Goal: Task Accomplishment & Management: Manage account settings

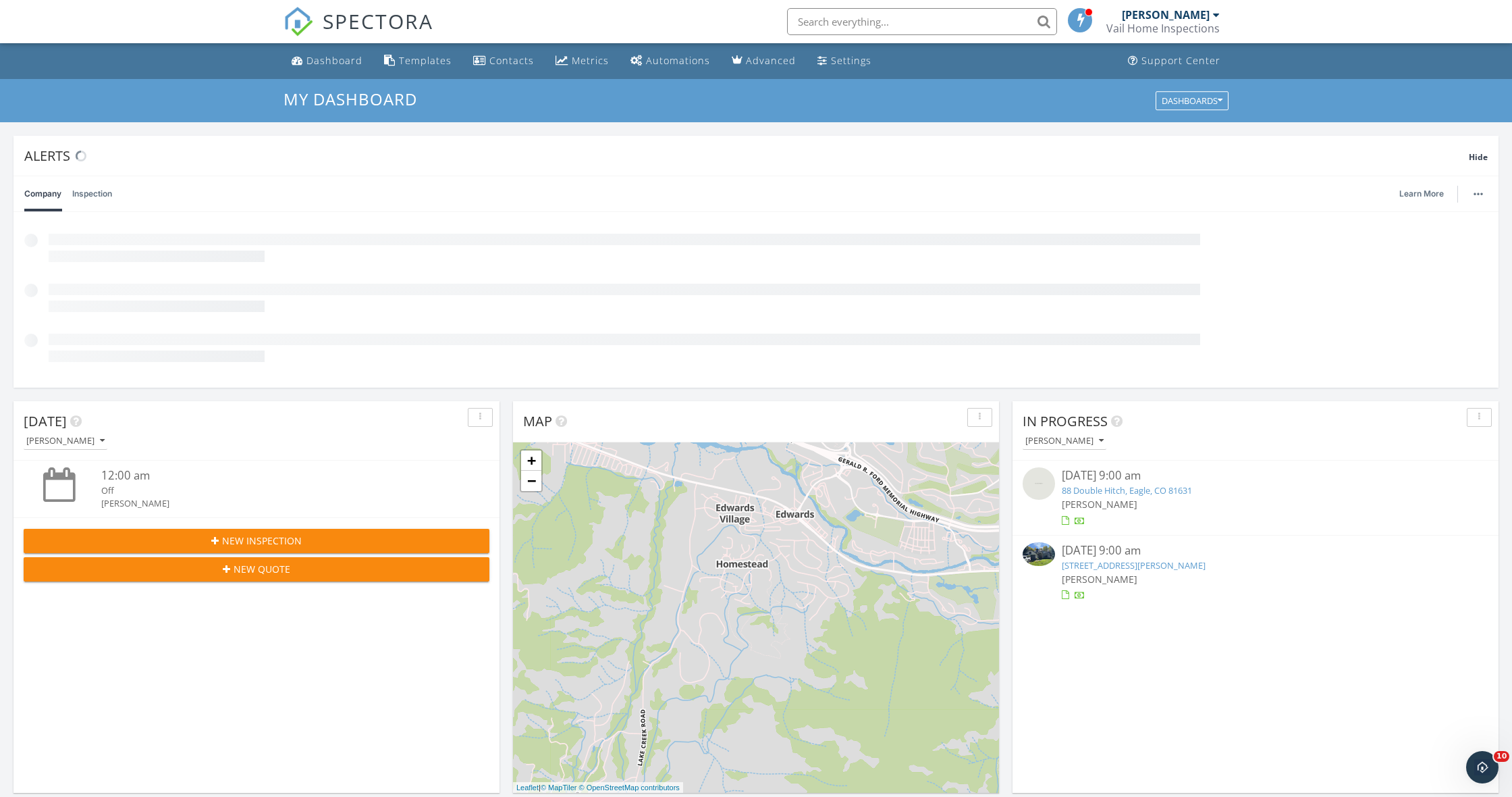
click at [1155, 487] on link "88 Double Hitch, Eagle, CO 81631" at bounding box center [1127, 491] width 130 height 12
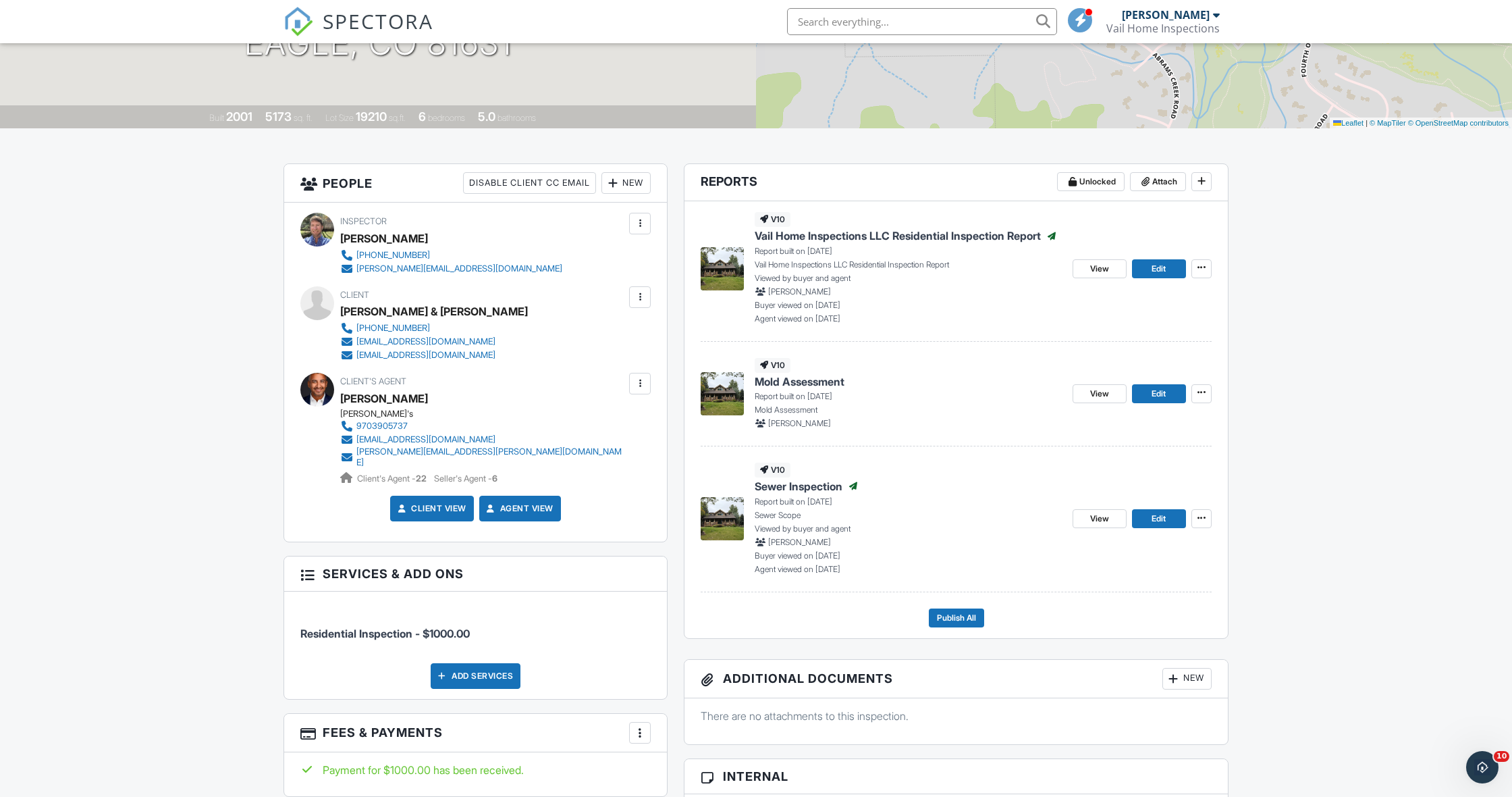
scroll to position [283, 0]
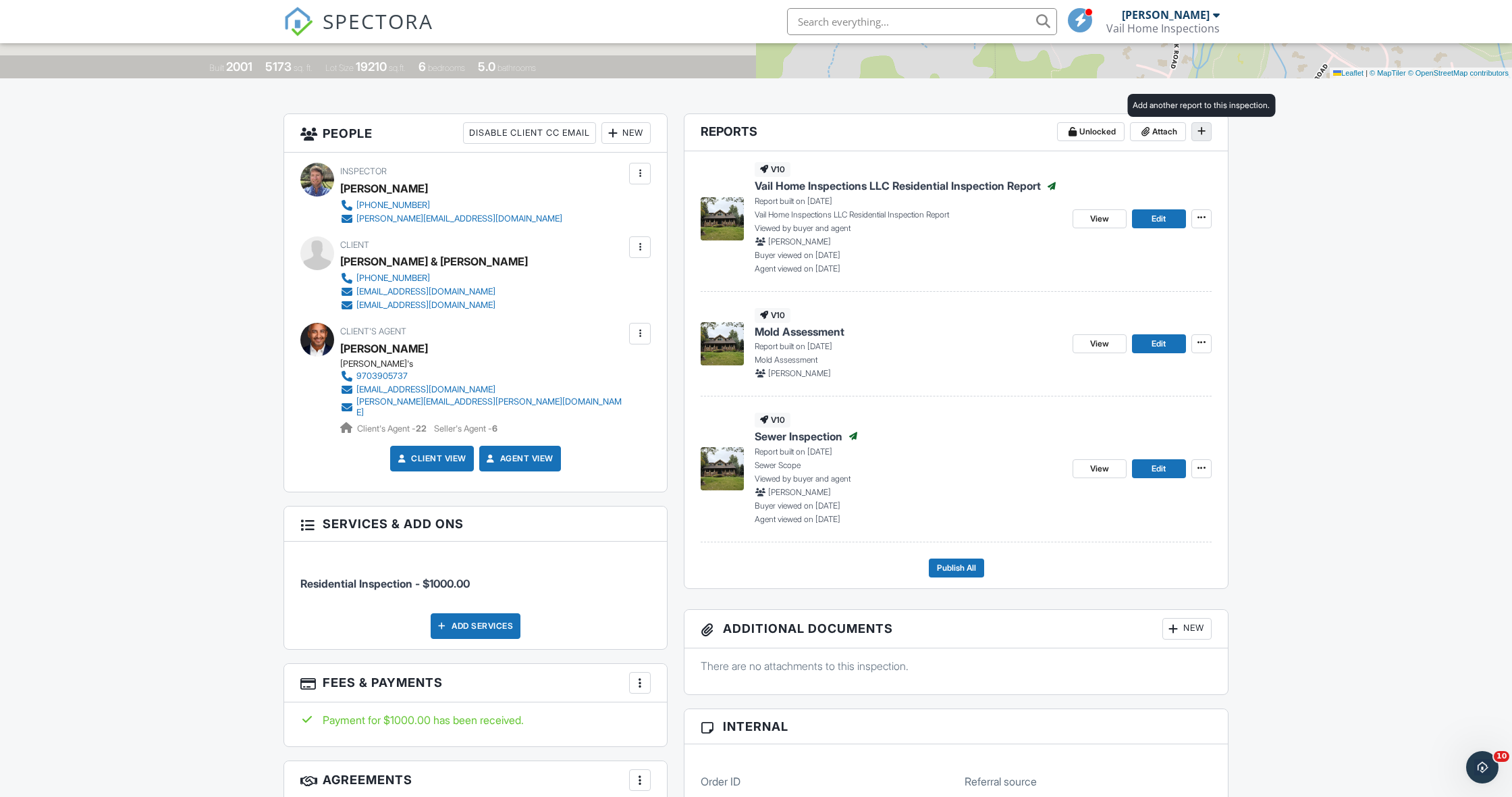
click at [1206, 128] on icon at bounding box center [1202, 131] width 8 height 10
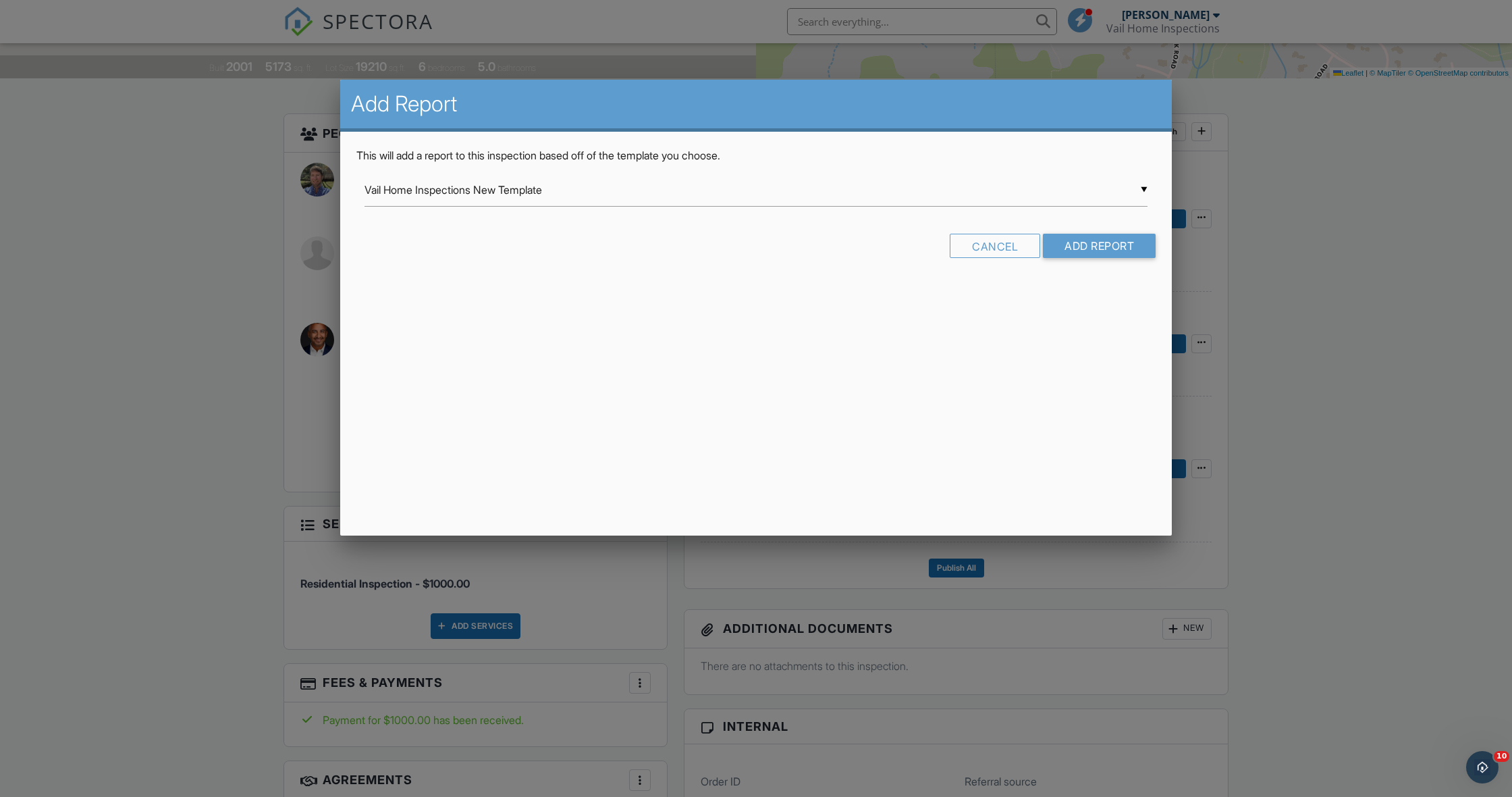
click at [1143, 188] on div "▼ Vail Home Inspections New Template Vail Home Inspections New Template Vail Ho…" at bounding box center [756, 189] width 783 height 33
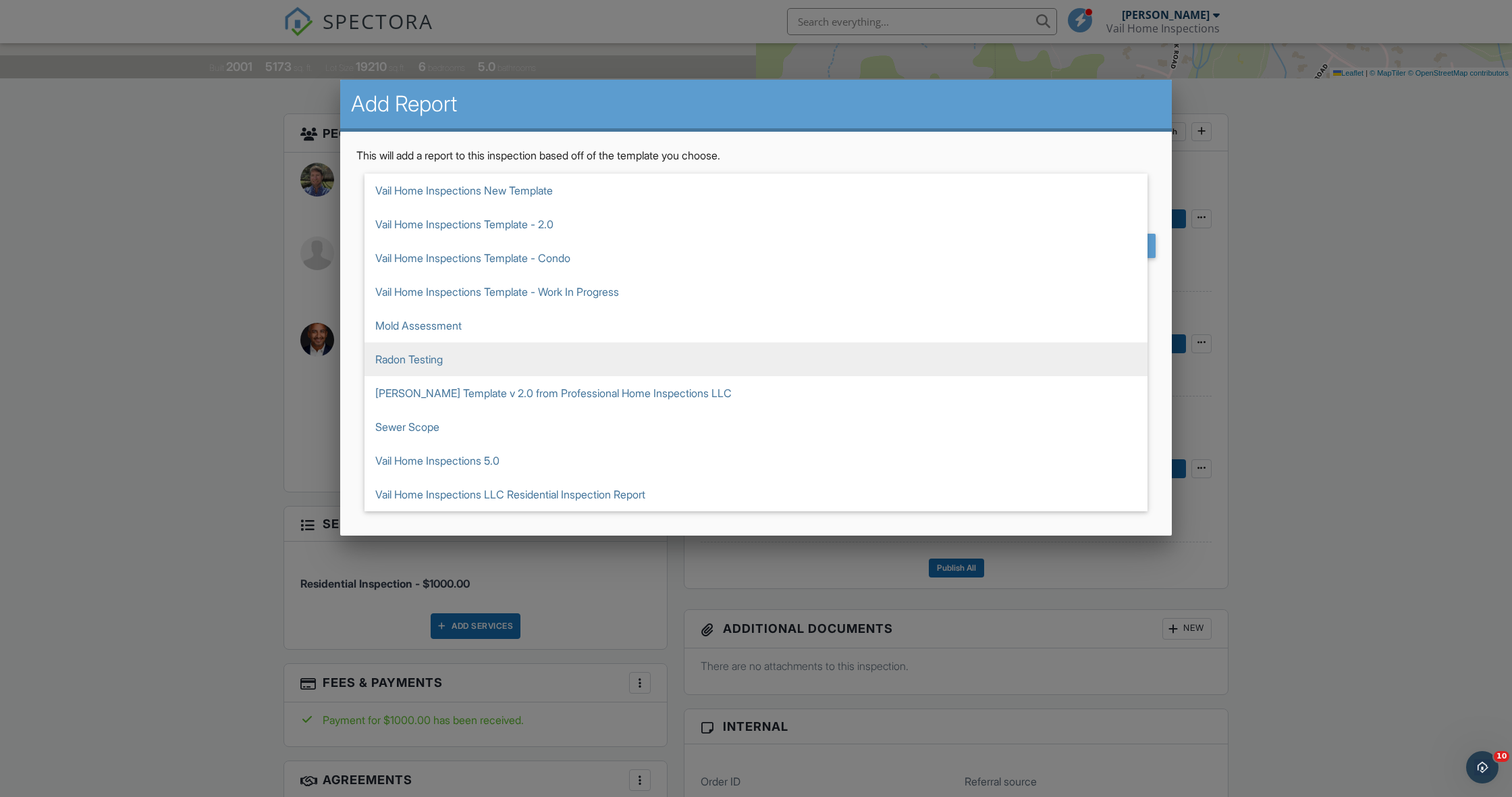
click at [604, 348] on span "Radon Testing" at bounding box center [756, 359] width 783 height 34
type input "Radon Testing"
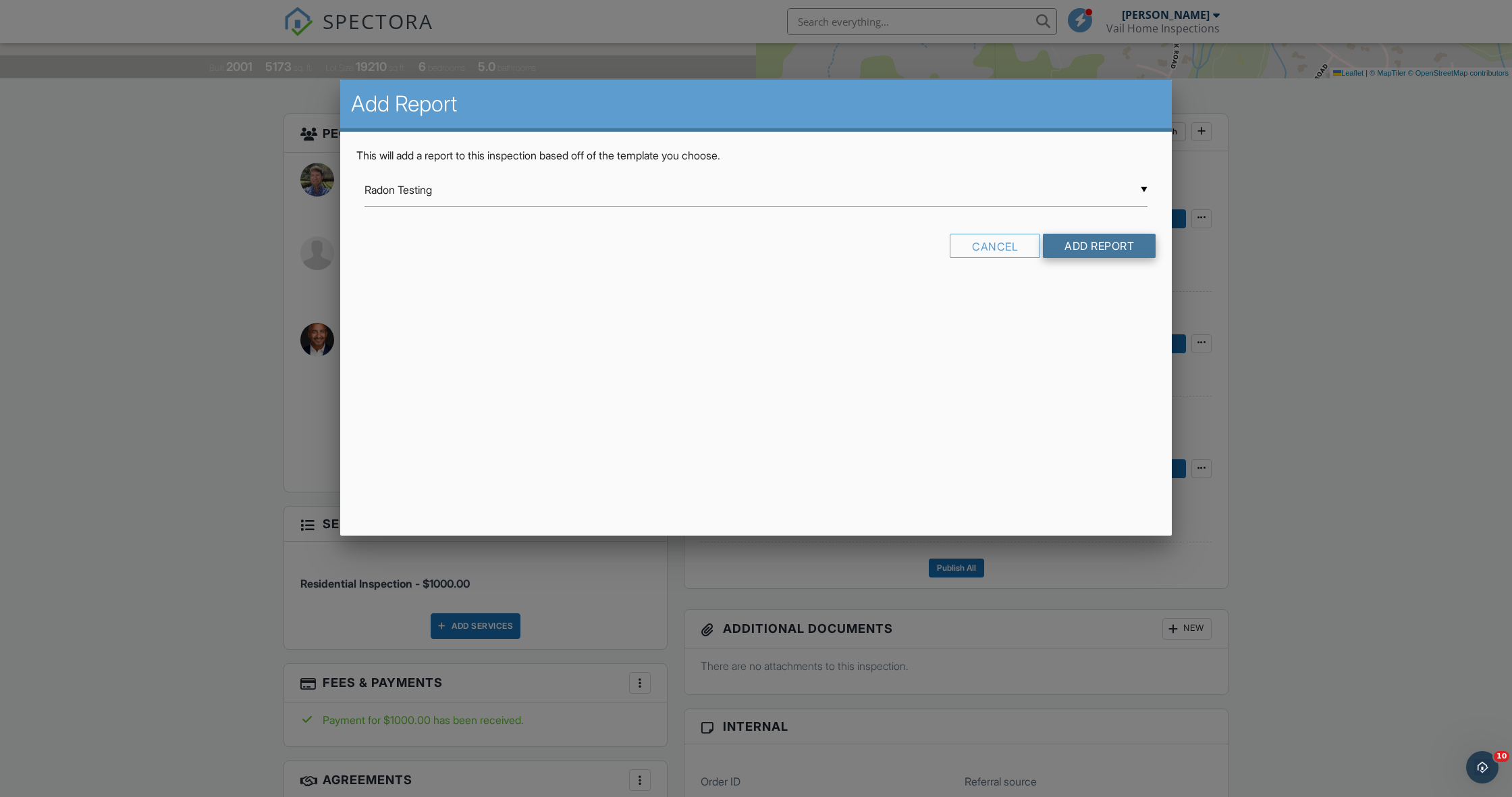
click at [1071, 239] on input "Add Report" at bounding box center [1099, 246] width 112 height 24
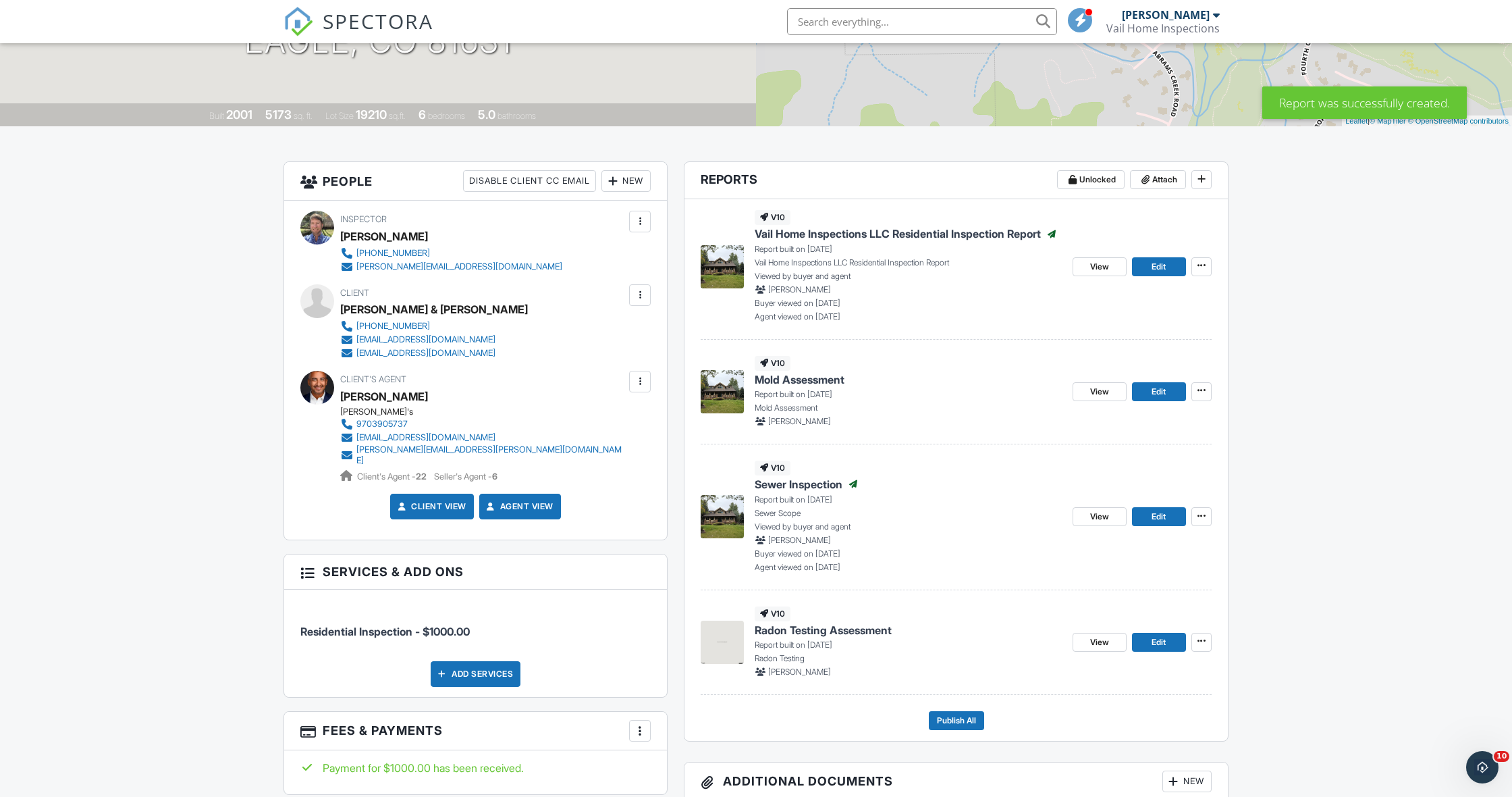
scroll to position [237, 0]
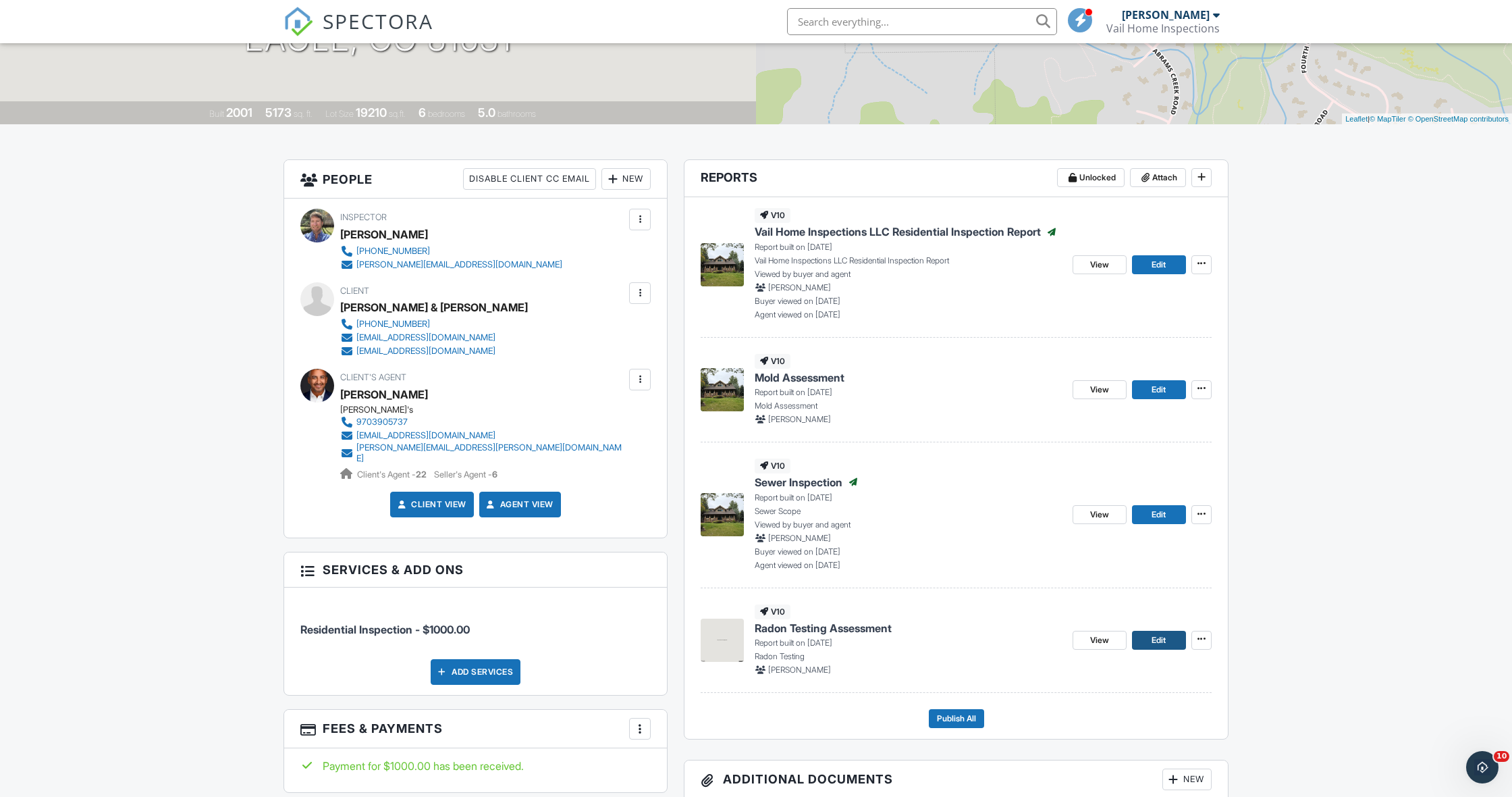
click at [1157, 640] on span "Edit" at bounding box center [1159, 641] width 14 height 14
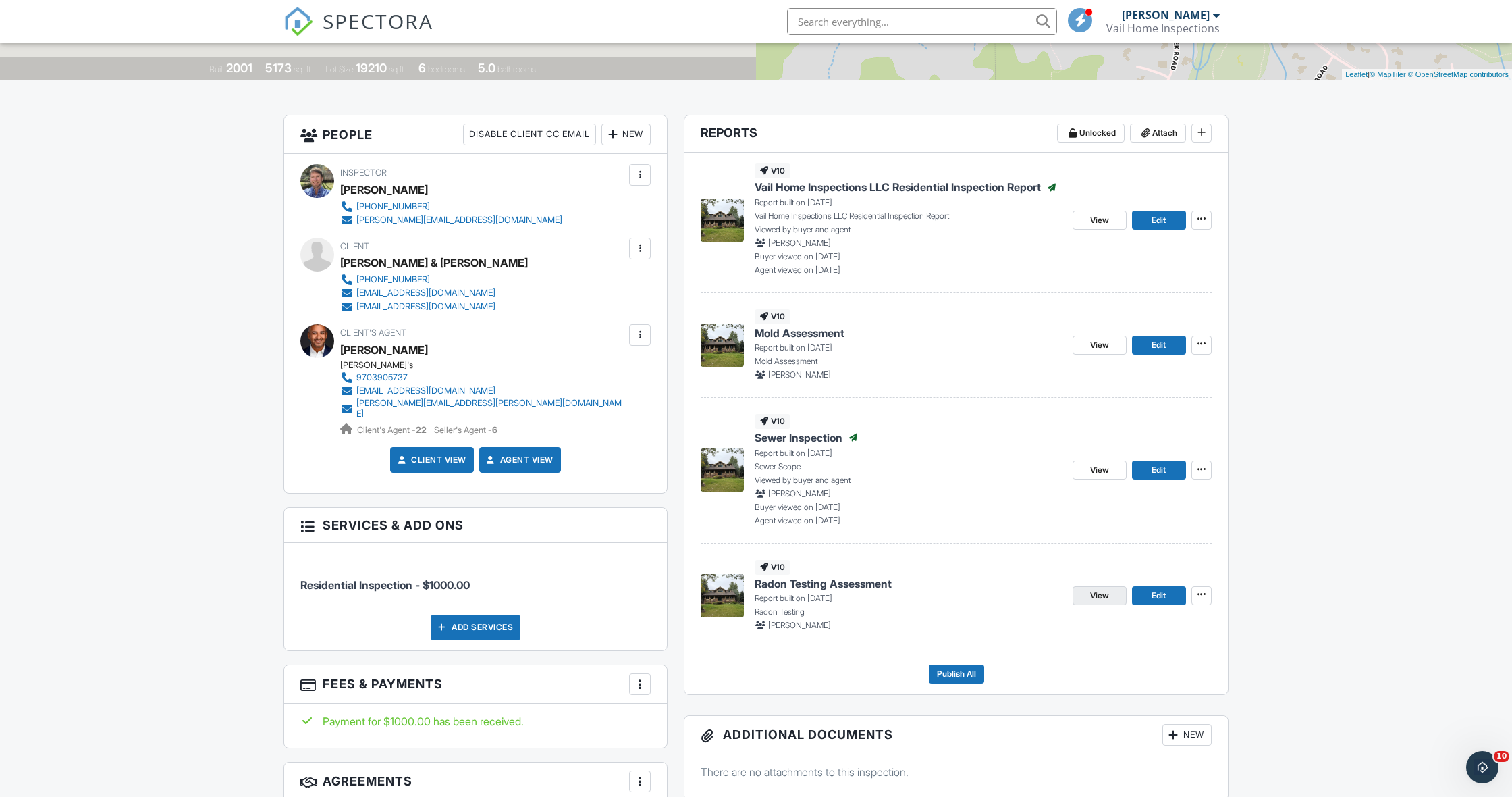
click at [1104, 592] on span "View" at bounding box center [1099, 596] width 19 height 14
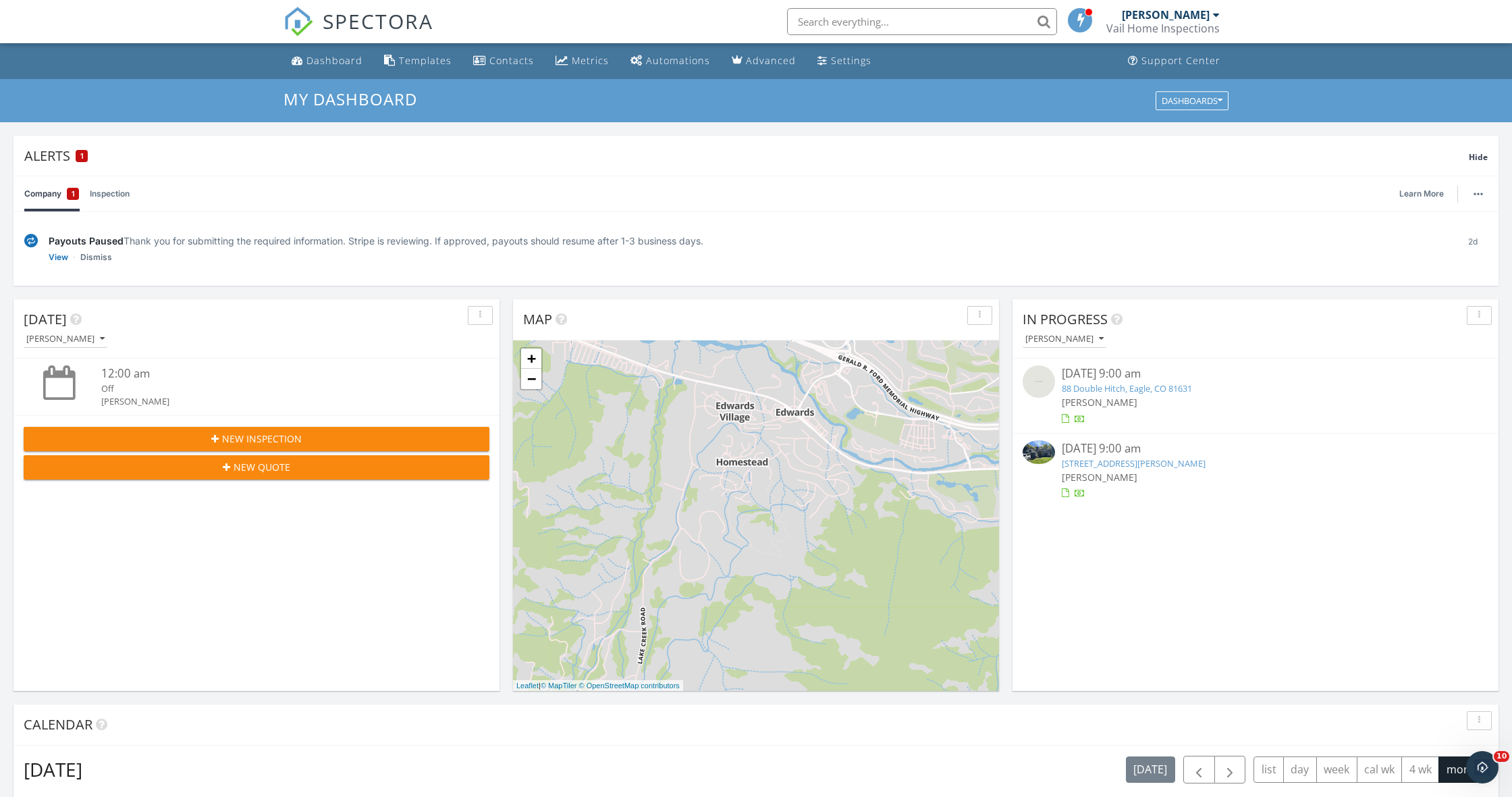
click at [1128, 460] on link "4 Ambleside Pl, Edwards, CO 81632" at bounding box center [1134, 464] width 144 height 12
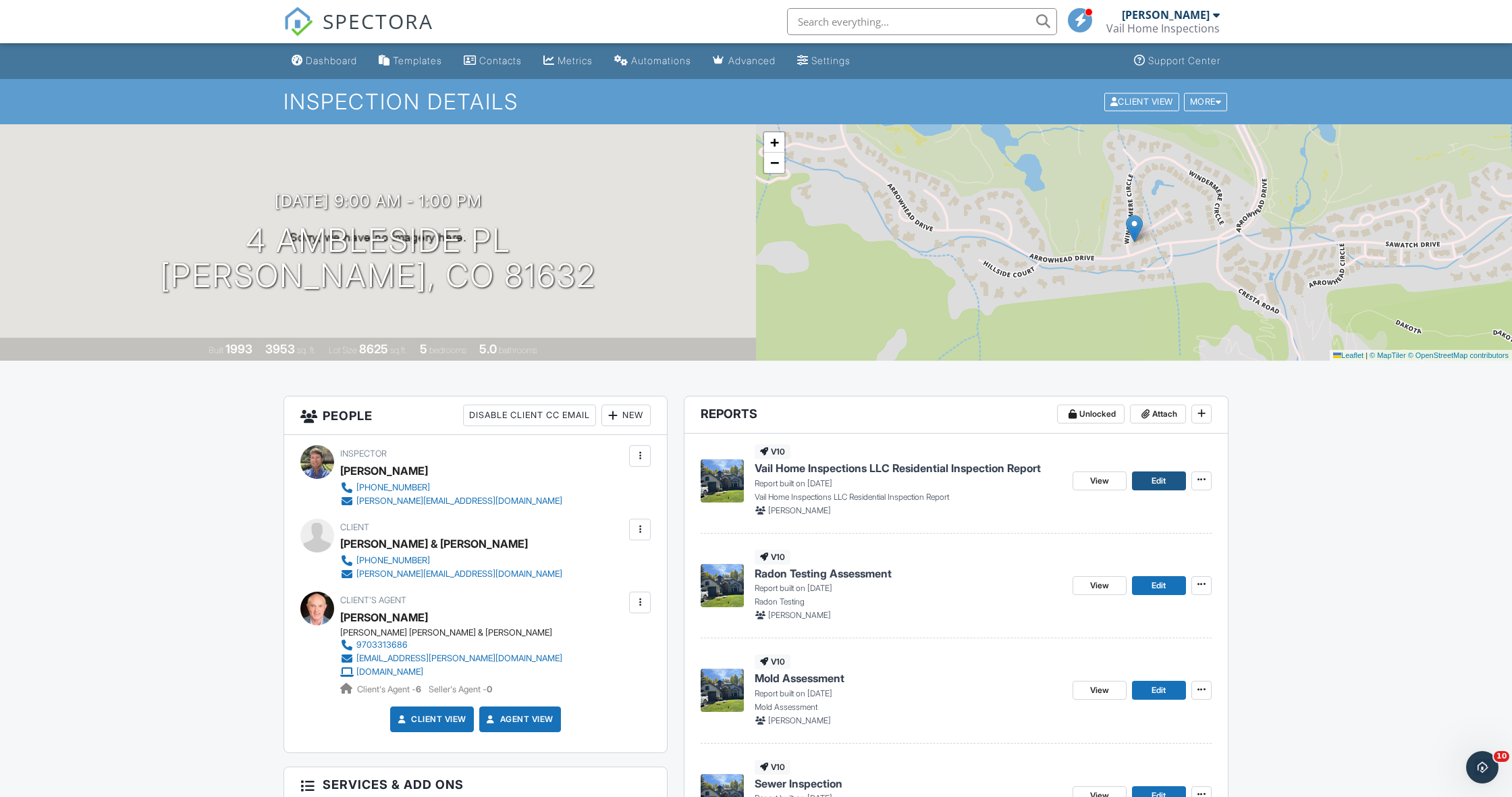
click at [1152, 480] on span "Edit" at bounding box center [1159, 481] width 14 height 14
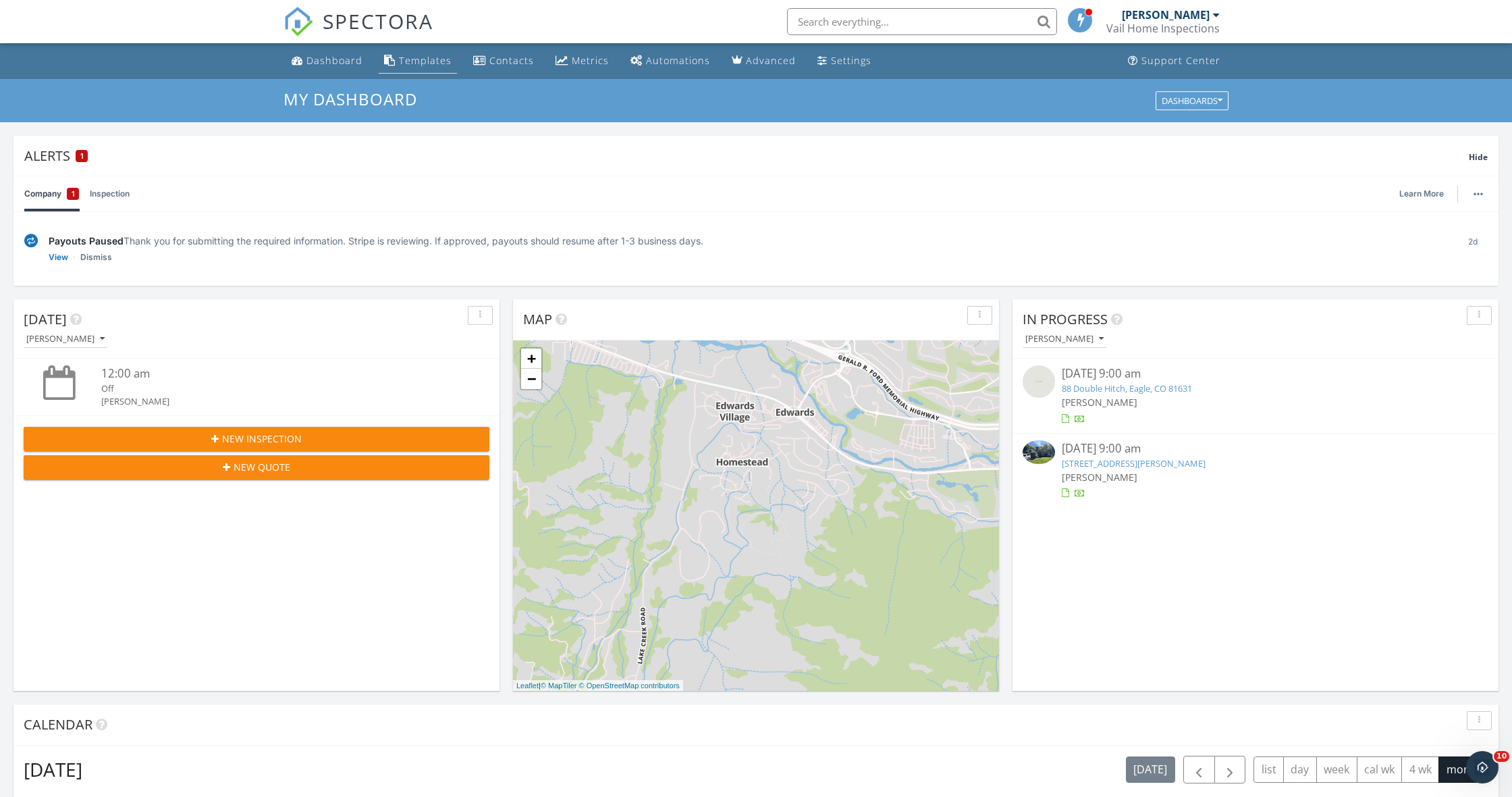
click at [435, 60] on div "Templates" at bounding box center [425, 60] width 53 height 13
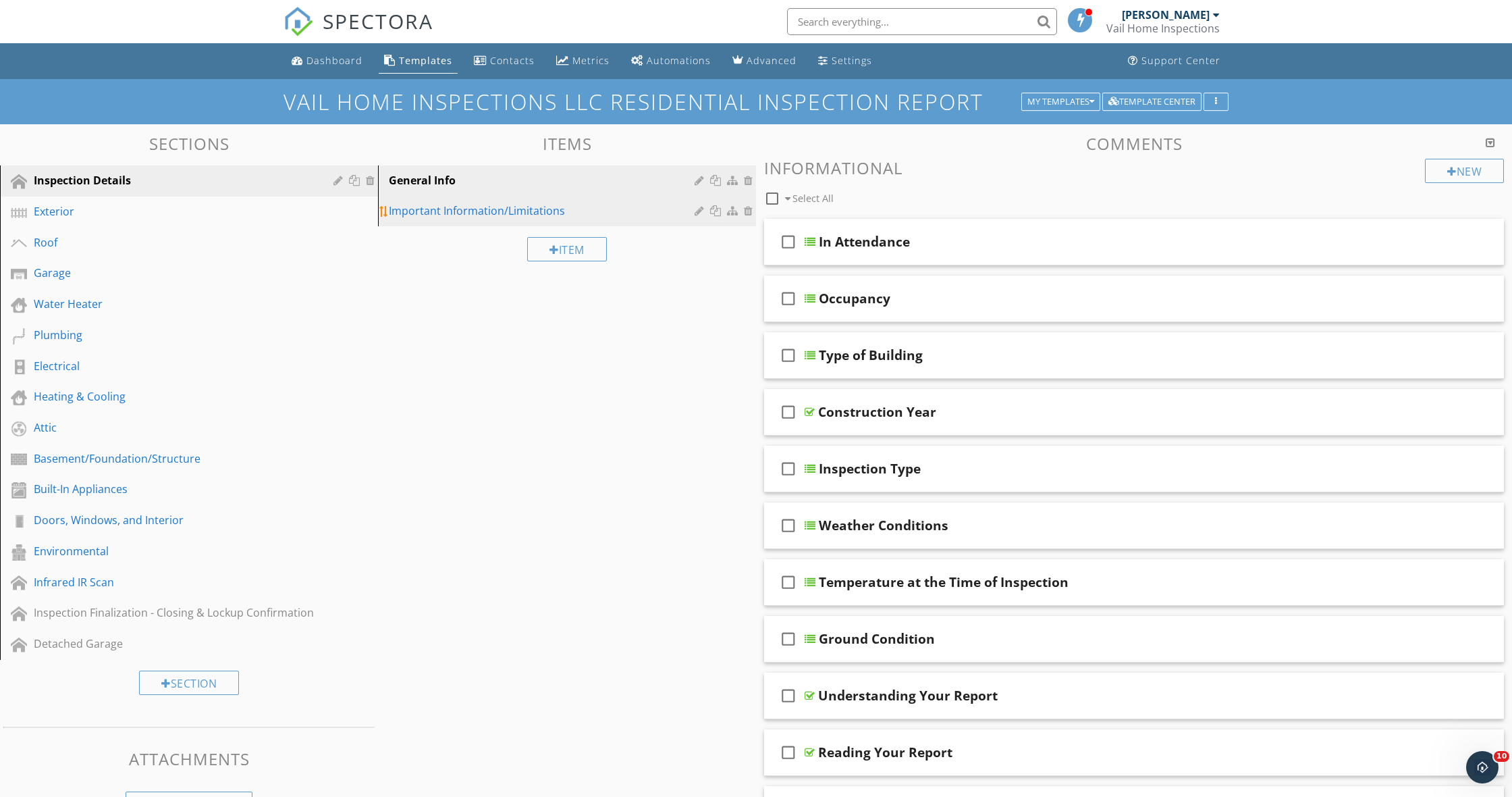
click at [449, 205] on div "Important Information/Limitations" at bounding box center [544, 211] width 310 height 16
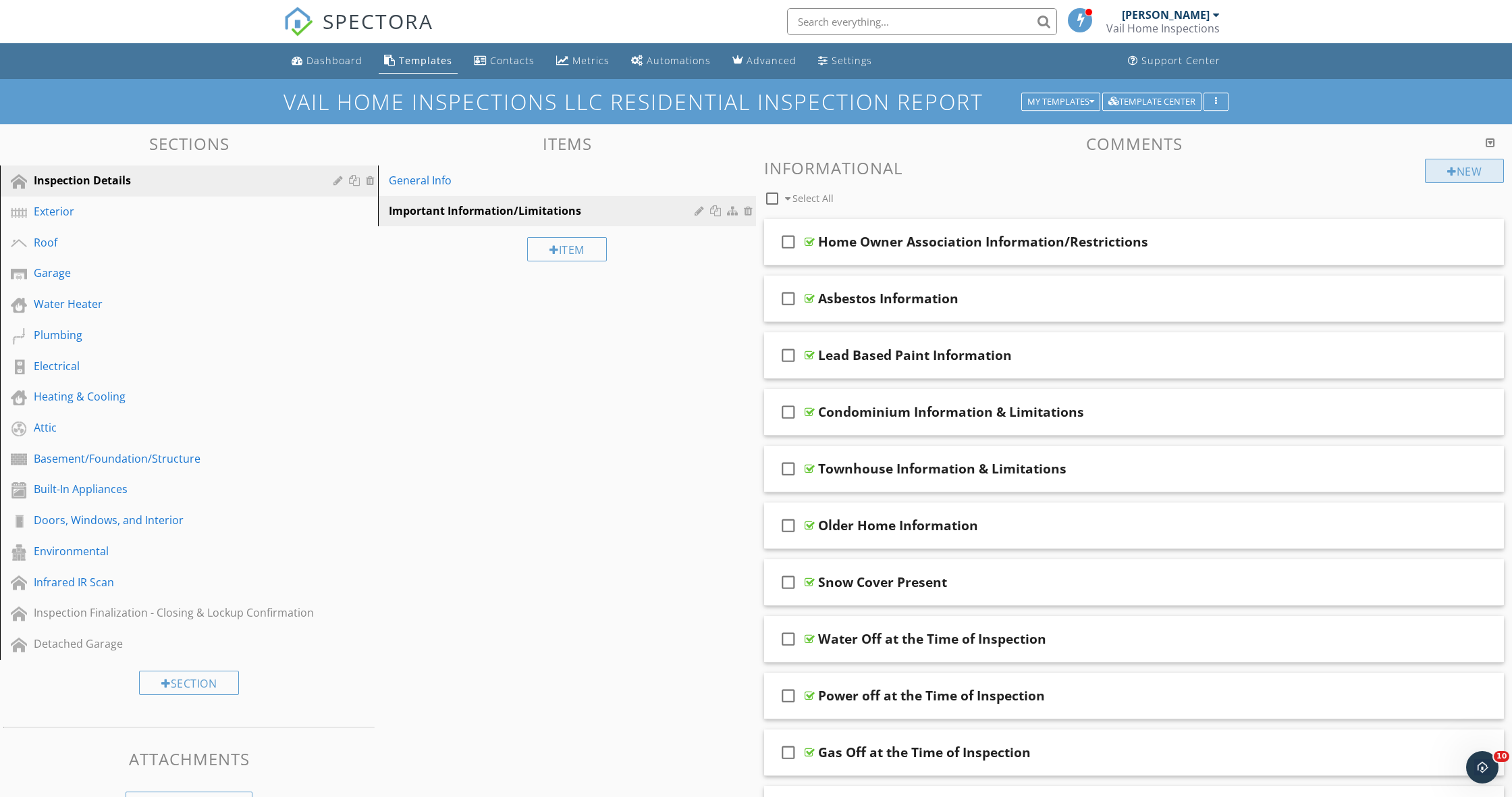
click at [1453, 173] on div "New" at bounding box center [1464, 171] width 79 height 24
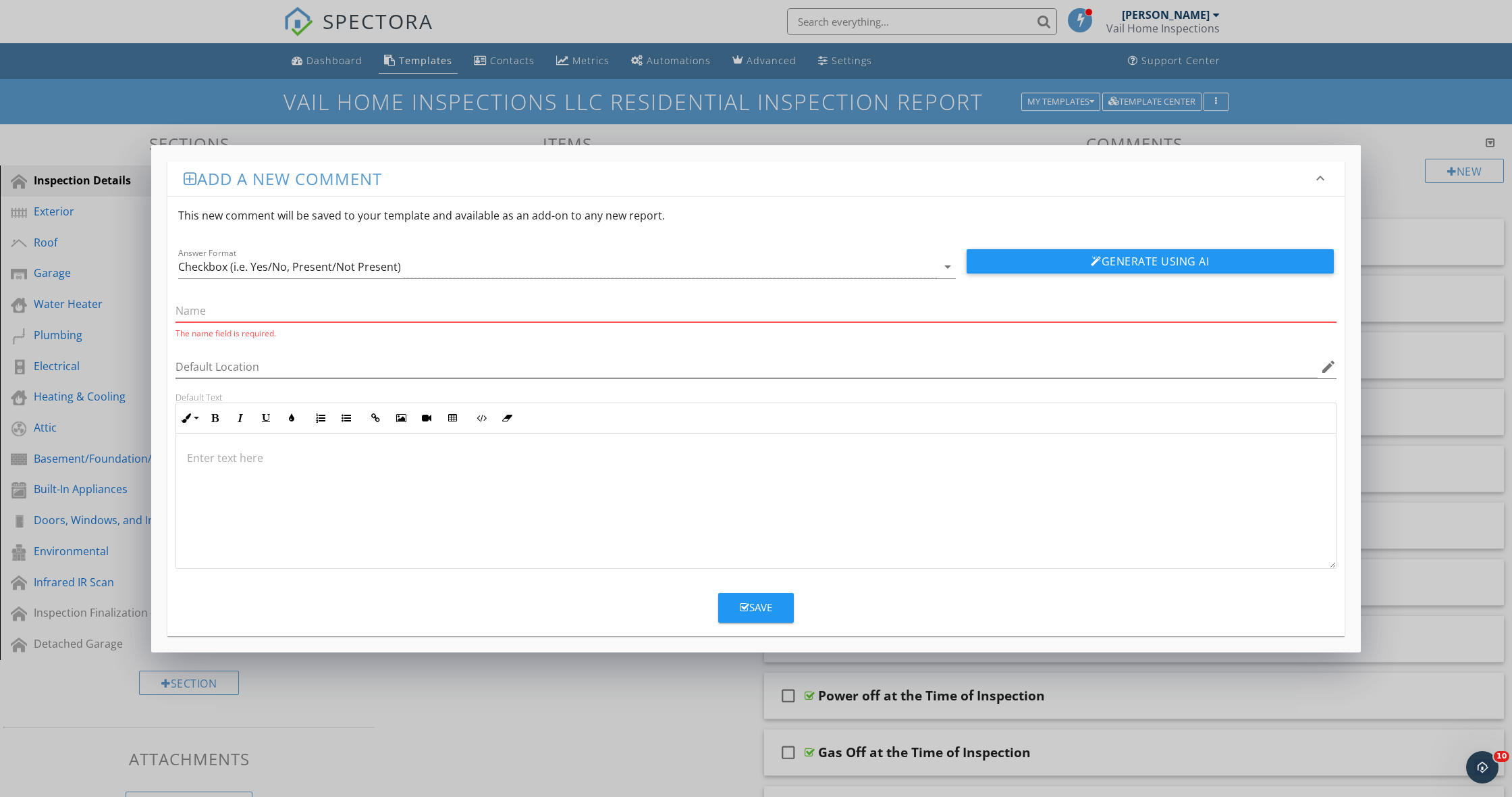
paste input "New Roof Taking Place During Inspection"
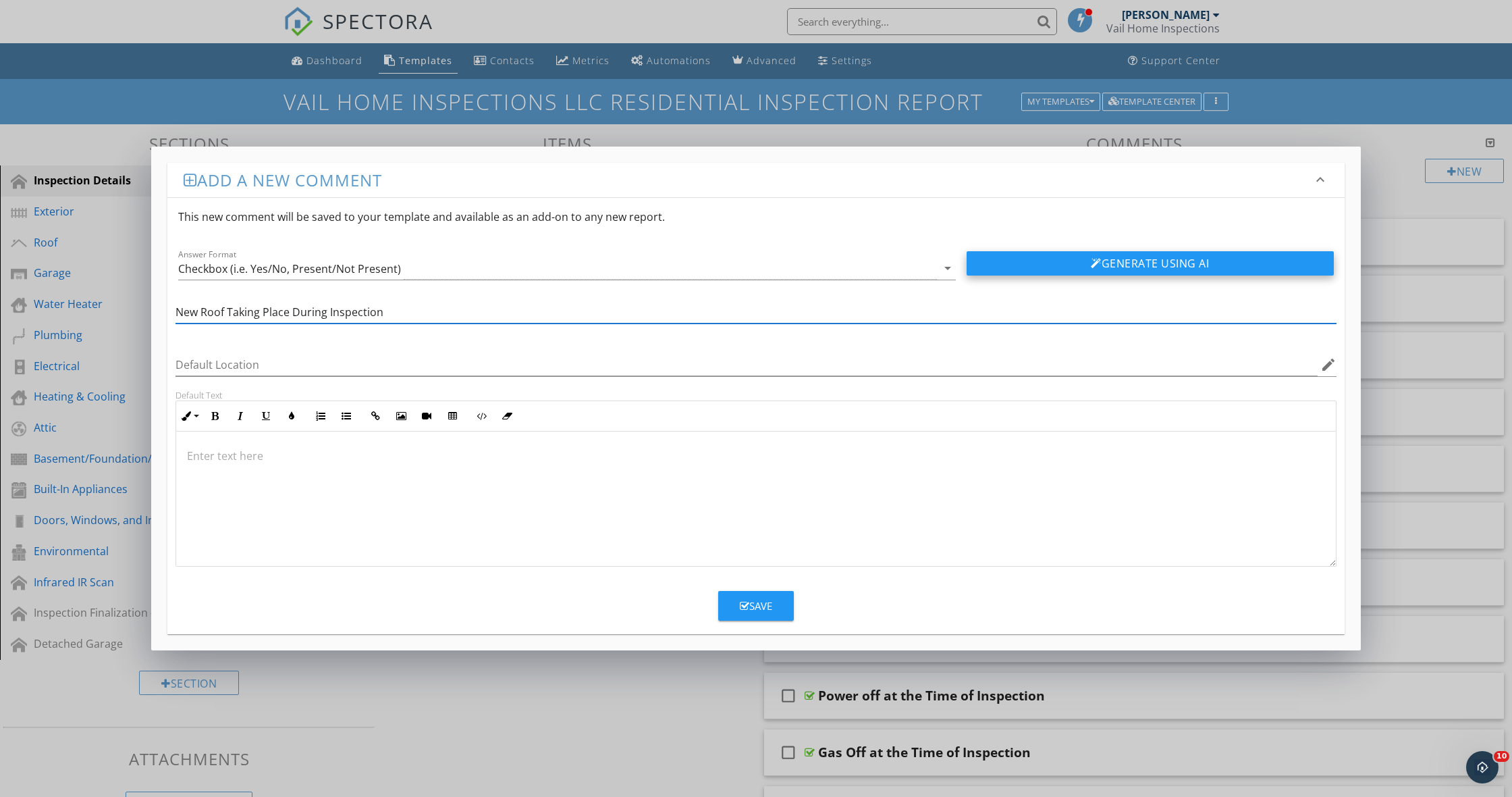
type input "New Roof Taking Place During Inspection"
click at [1153, 260] on button "Generate Using AI" at bounding box center [1150, 263] width 367 height 24
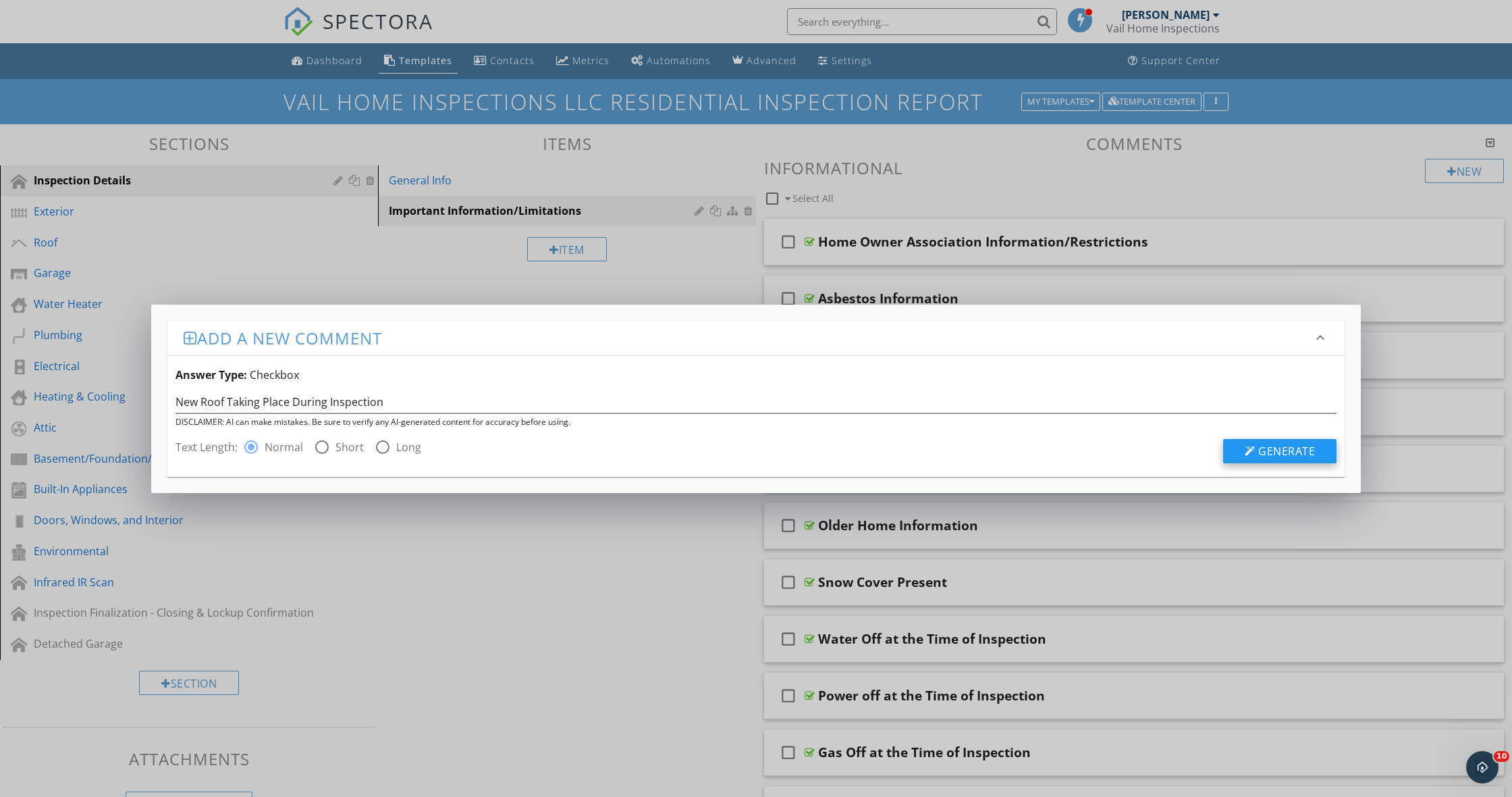
click at [1289, 453] on span "Generate" at bounding box center [1286, 451] width 57 height 15
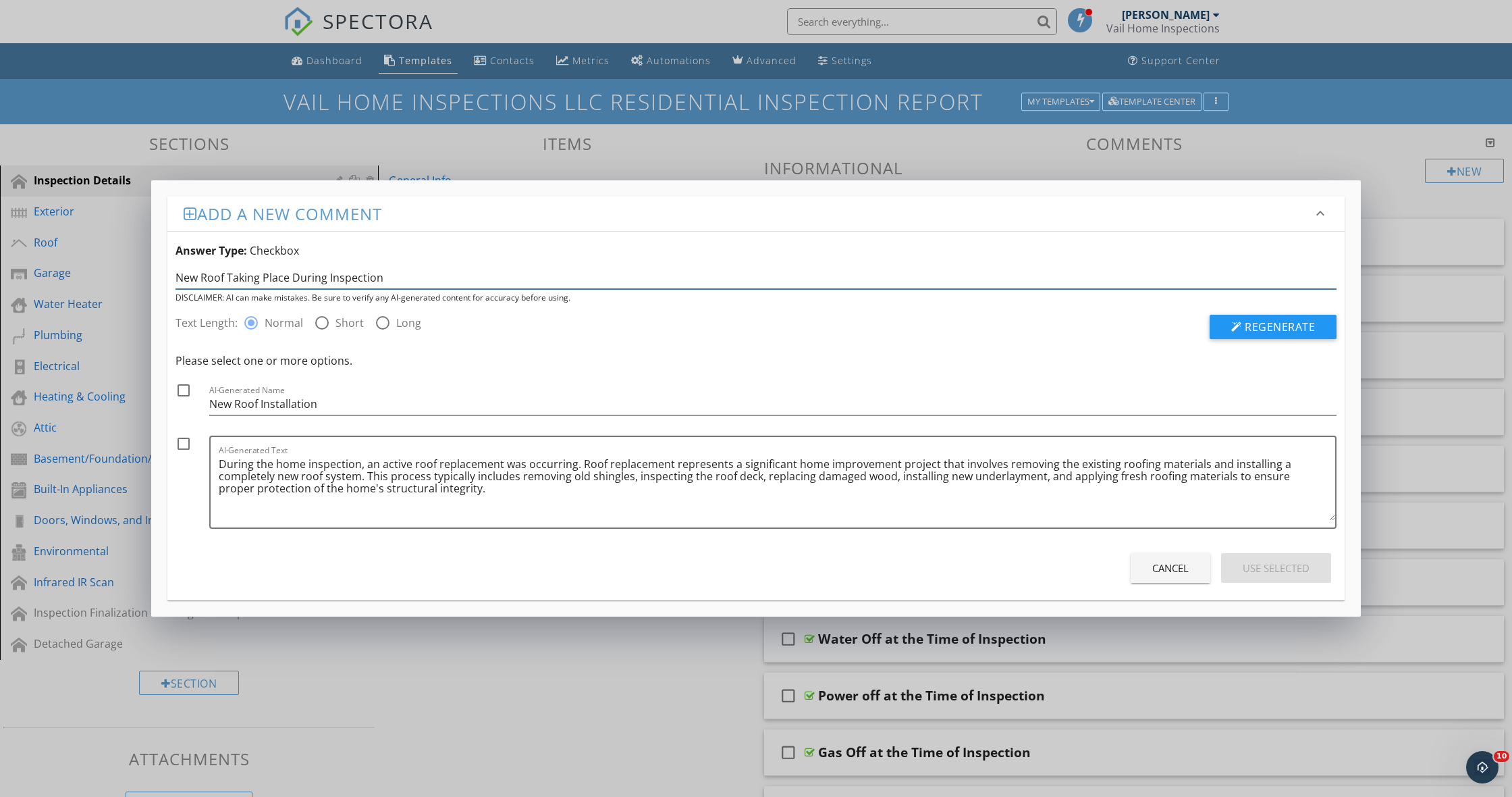
click at [421, 277] on input "New Roof Taking Place During Inspection" at bounding box center [755, 278] width 1161 height 22
type input "New Roof Taking Place During Inspection Roof inspection and components will be …"
click at [1261, 324] on span "Regenerate" at bounding box center [1280, 326] width 71 height 15
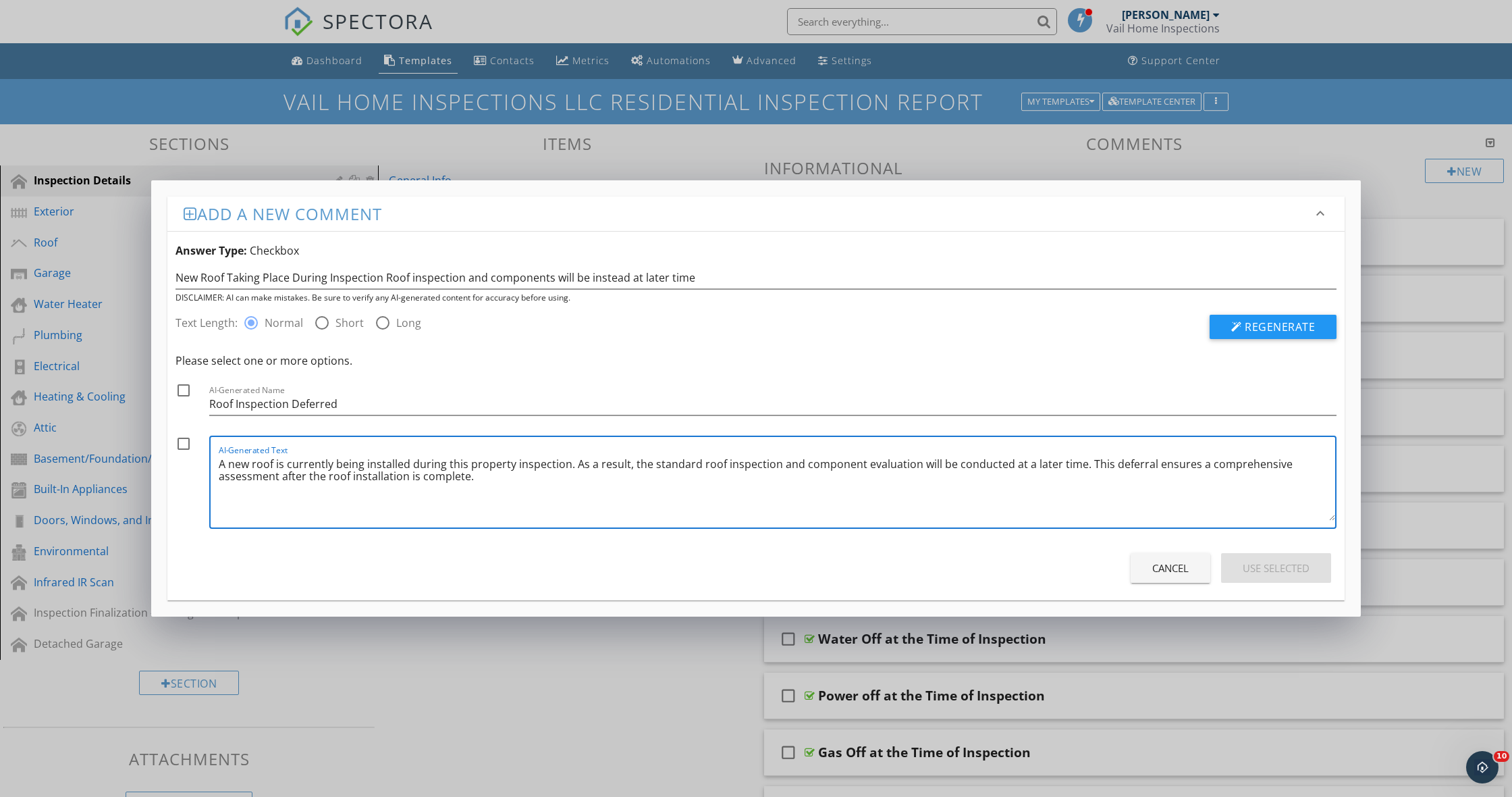
drag, startPoint x: 543, startPoint y: 496, endPoint x: 209, endPoint y: 458, distance: 336.2
click at [209, 459] on div "check_box_outline_blank AI-Generated Text A new roof is currently being install…" at bounding box center [755, 486] width 1161 height 100
click at [1171, 571] on div "Cancel" at bounding box center [1171, 568] width 37 height 16
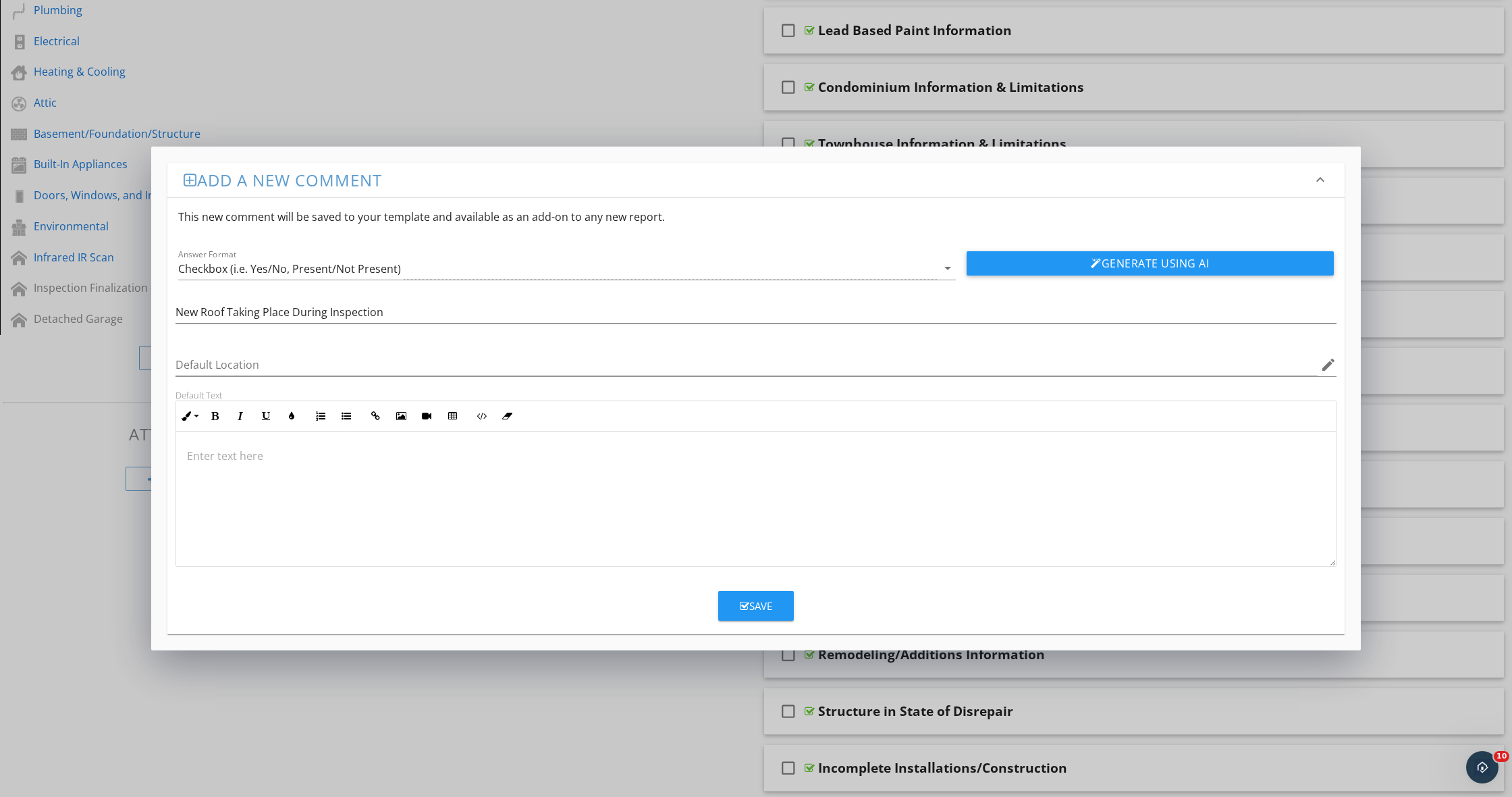
drag, startPoint x: 707, startPoint y: 688, endPoint x: 690, endPoint y: 659, distance: 33.6
click at [705, 685] on div "Add a new comment keyboard_arrow_down This new comment will be saved to your te…" at bounding box center [756, 398] width 1512 height 797
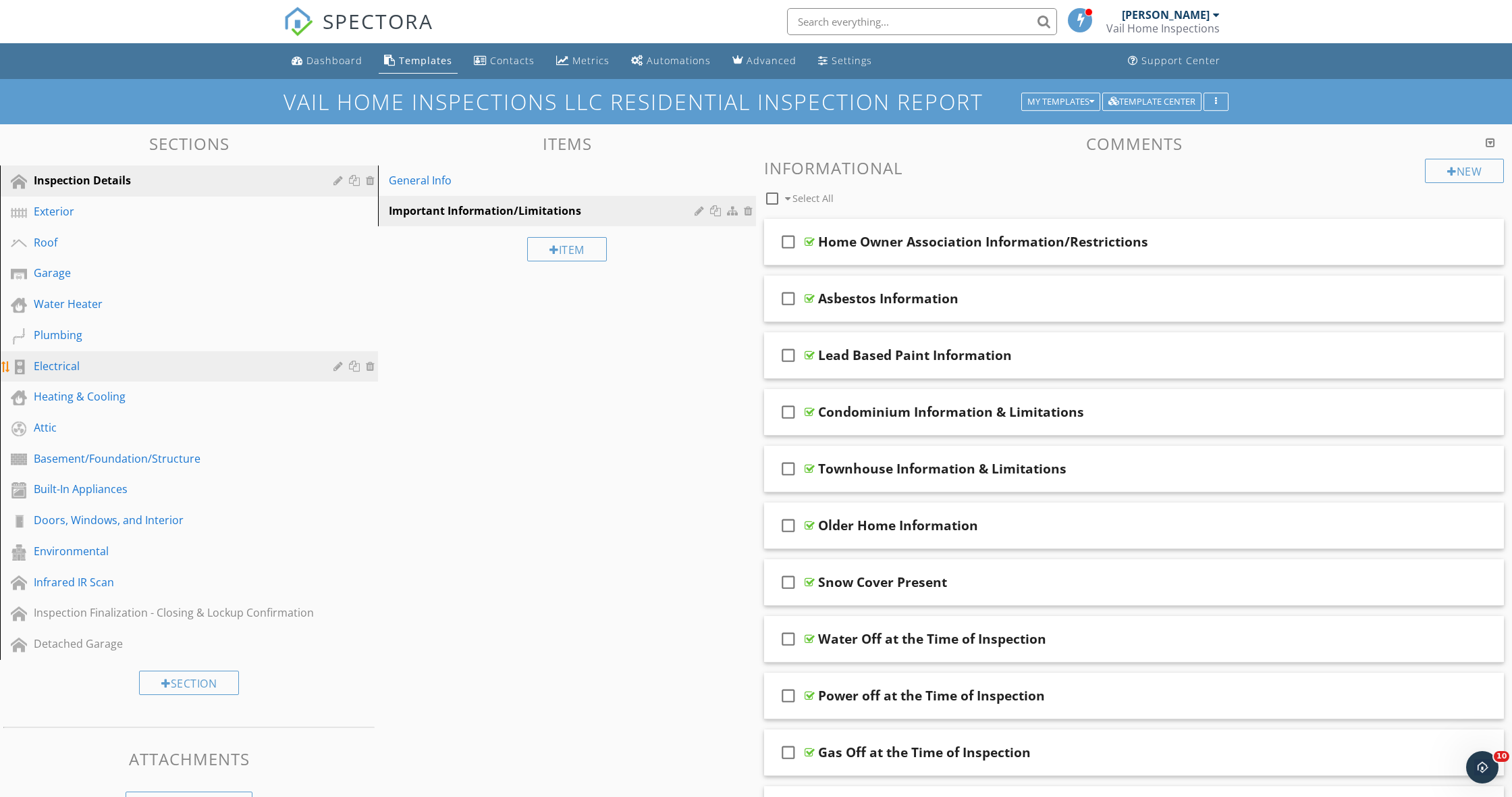
click at [95, 367] on div "Electrical" at bounding box center [174, 366] width 281 height 16
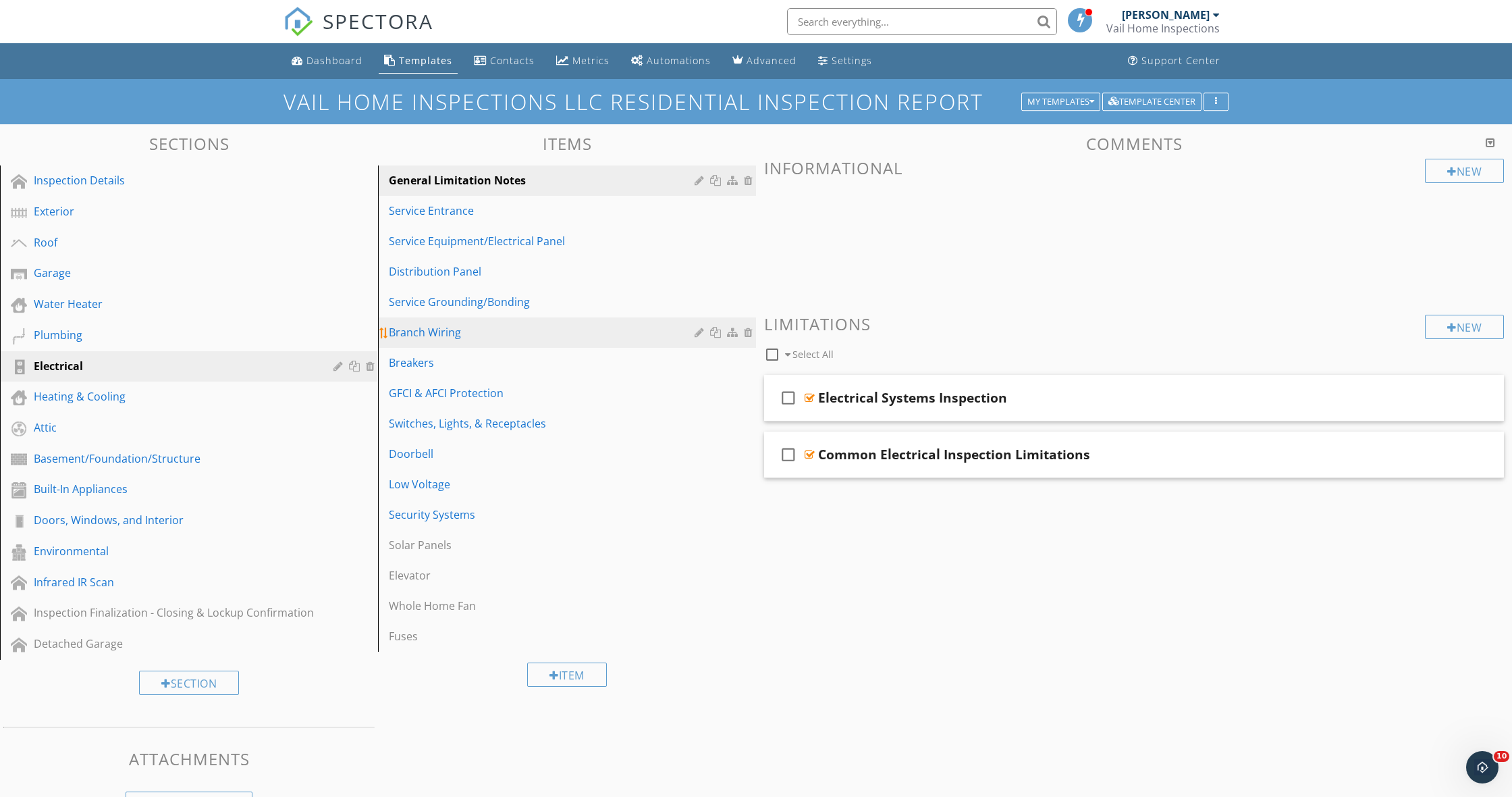
click at [473, 333] on div "Branch Wiring" at bounding box center [544, 332] width 310 height 16
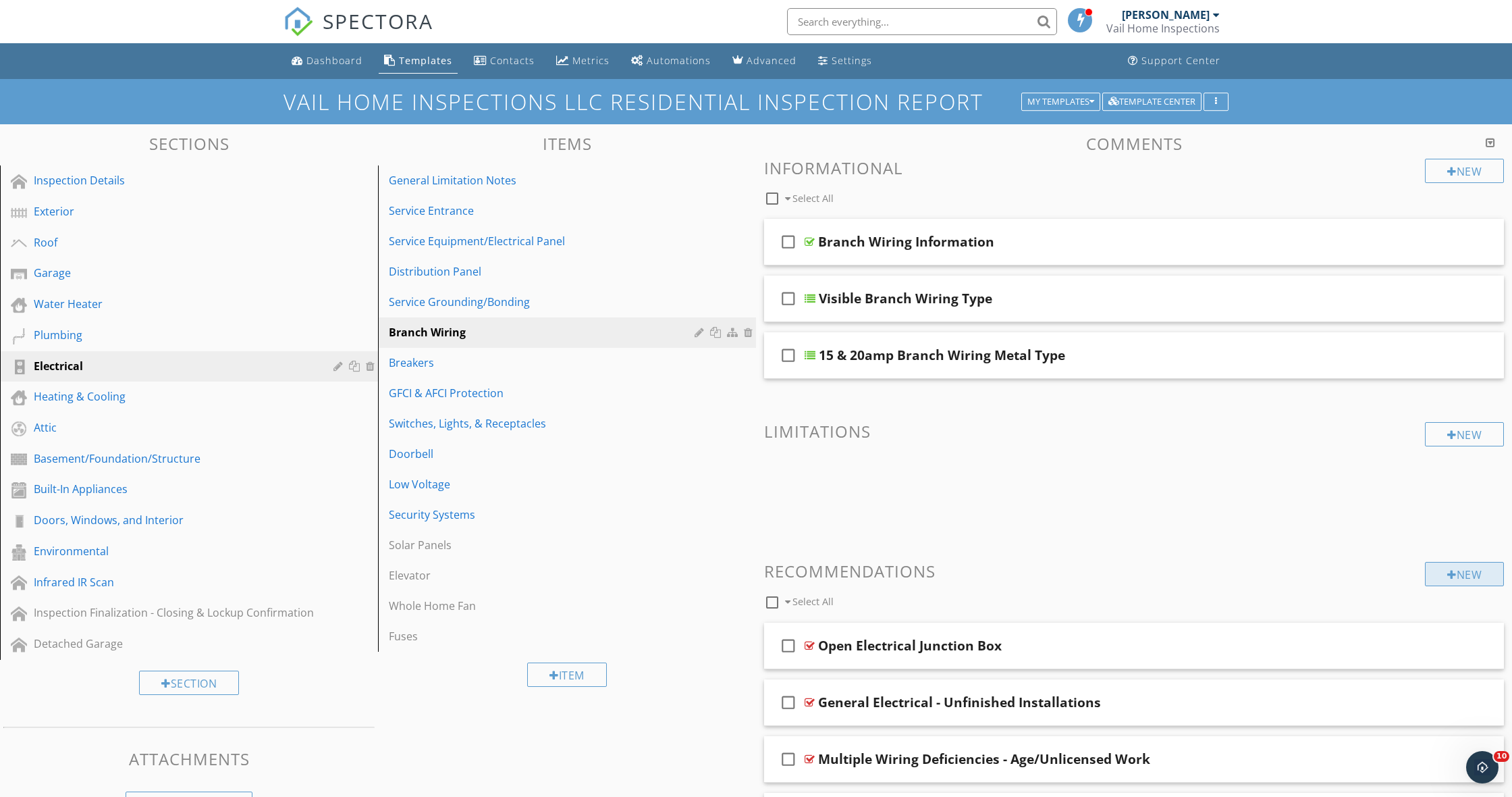
click at [1473, 576] on div "New" at bounding box center [1464, 574] width 79 height 24
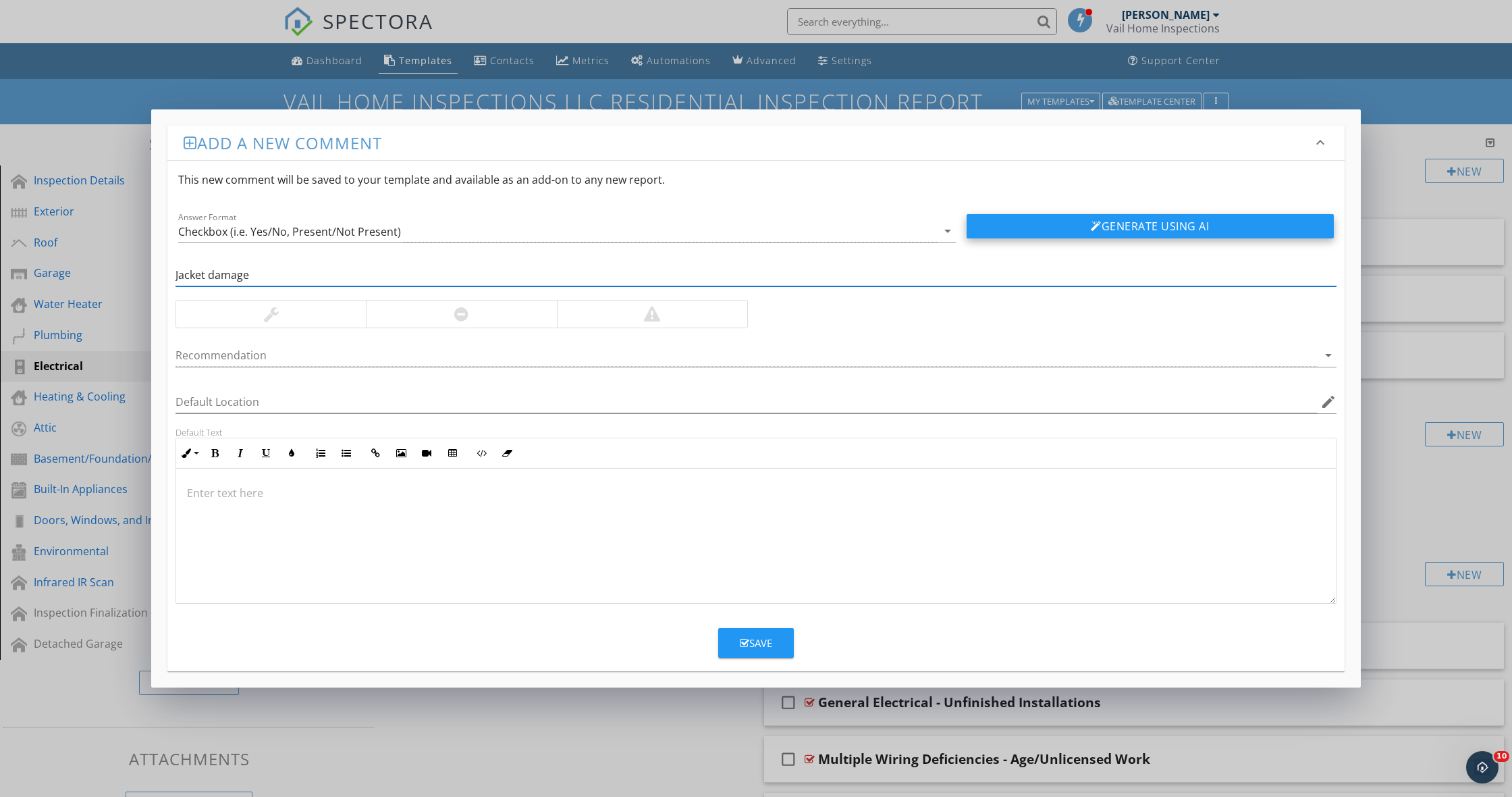
type input "Jacket damage"
click at [1197, 228] on button "Generate Using AI" at bounding box center [1150, 226] width 367 height 24
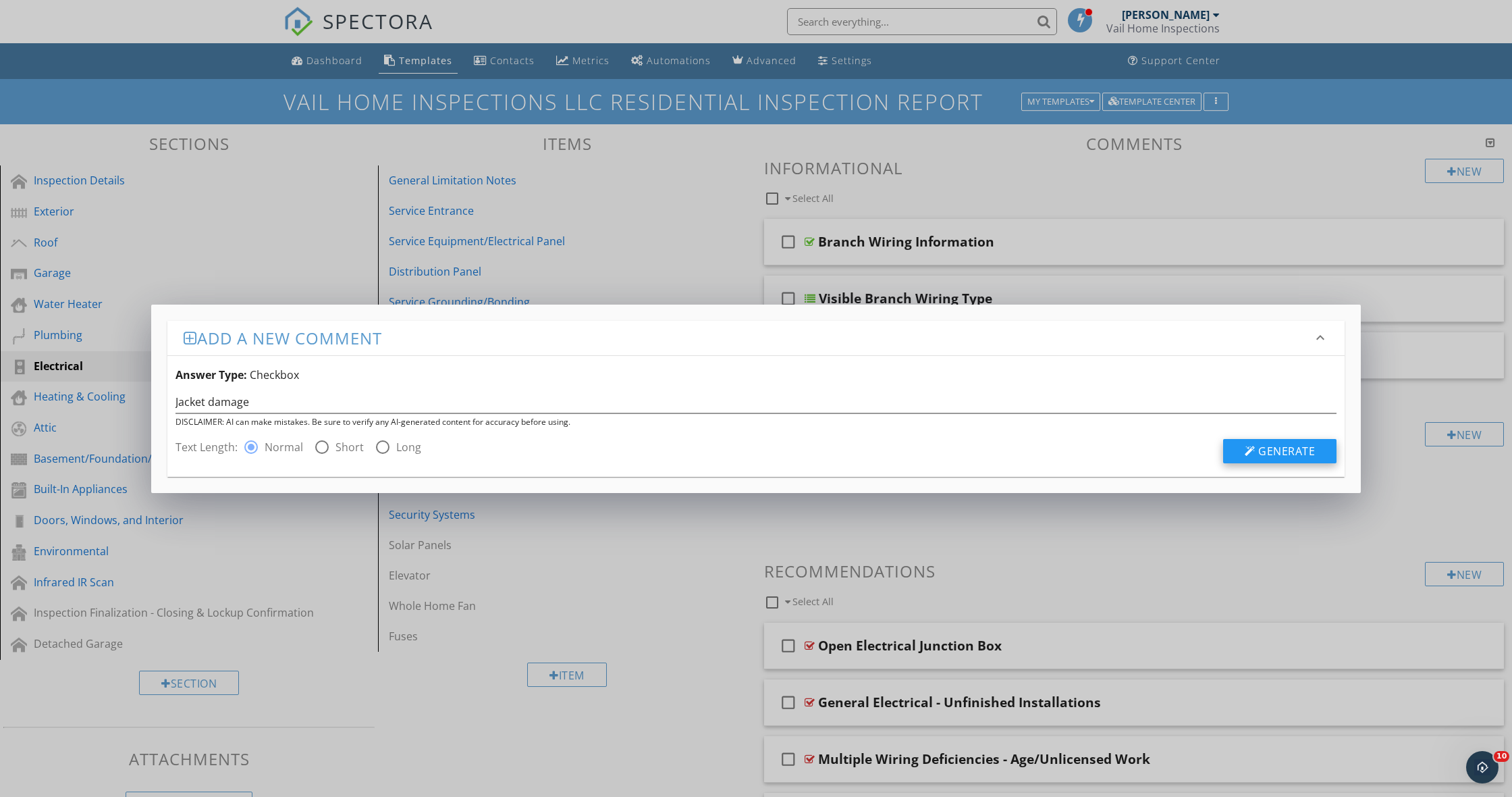
click at [1262, 453] on span "Generate" at bounding box center [1286, 451] width 57 height 15
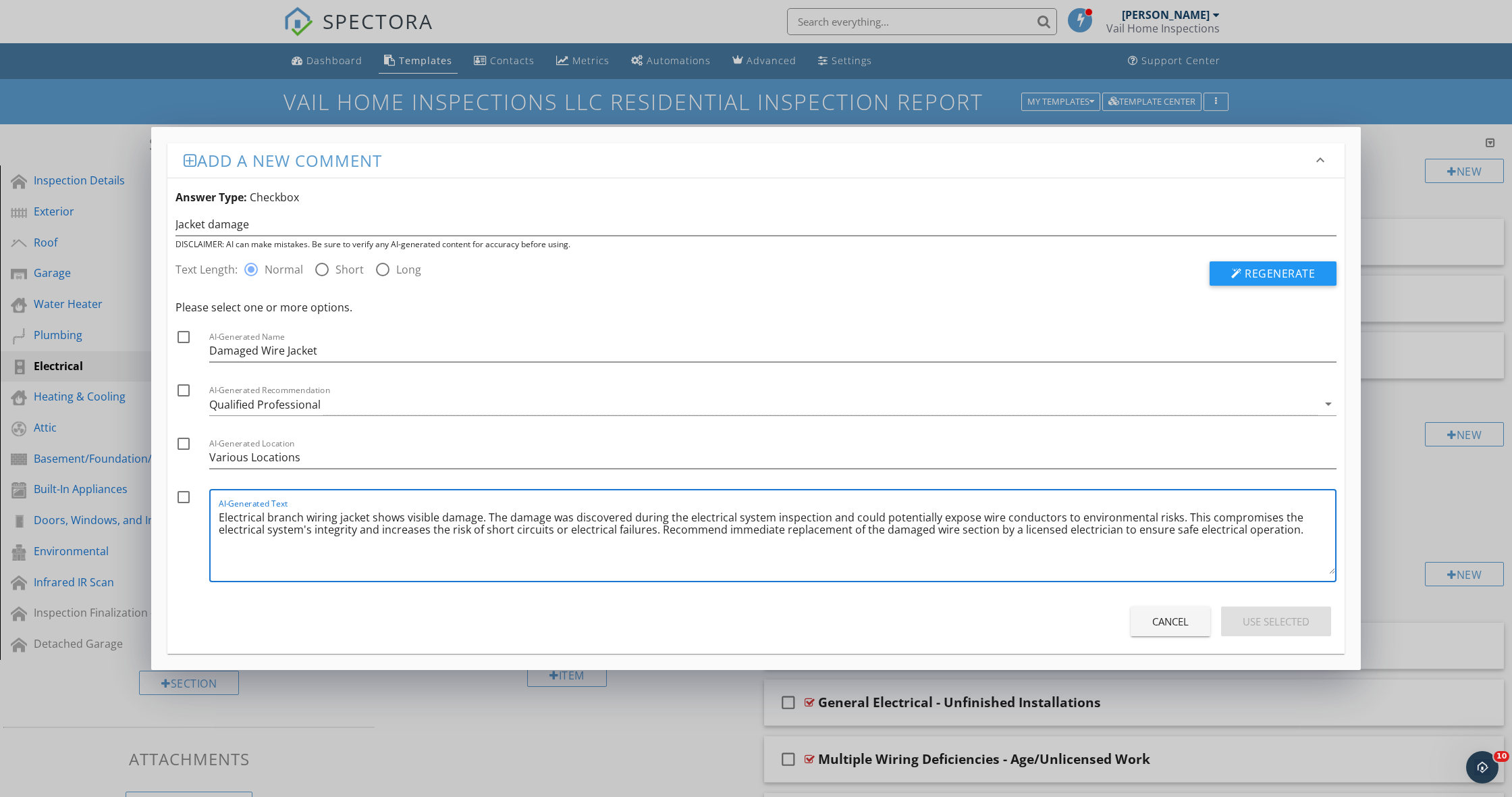
drag, startPoint x: 1298, startPoint y: 538, endPoint x: 212, endPoint y: 510, distance: 1086.4
click at [212, 510] on div "AI-Generated Text Electrical branch wiring jacket shows visible damage. The dam…" at bounding box center [773, 535] width 1128 height 94
click at [1176, 623] on div "Cancel" at bounding box center [1171, 622] width 37 height 16
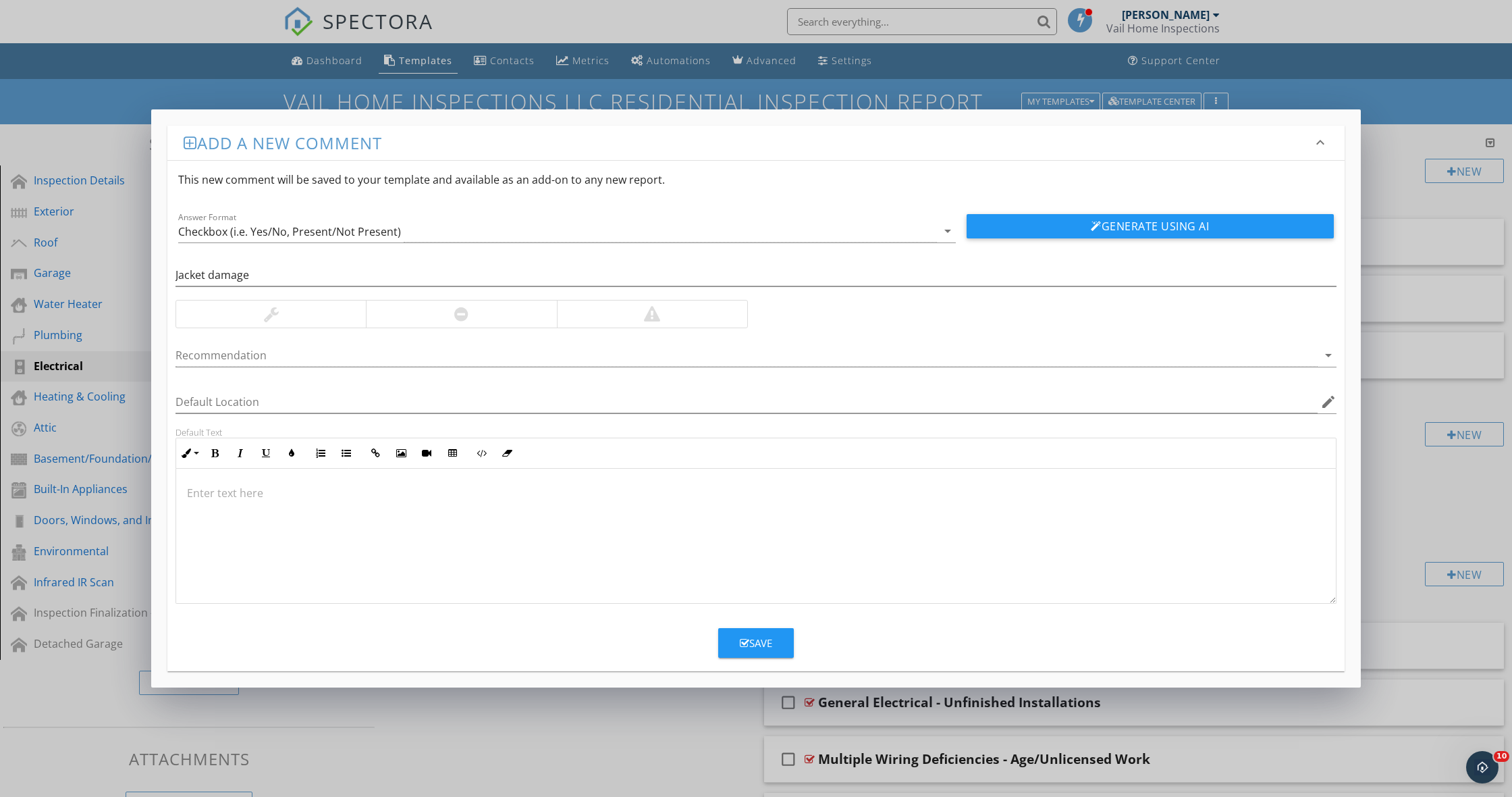
click at [667, 751] on div "Add a new comment keyboard_arrow_down This new comment will be saved to your te…" at bounding box center [756, 398] width 1512 height 797
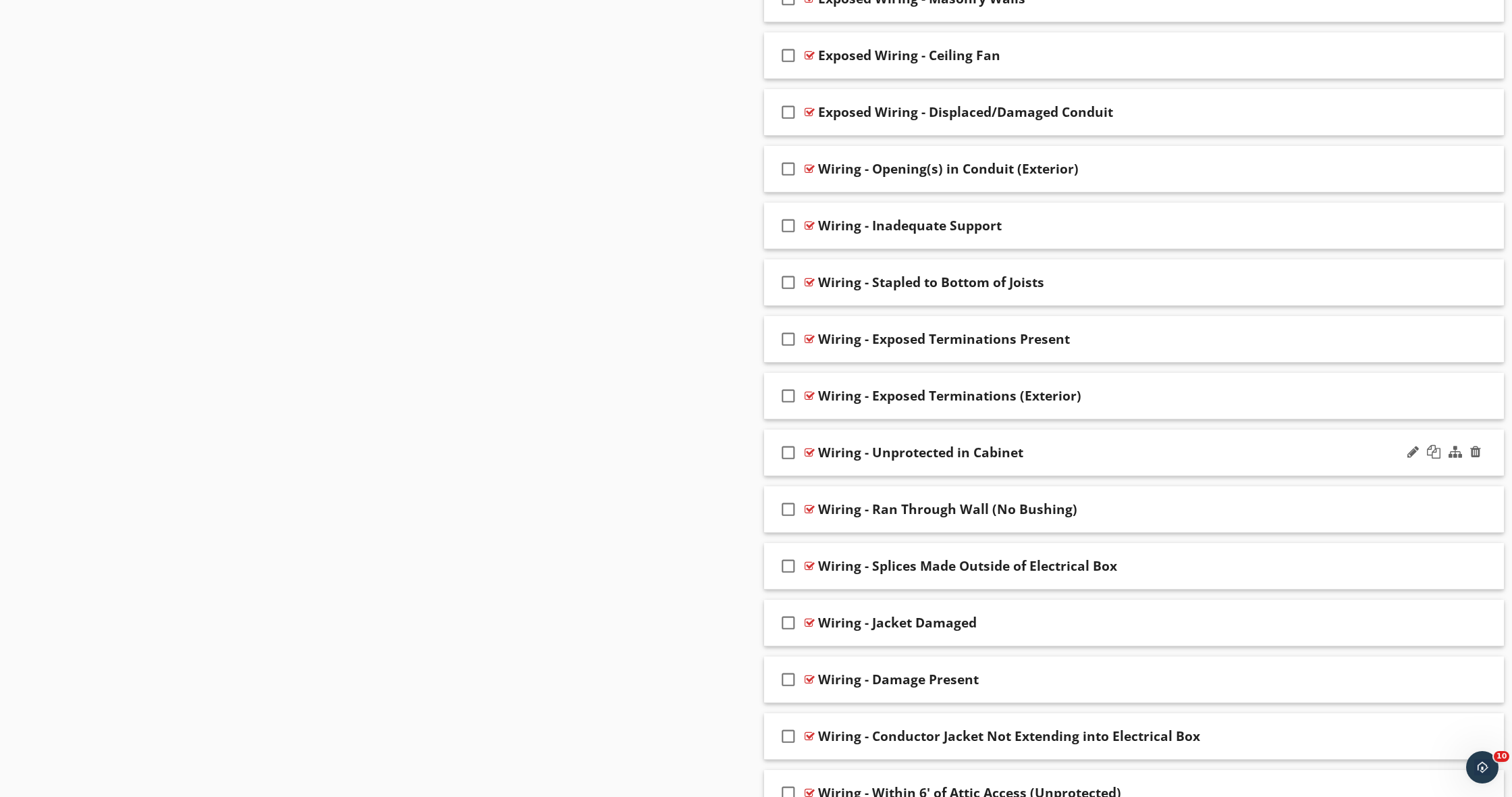
scroll to position [1008, 0]
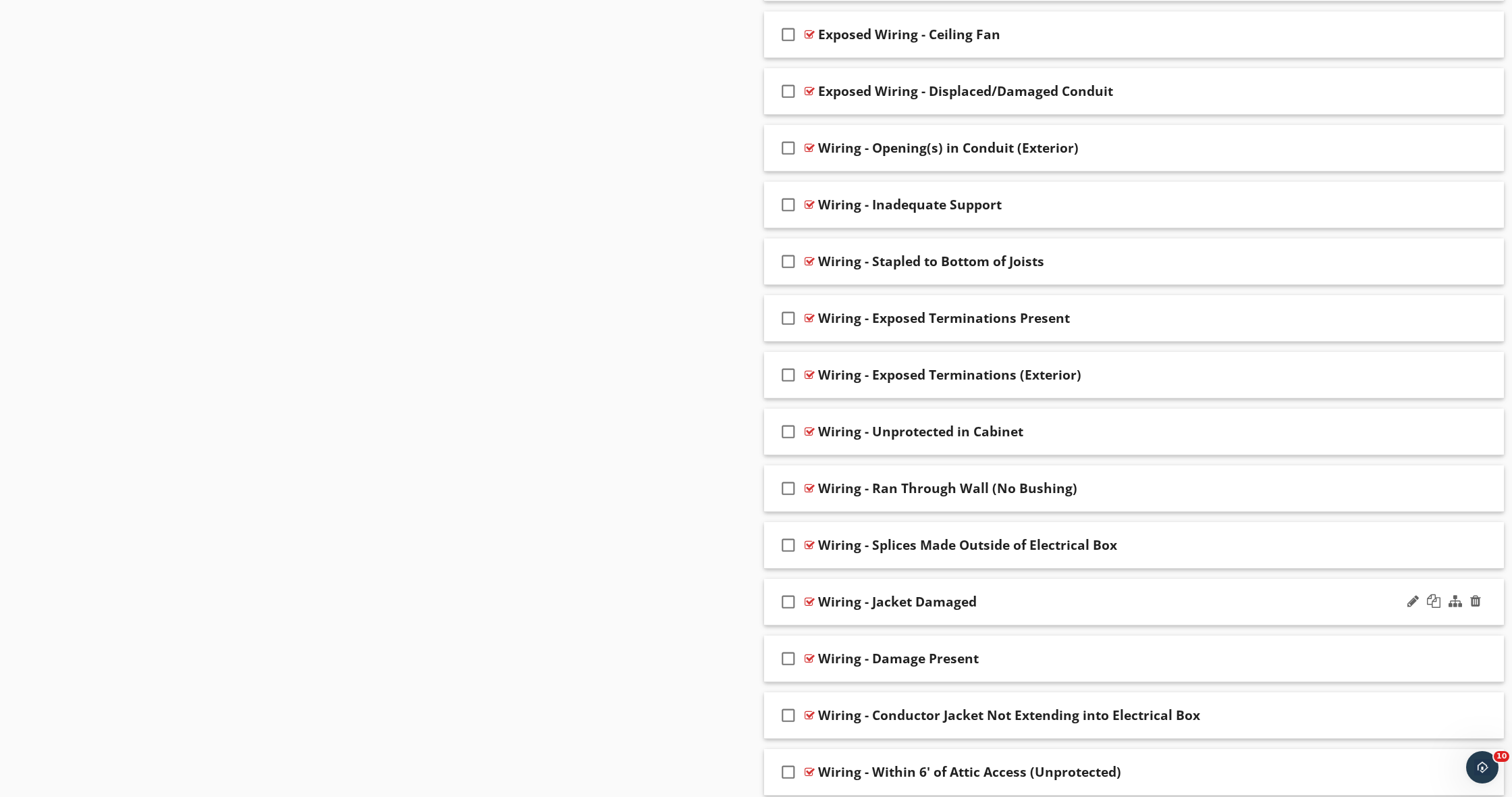
click at [1033, 602] on div "Wiring - Jacket Damaged" at bounding box center [1086, 602] width 535 height 16
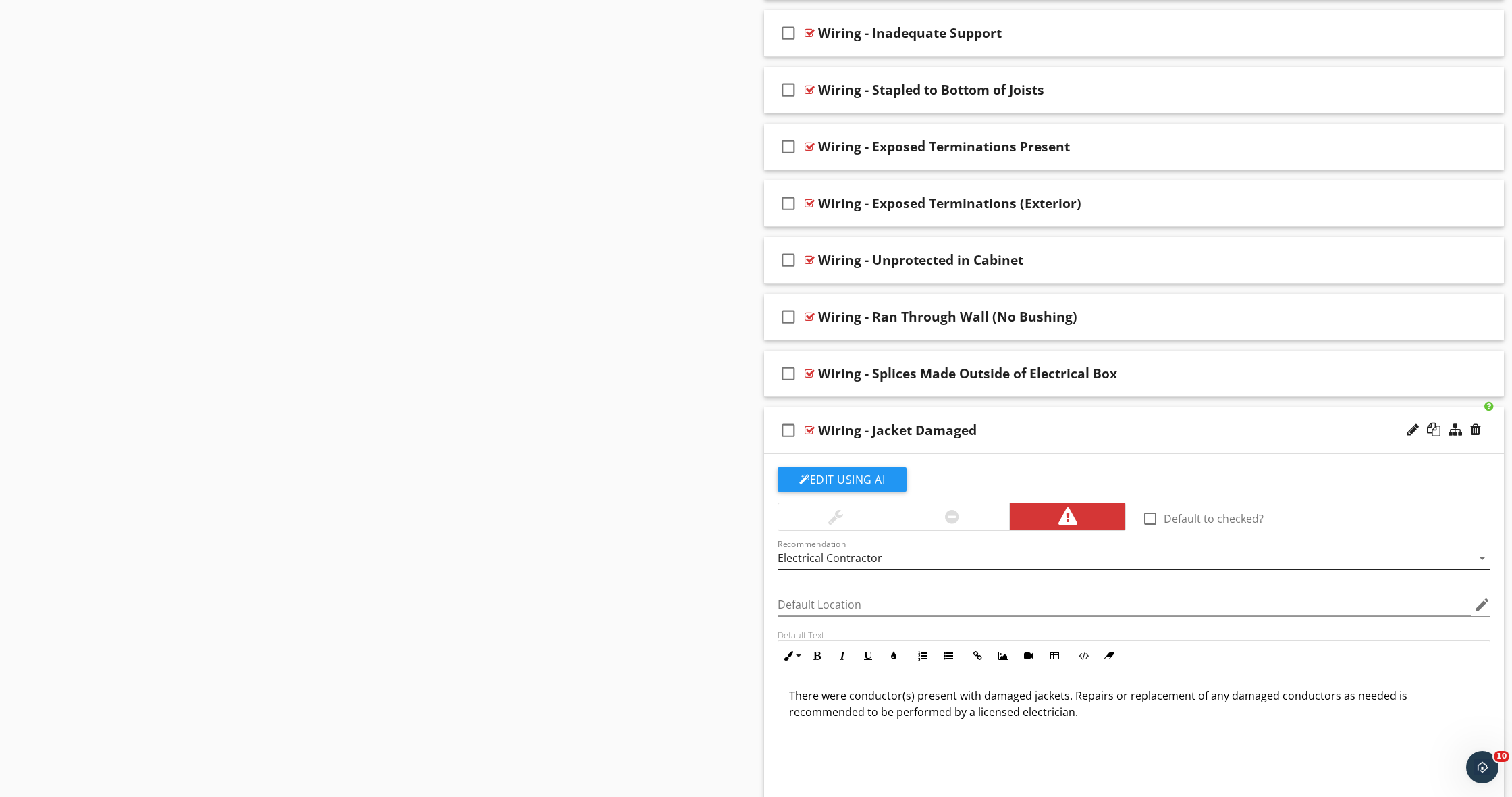
scroll to position [1186, 0]
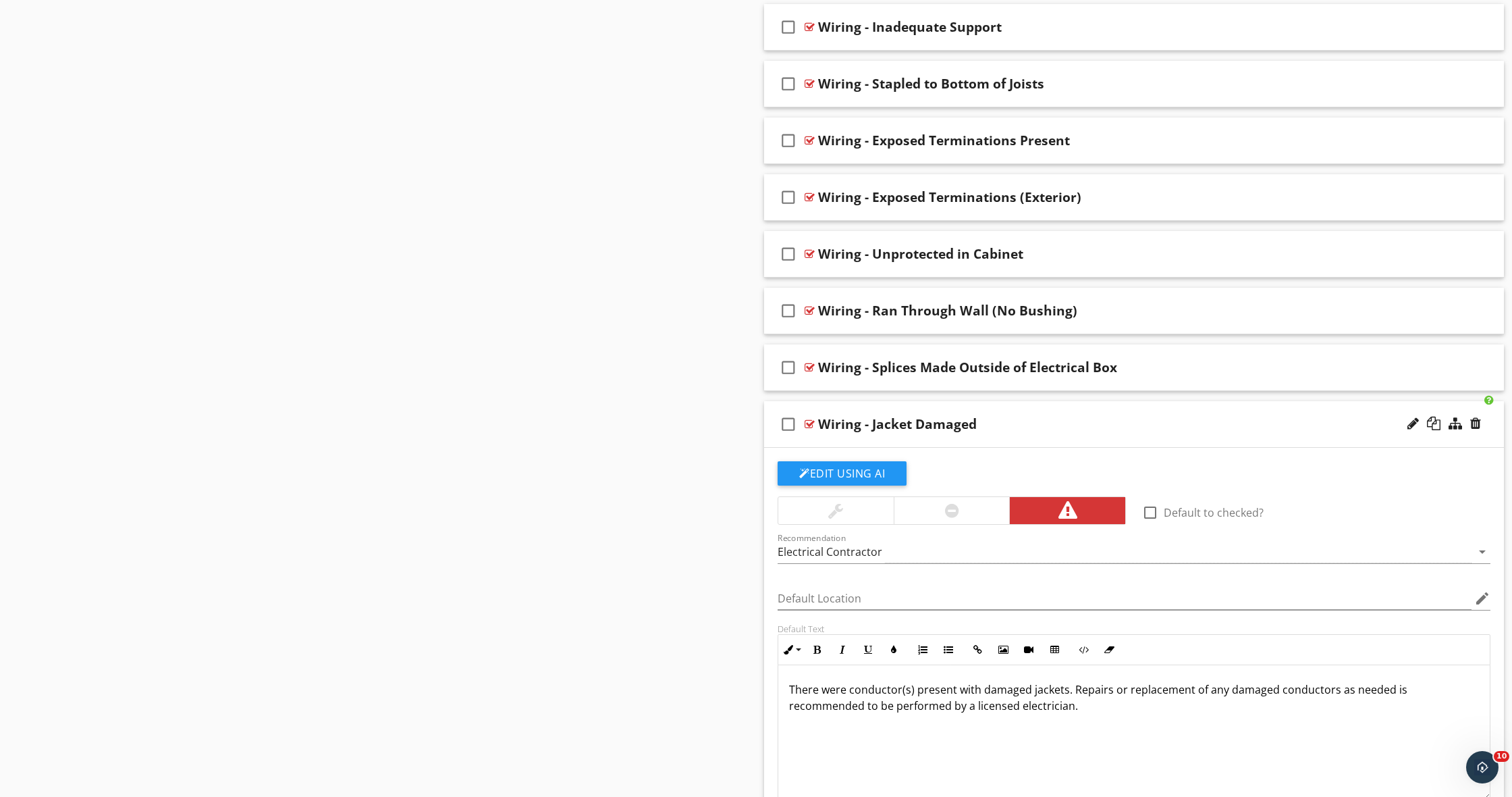
drag, startPoint x: 1019, startPoint y: 715, endPoint x: 780, endPoint y: 666, distance: 244.0
click at [782, 668] on div "There were conductor(s) present with damaged jackets. Repairs or replacement of…" at bounding box center [1134, 733] width 711 height 135
copy p "There were conductor(s) present with damaged jackets. Repairs or replacement of…"
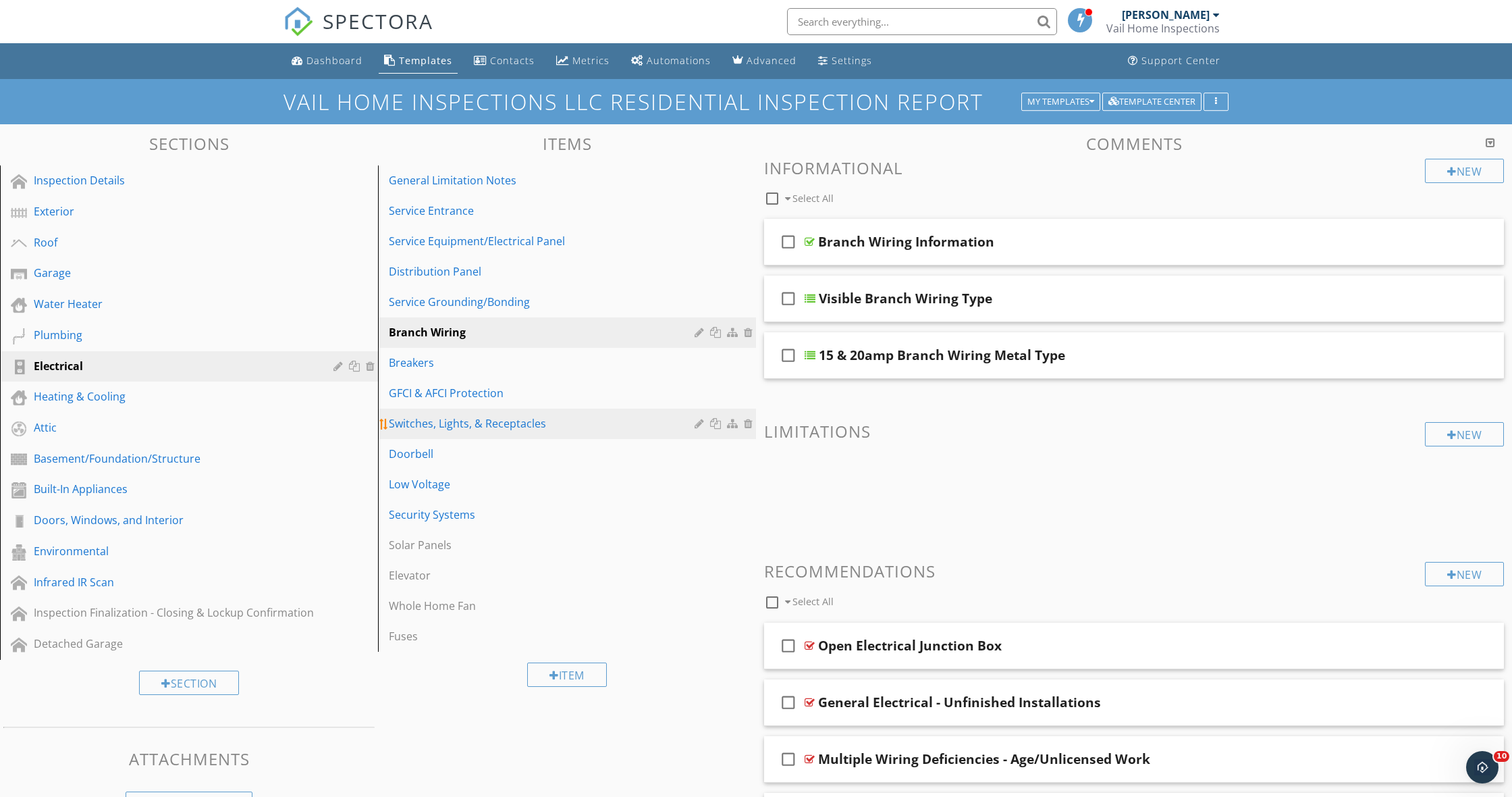
scroll to position [0, 0]
click at [493, 423] on div "Switches, Lights, & Receptacles" at bounding box center [544, 423] width 310 height 16
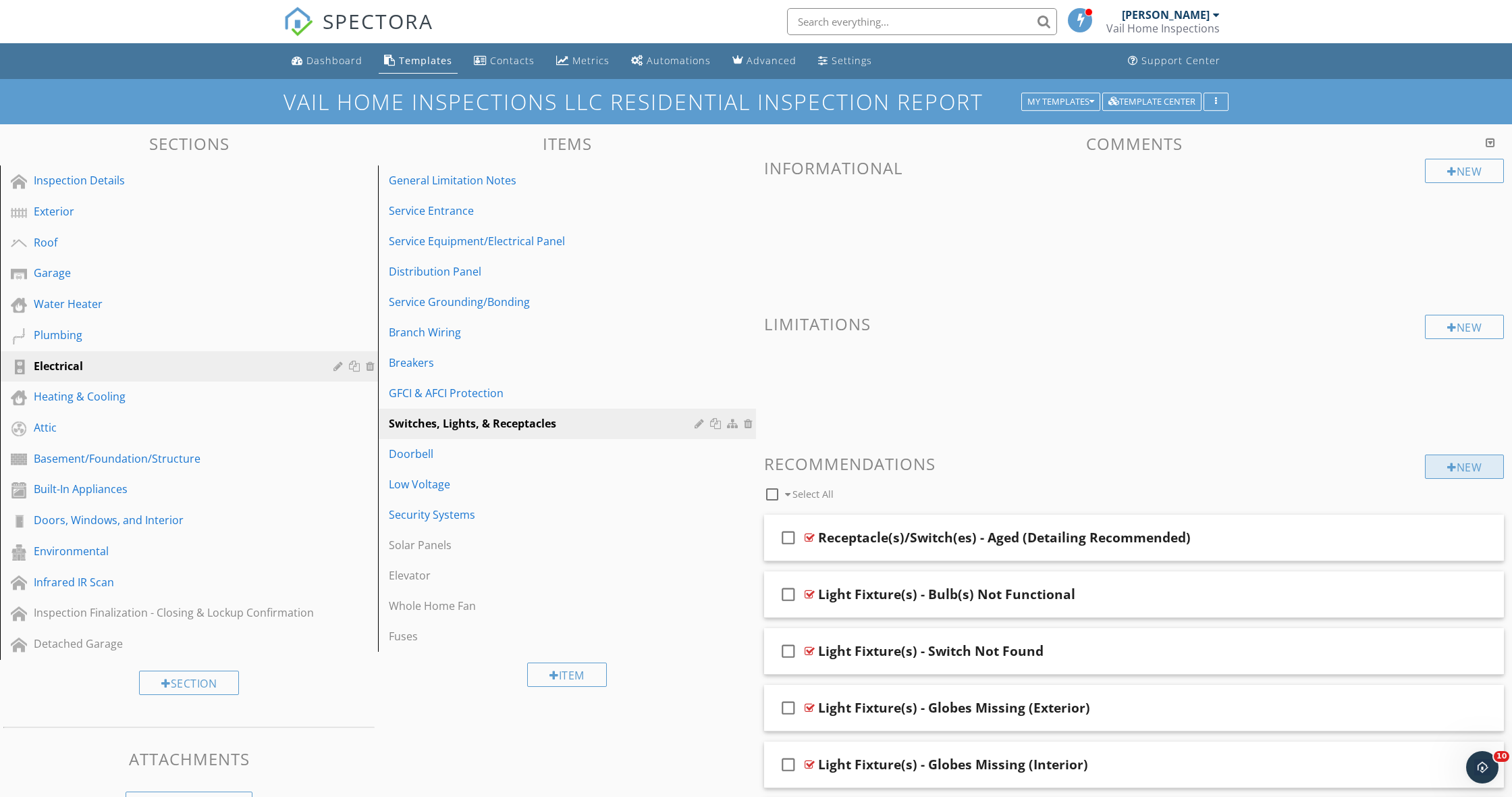
scroll to position [0, 1]
click at [1447, 464] on div at bounding box center [1452, 467] width 10 height 11
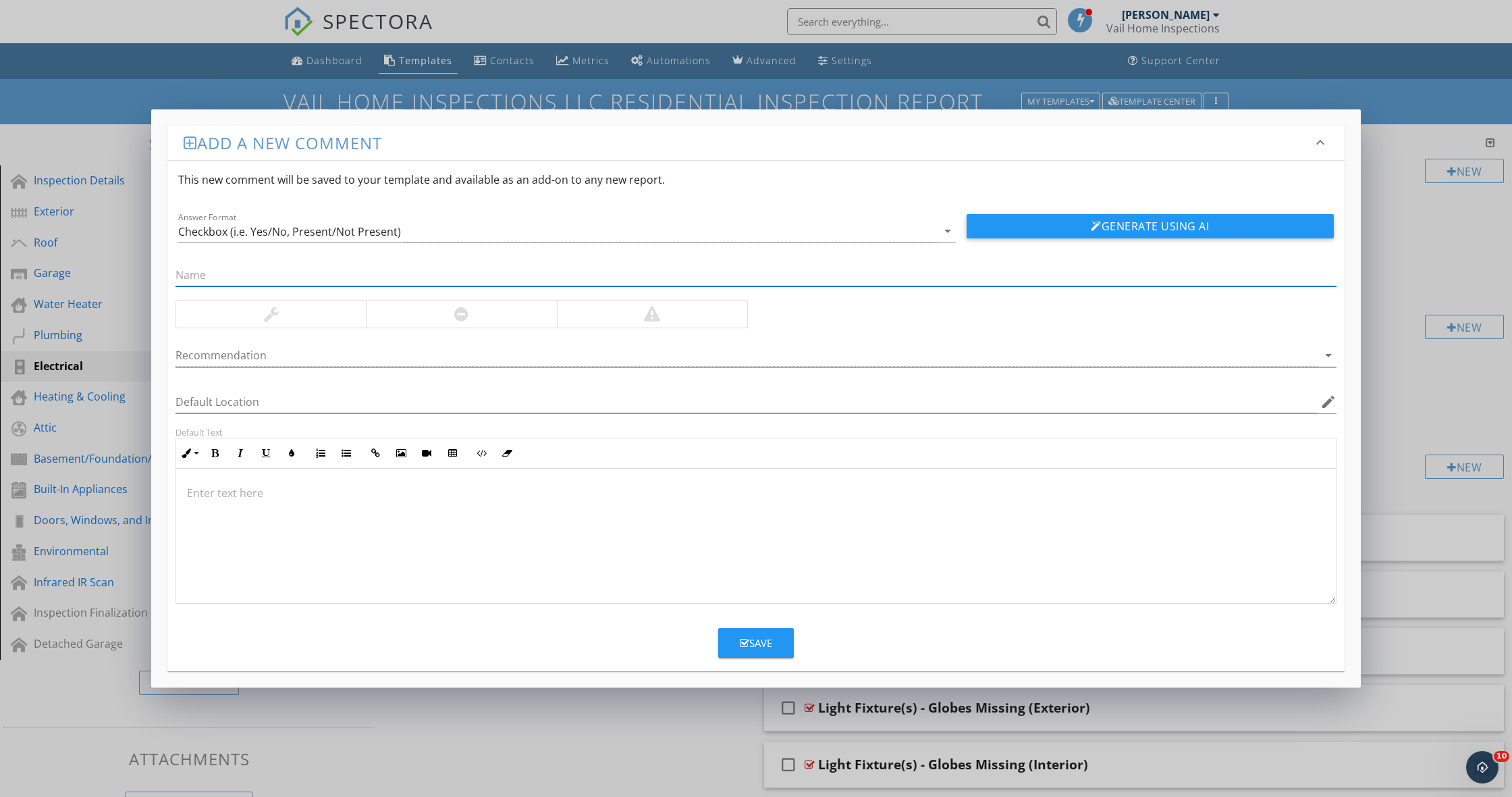
paste input "https://search.yahoo.com/search?ei=utf-8&fr=aaplw&p=buzzing+timer+switch+in+bat…"
type input "https://search.yahoo.com/search?ei=utf-8&fr=aaplw&p=buzzing+timer+switch+in+bat…"
drag, startPoint x: 734, startPoint y: 273, endPoint x: 105, endPoint y: 256, distance: 629.2
click at [105, 256] on div "Add a new comment keyboard_arrow_down This new comment will be saved to your te…" at bounding box center [756, 398] width 1512 height 797
type input "buzzing timer switch in bathroom"
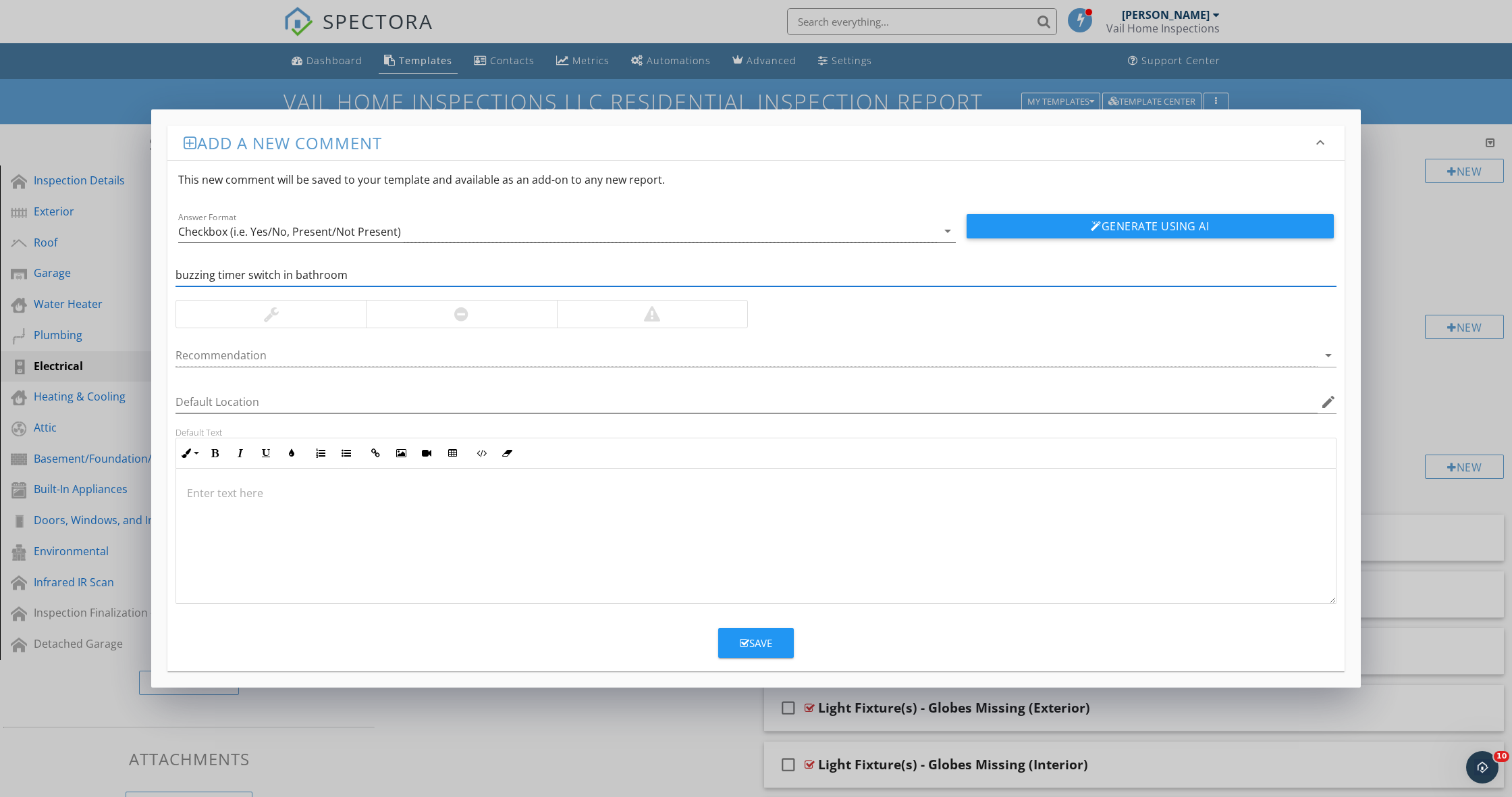
click at [1150, 226] on button "Generate Using AI" at bounding box center [1150, 226] width 367 height 24
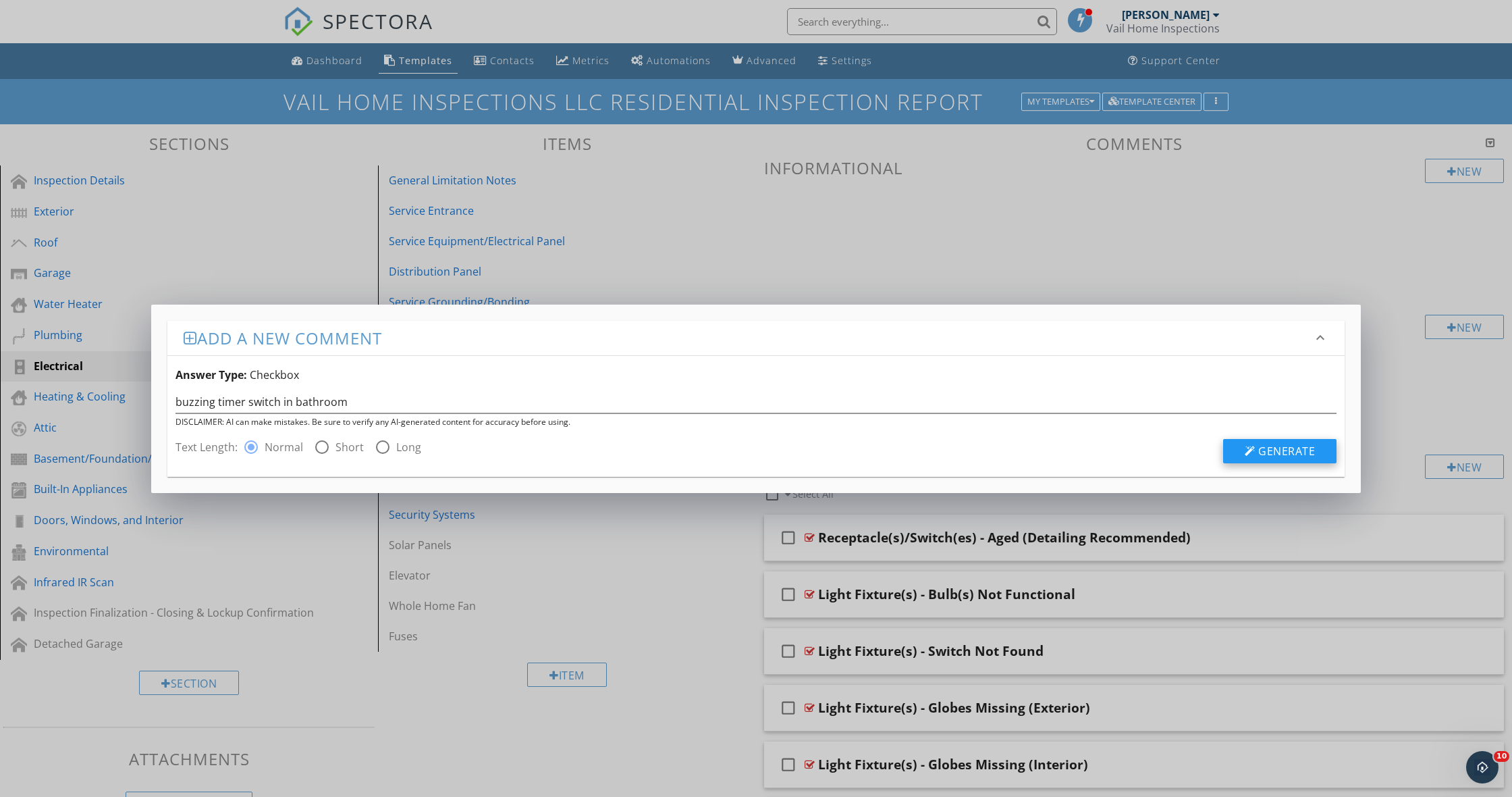
click at [1279, 451] on span "Generate" at bounding box center [1286, 451] width 57 height 15
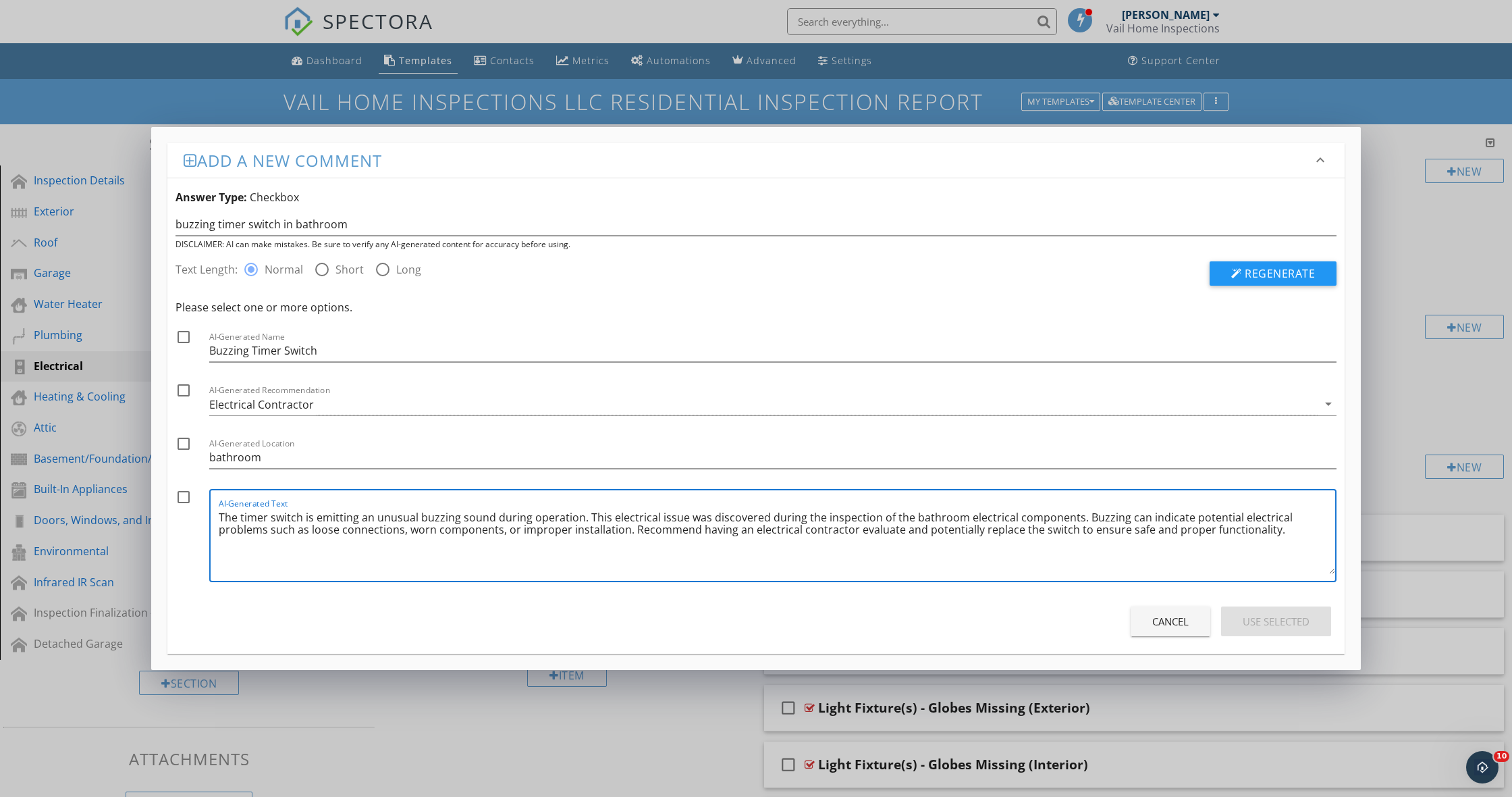
drag, startPoint x: 1256, startPoint y: 528, endPoint x: 209, endPoint y: 503, distance: 1047.3
click at [211, 506] on div "AI-Generated Text The timer switch is emitting an unusual buzzing sound during …" at bounding box center [773, 535] width 1128 height 94
click at [182, 493] on div at bounding box center [183, 497] width 23 height 23
checkbox input "true"
click at [186, 333] on div at bounding box center [183, 336] width 23 height 23
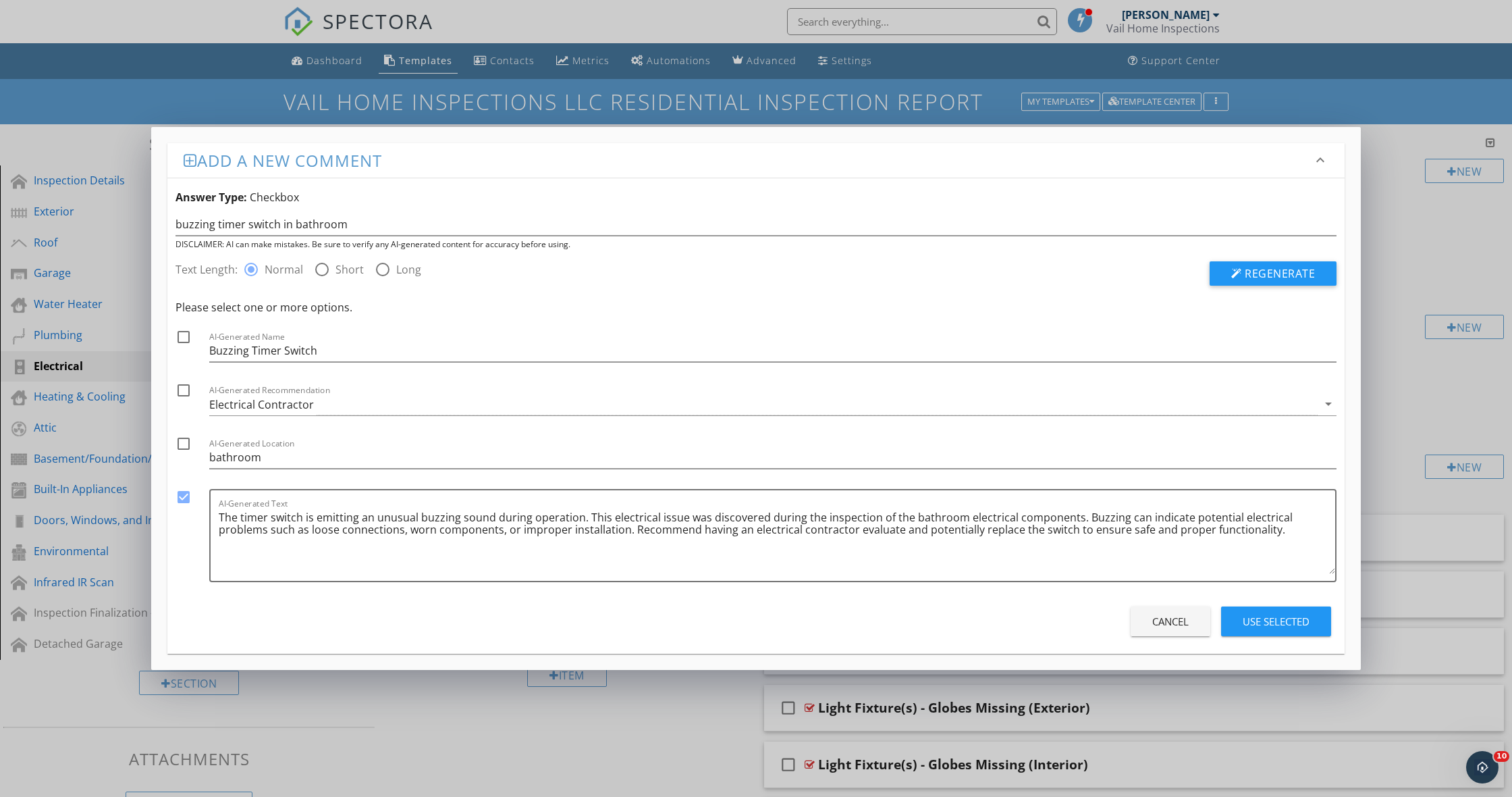
checkbox input "true"
click at [1259, 622] on div "Use Selected" at bounding box center [1276, 622] width 67 height 16
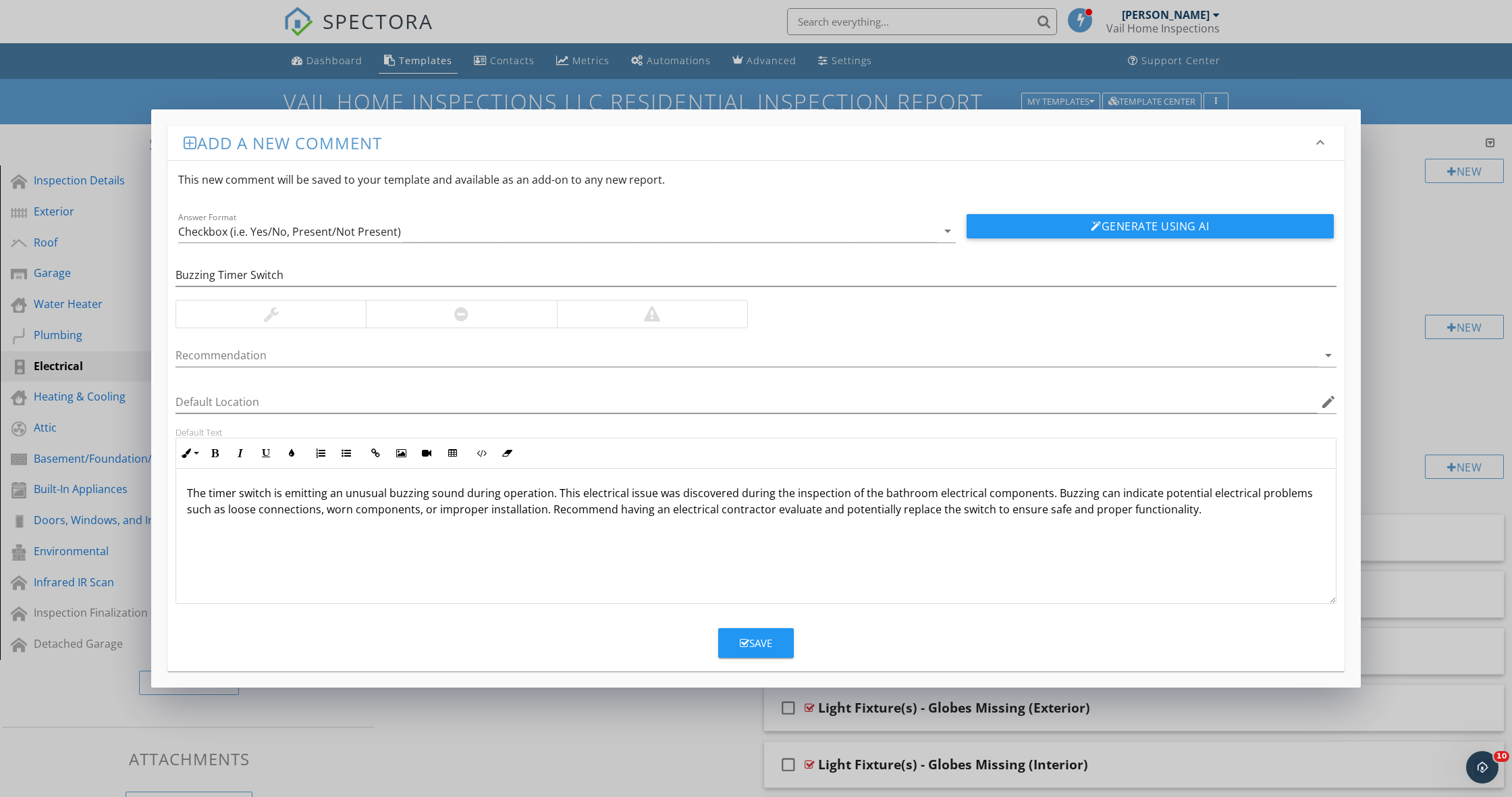
click at [484, 309] on div at bounding box center [461, 313] width 190 height 27
click at [1327, 352] on icon "arrow_drop_down" at bounding box center [1329, 355] width 16 height 16
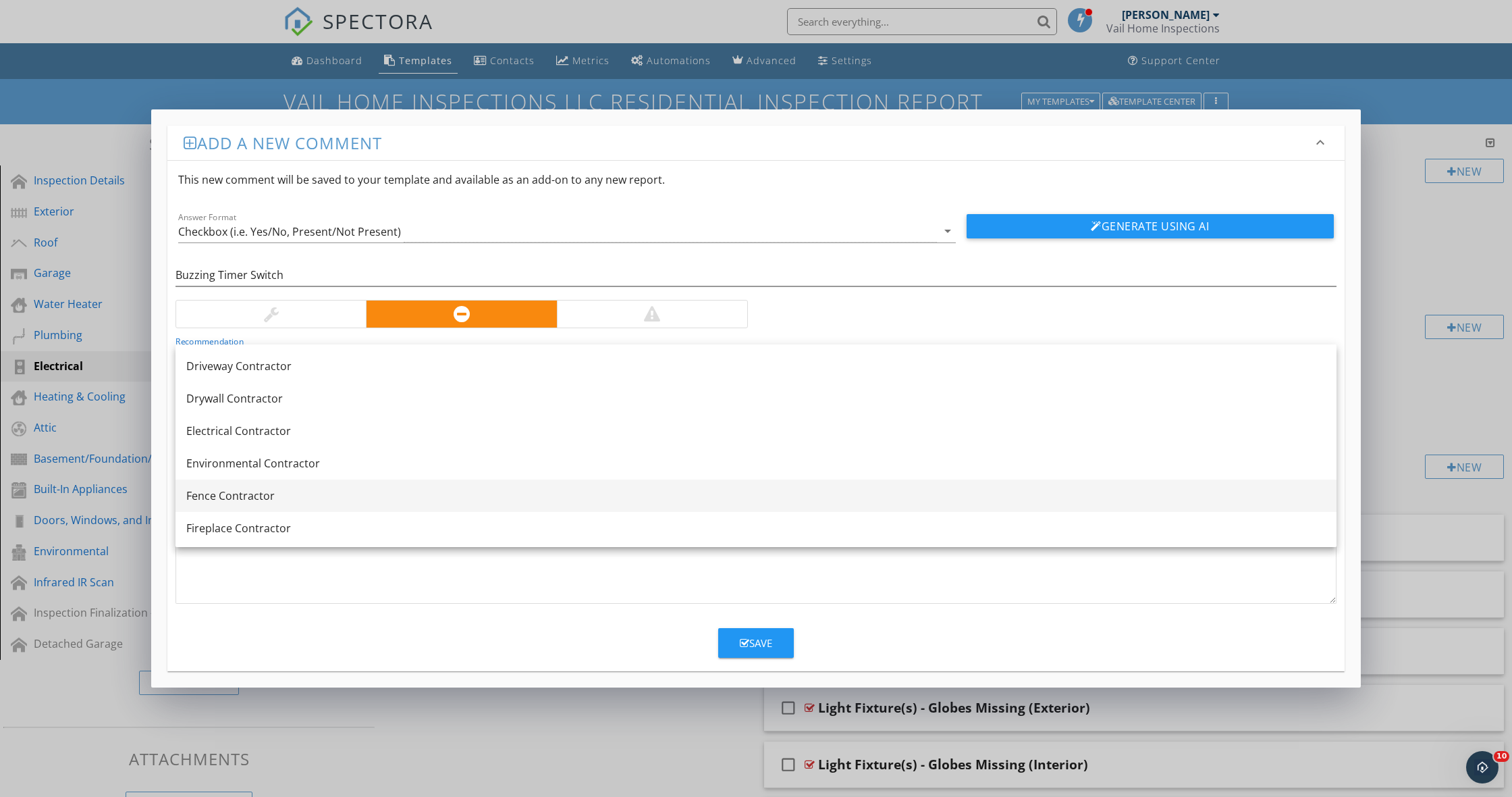
scroll to position [468, 0]
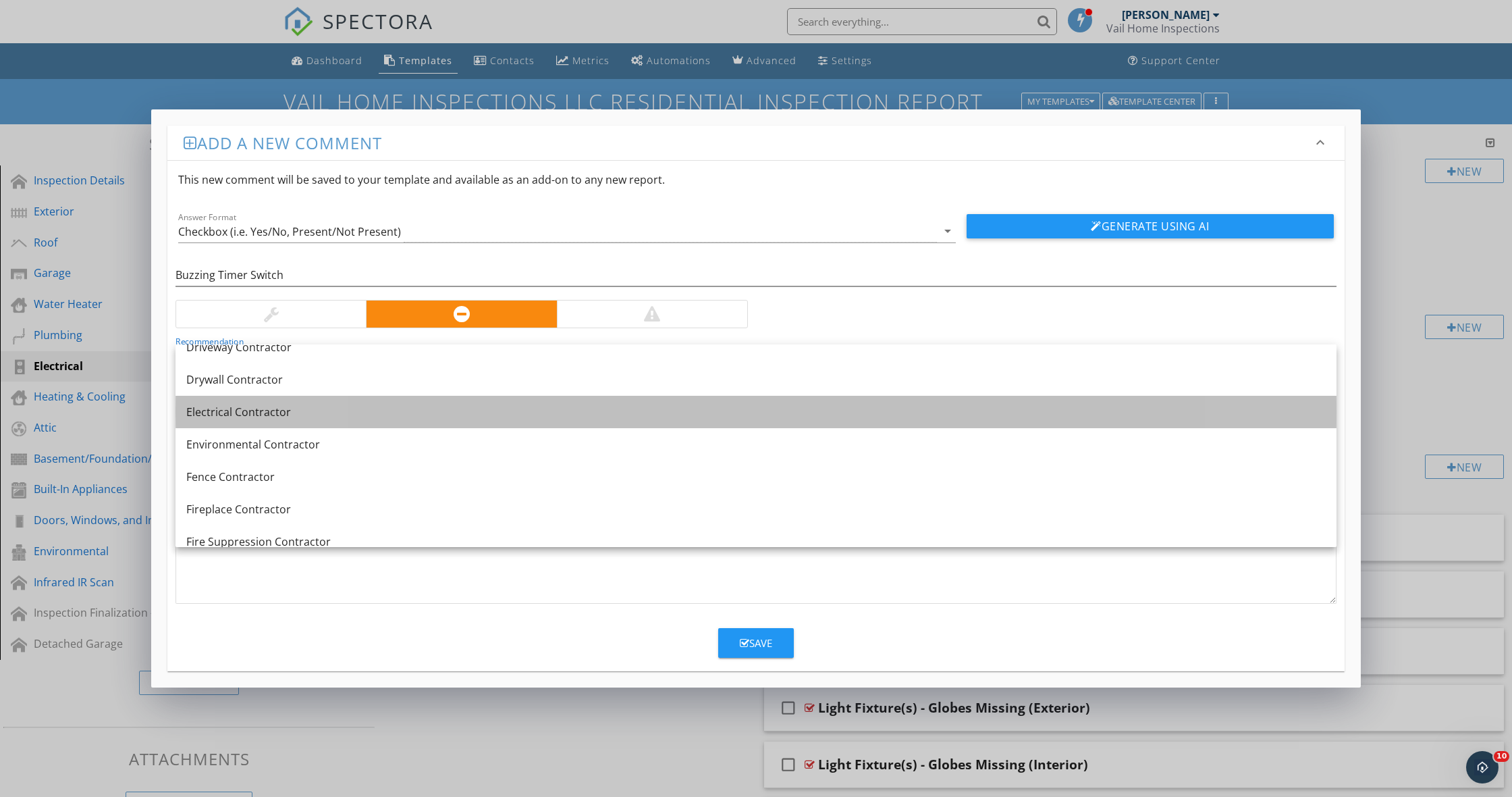
click at [328, 406] on div "Electrical Contractor" at bounding box center [756, 412] width 1140 height 16
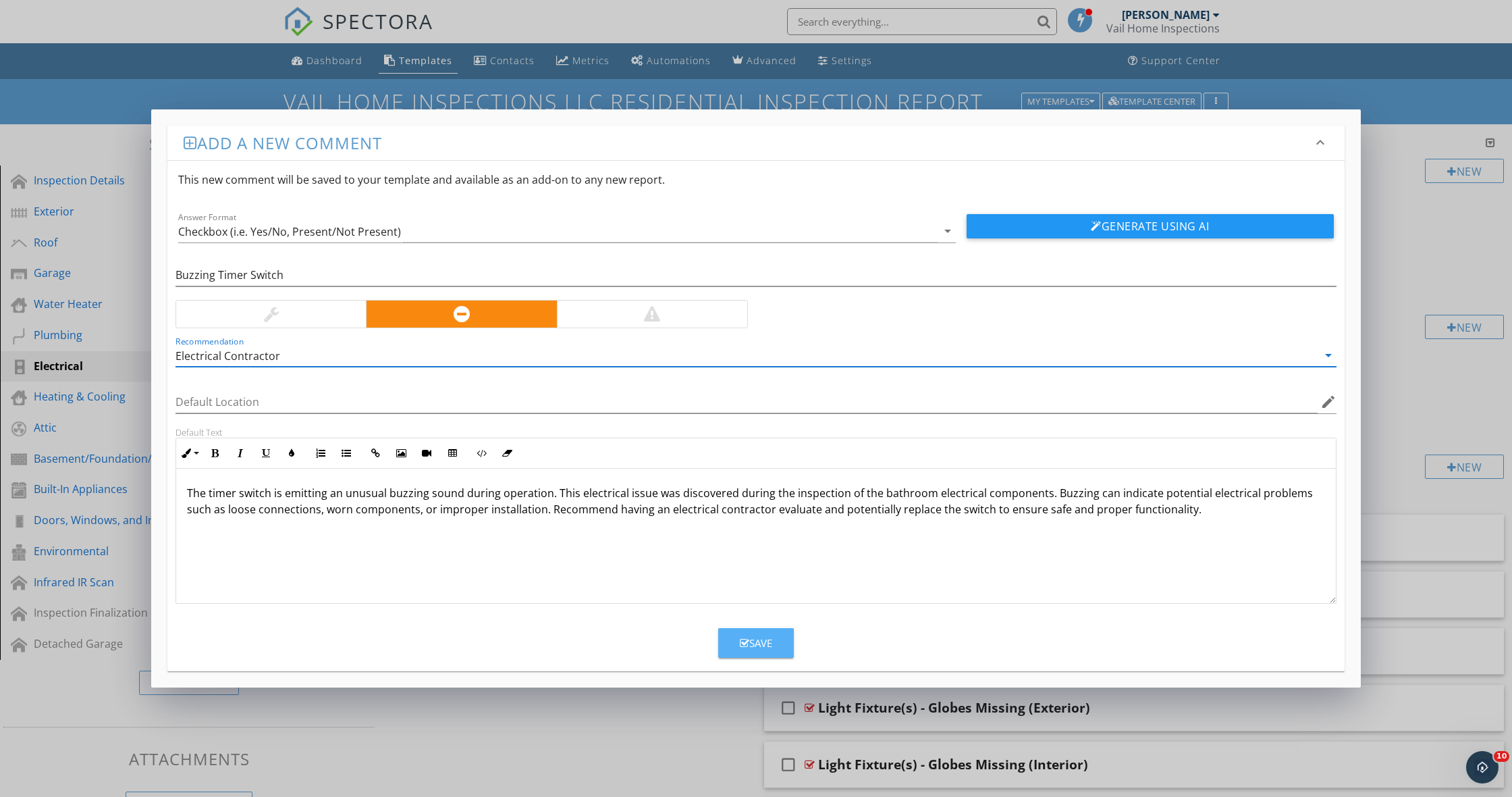
click at [762, 635] on button "Save" at bounding box center [756, 643] width 76 height 30
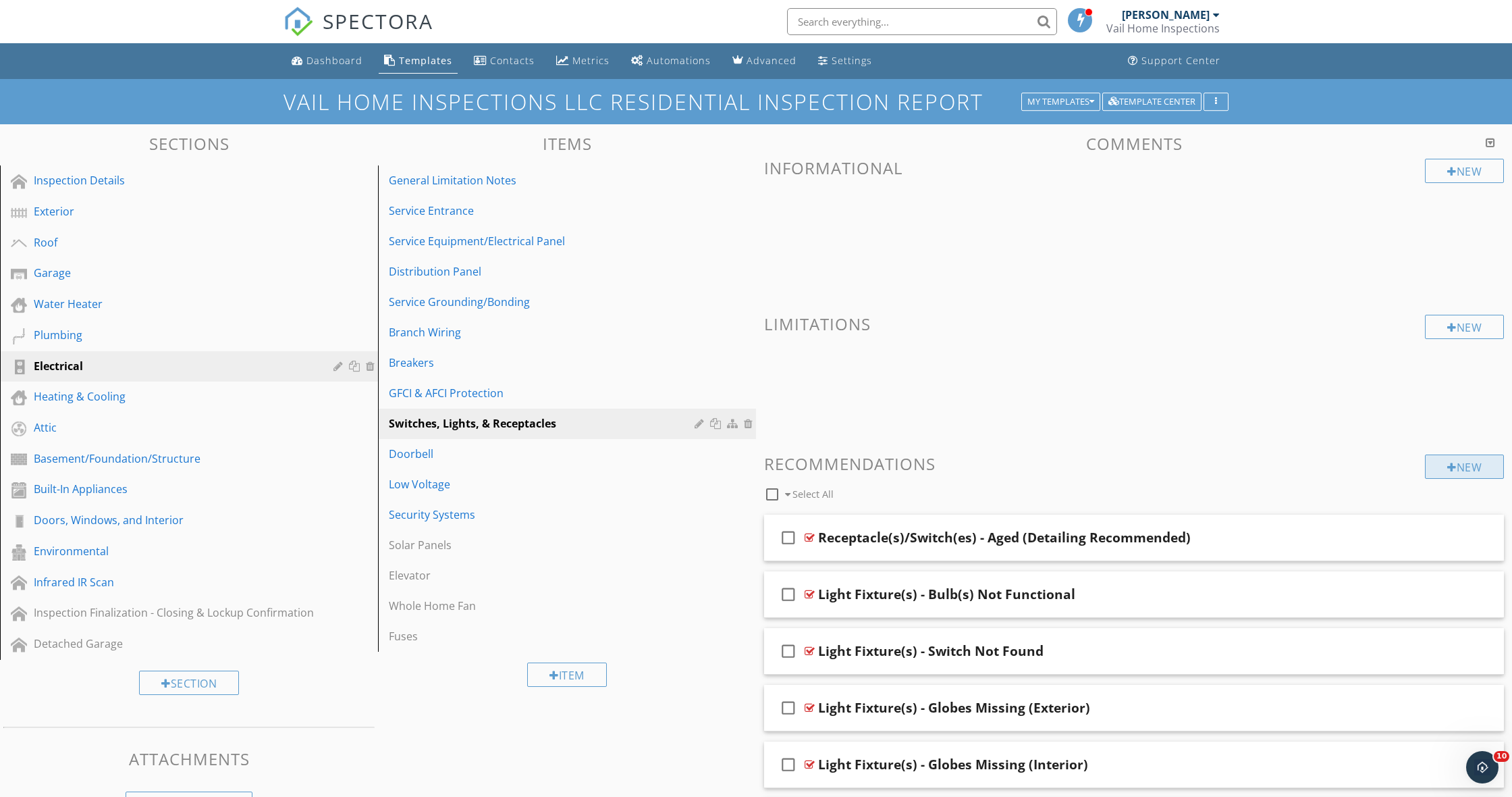
click at [1455, 460] on div "New" at bounding box center [1464, 467] width 79 height 24
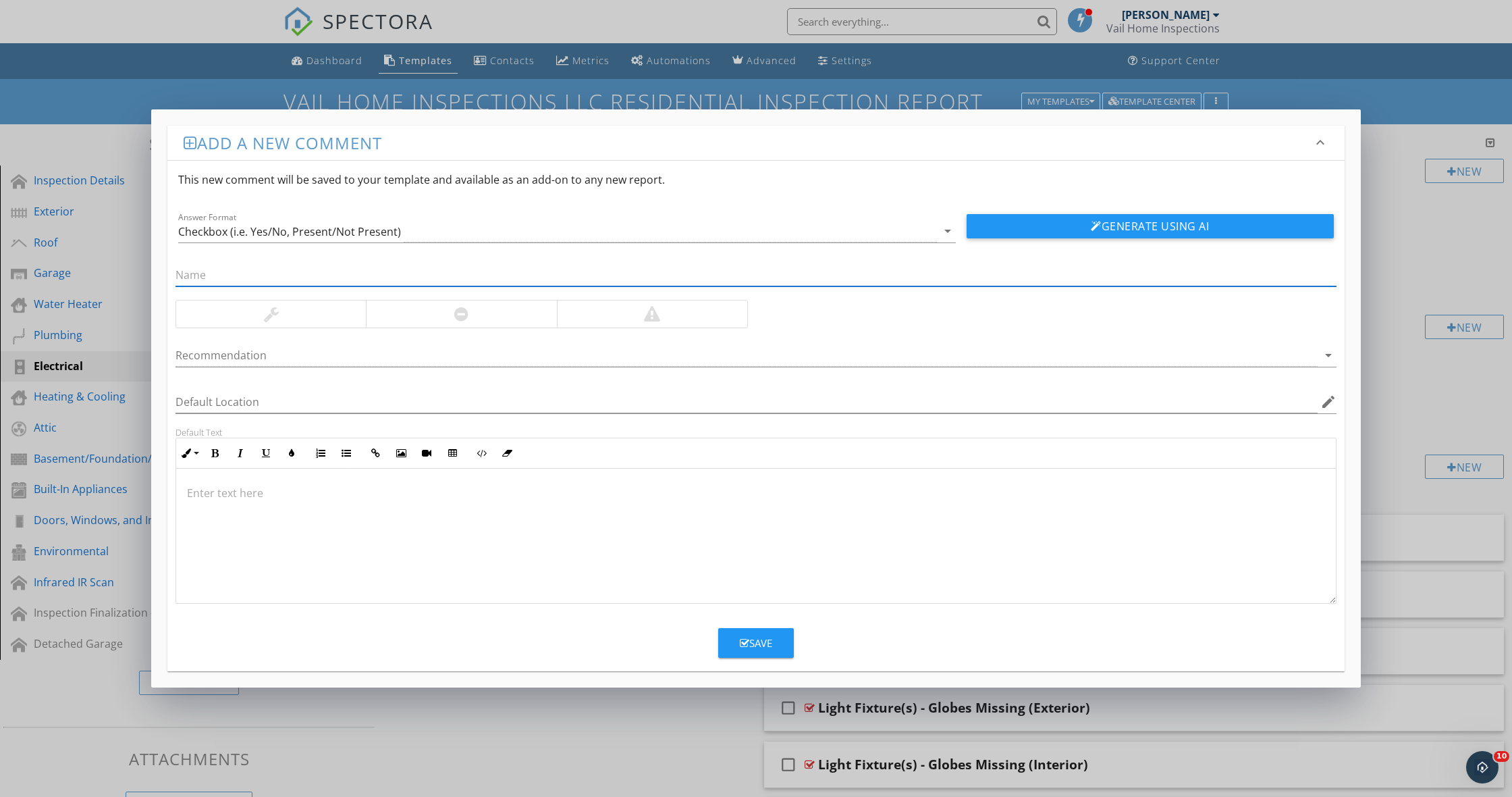
paste input "Shower light not sealed"
type input "Shower light not sealed to ceiling"
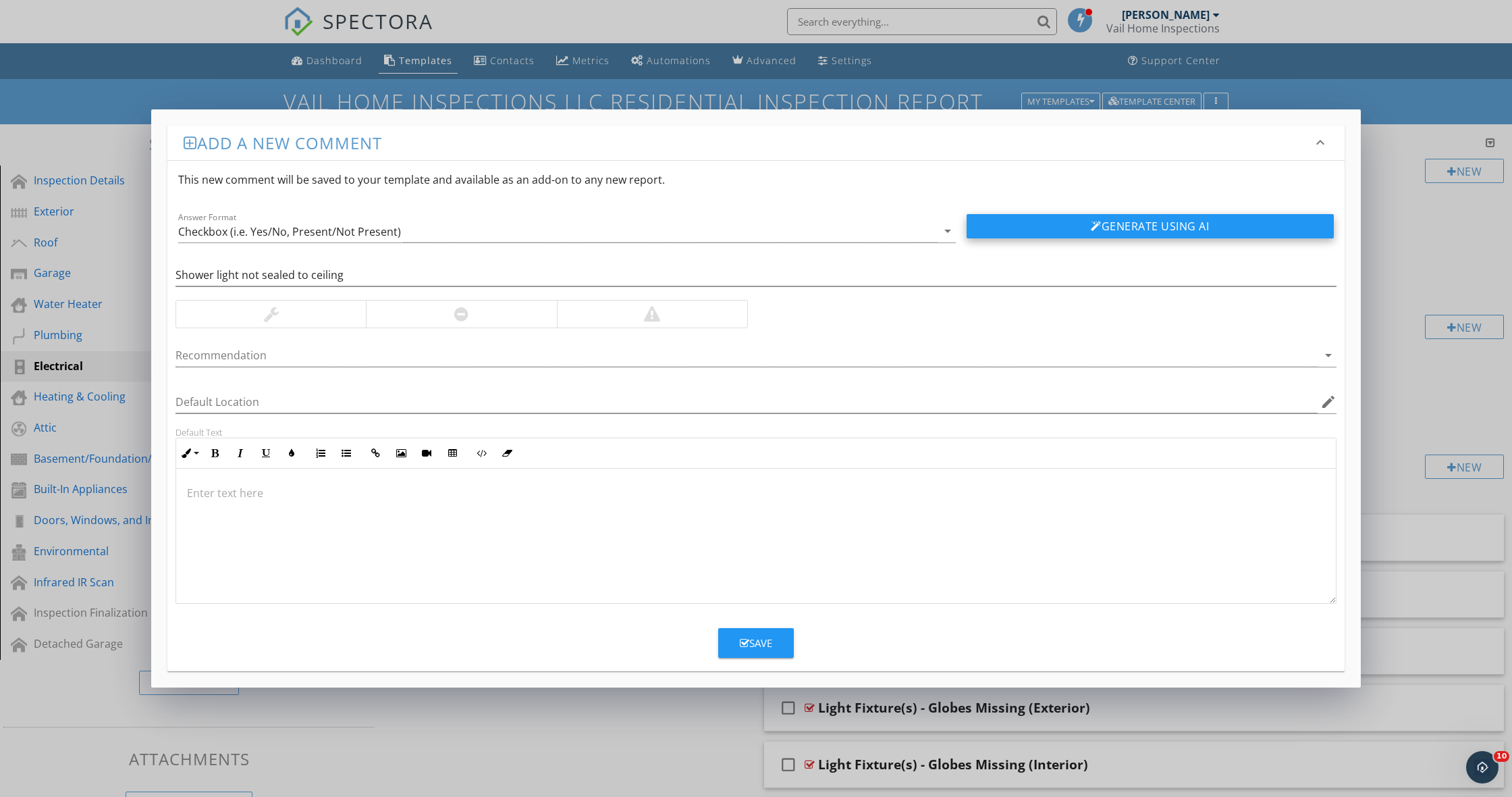
click at [1098, 225] on div at bounding box center [1096, 226] width 11 height 11
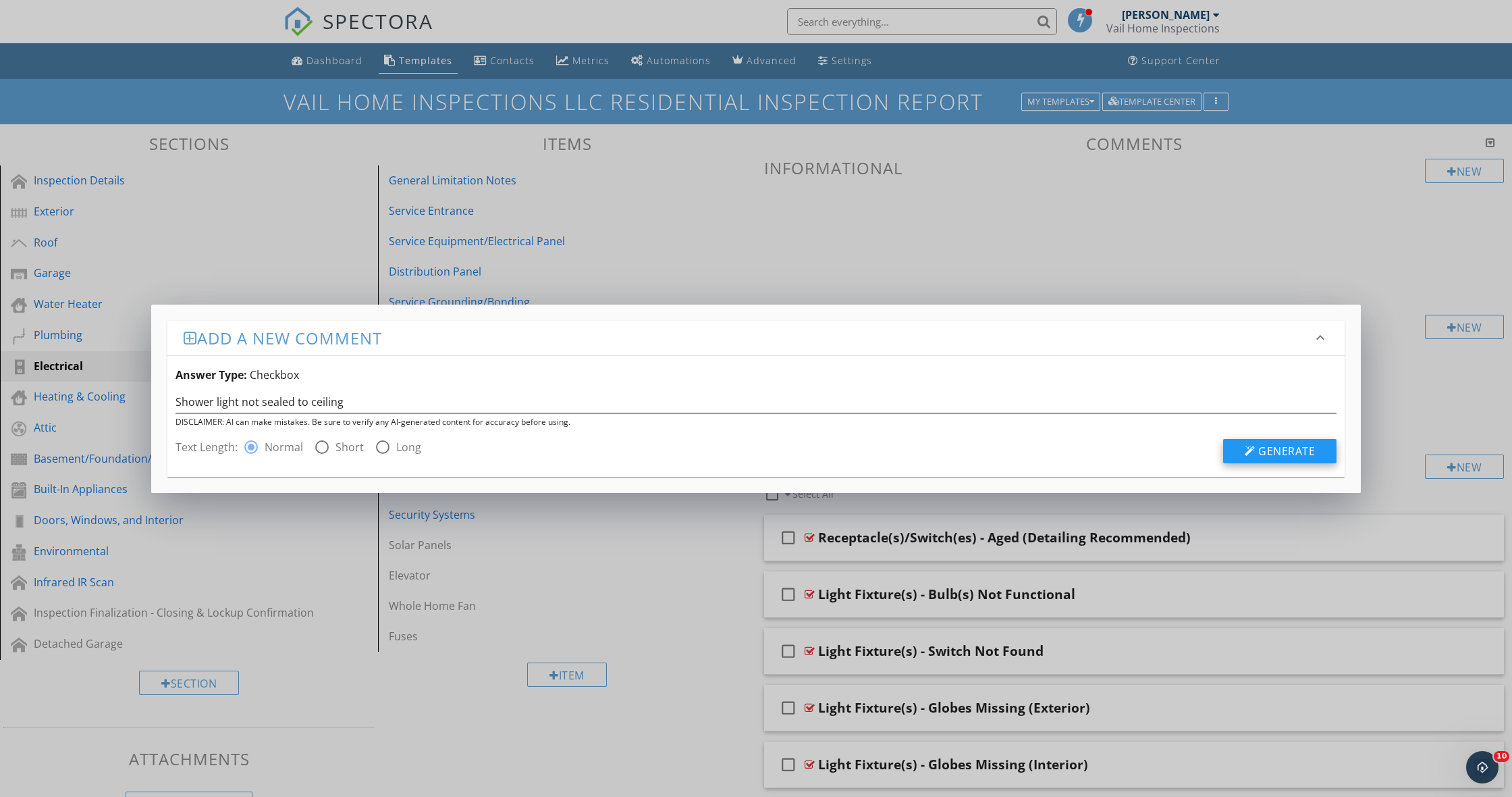
click at [1264, 448] on span "Generate" at bounding box center [1286, 451] width 57 height 15
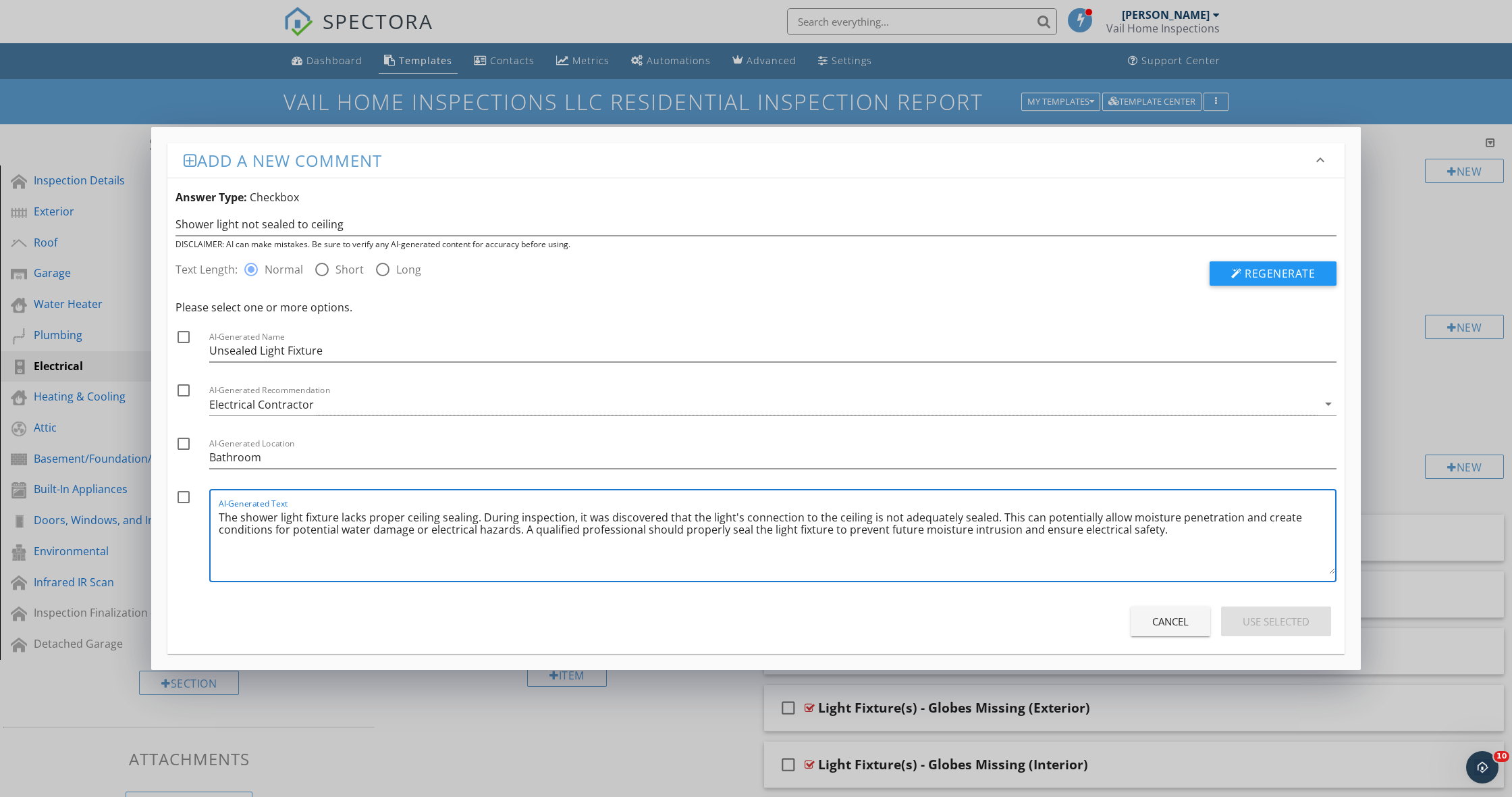
drag, startPoint x: 1167, startPoint y: 541, endPoint x: 210, endPoint y: 516, distance: 957.3
click at [210, 516] on div "AI-Generated Text The shower light fixture lacks proper ceiling sealing. During…" at bounding box center [773, 535] width 1128 height 94
click at [1168, 611] on button "Cancel" at bounding box center [1171, 622] width 80 height 30
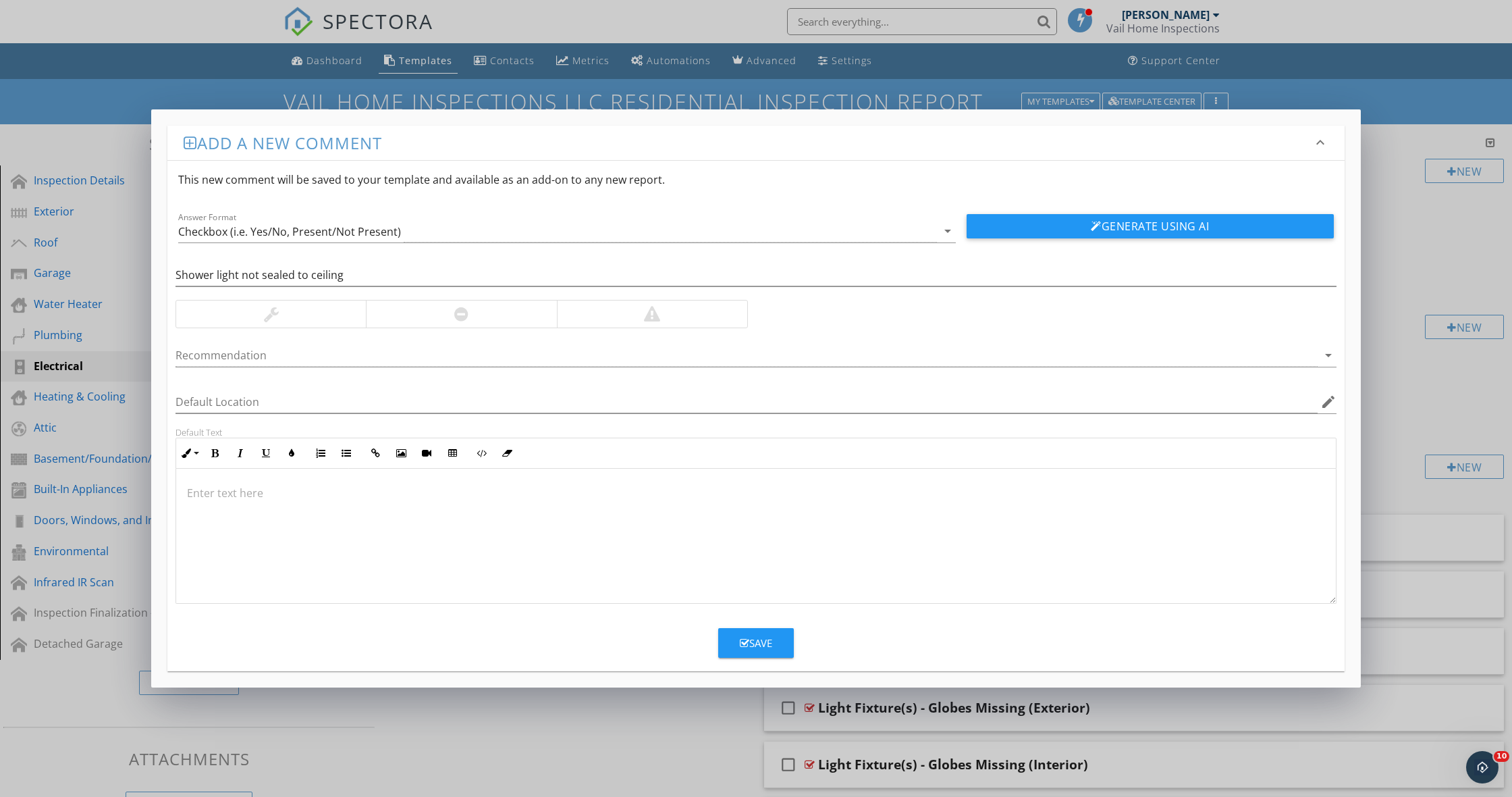
drag, startPoint x: 660, startPoint y: 752, endPoint x: 618, endPoint y: 724, distance: 50.5
click at [660, 752] on div "Add a new comment keyboard_arrow_down This new comment will be saved to your te…" at bounding box center [756, 398] width 1512 height 797
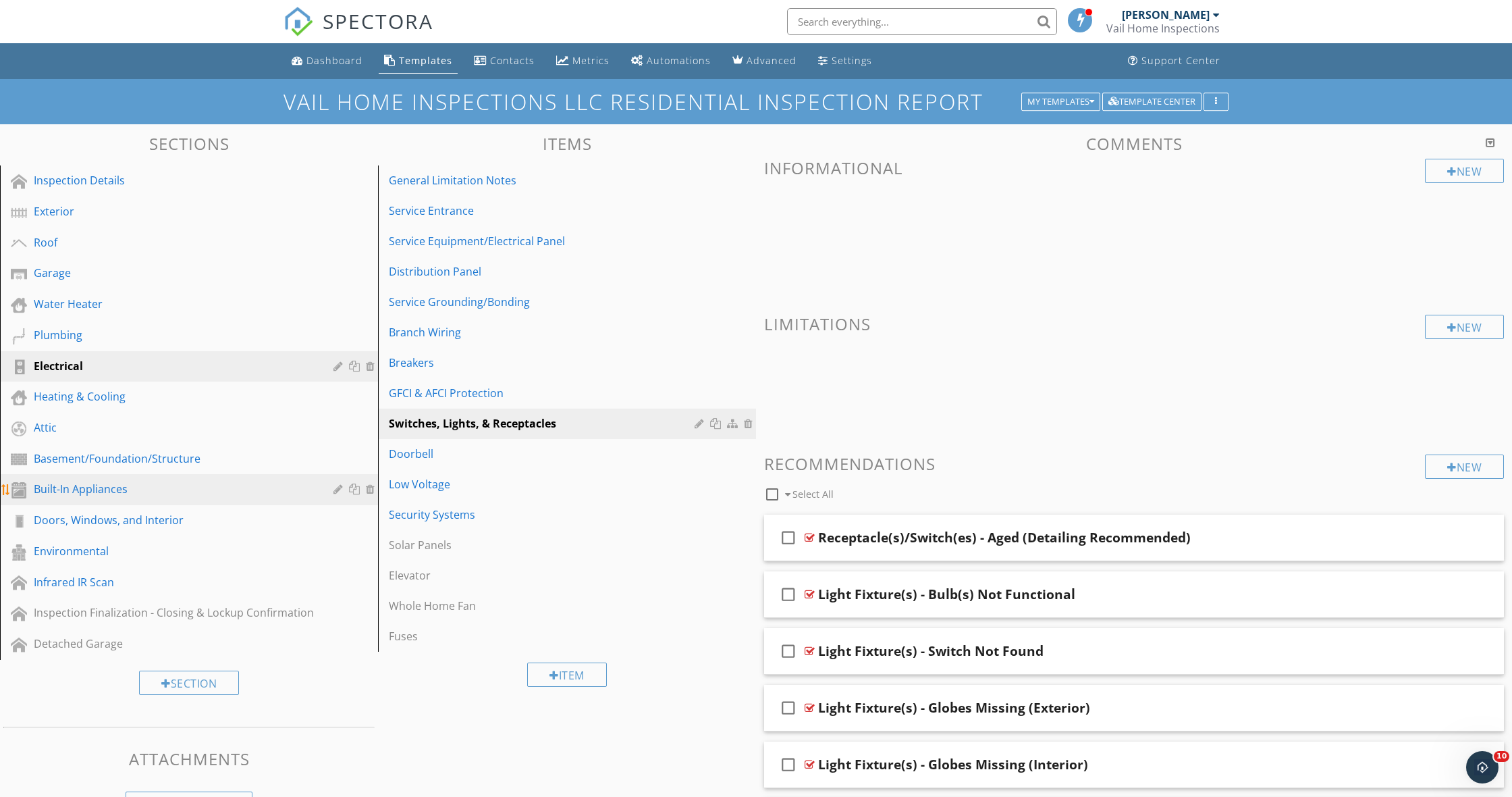
click at [110, 498] on link "Built-In Appliances" at bounding box center [191, 489] width 374 height 31
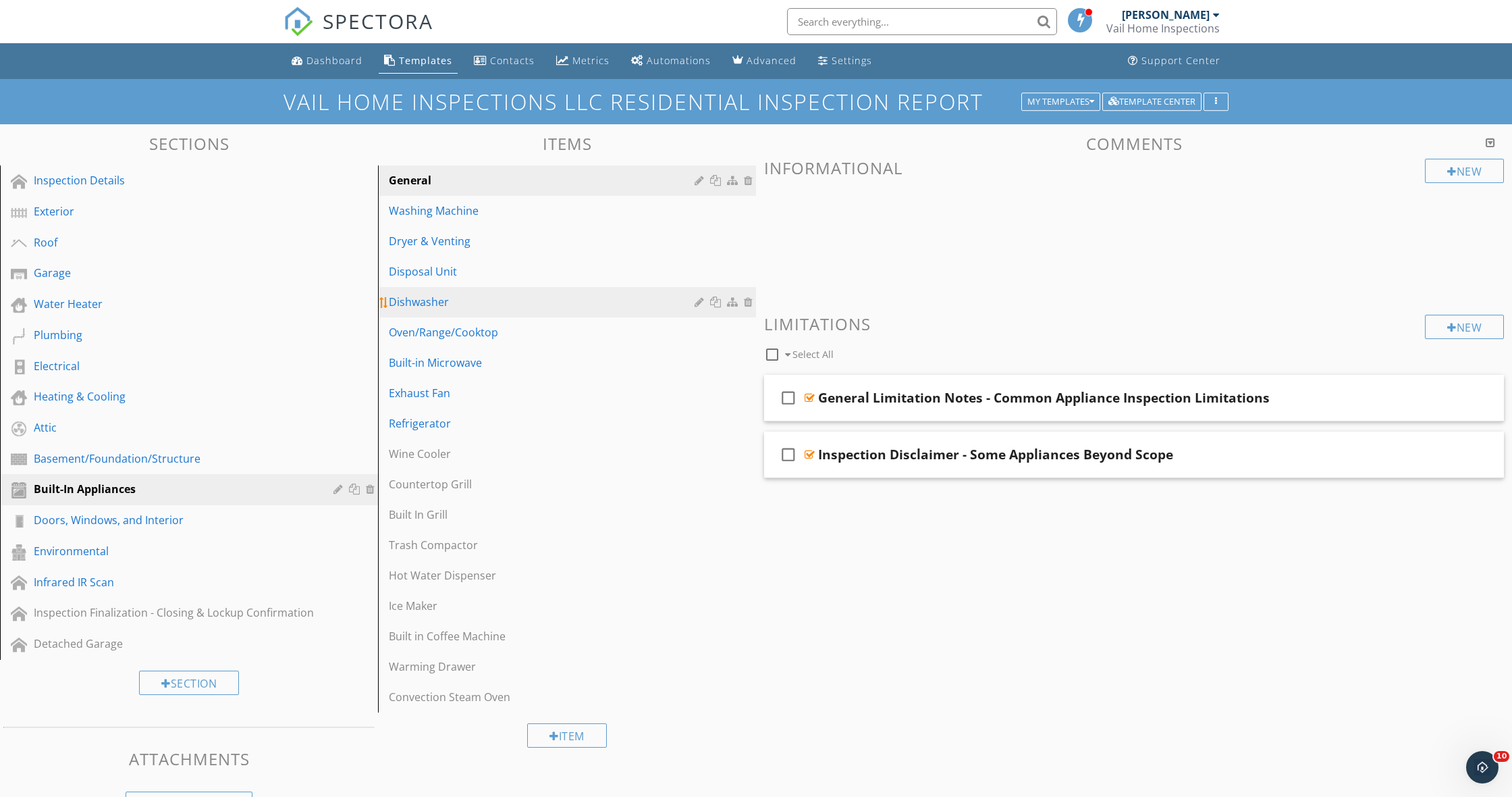
click at [472, 298] on div "Dishwasher" at bounding box center [544, 301] width 310 height 16
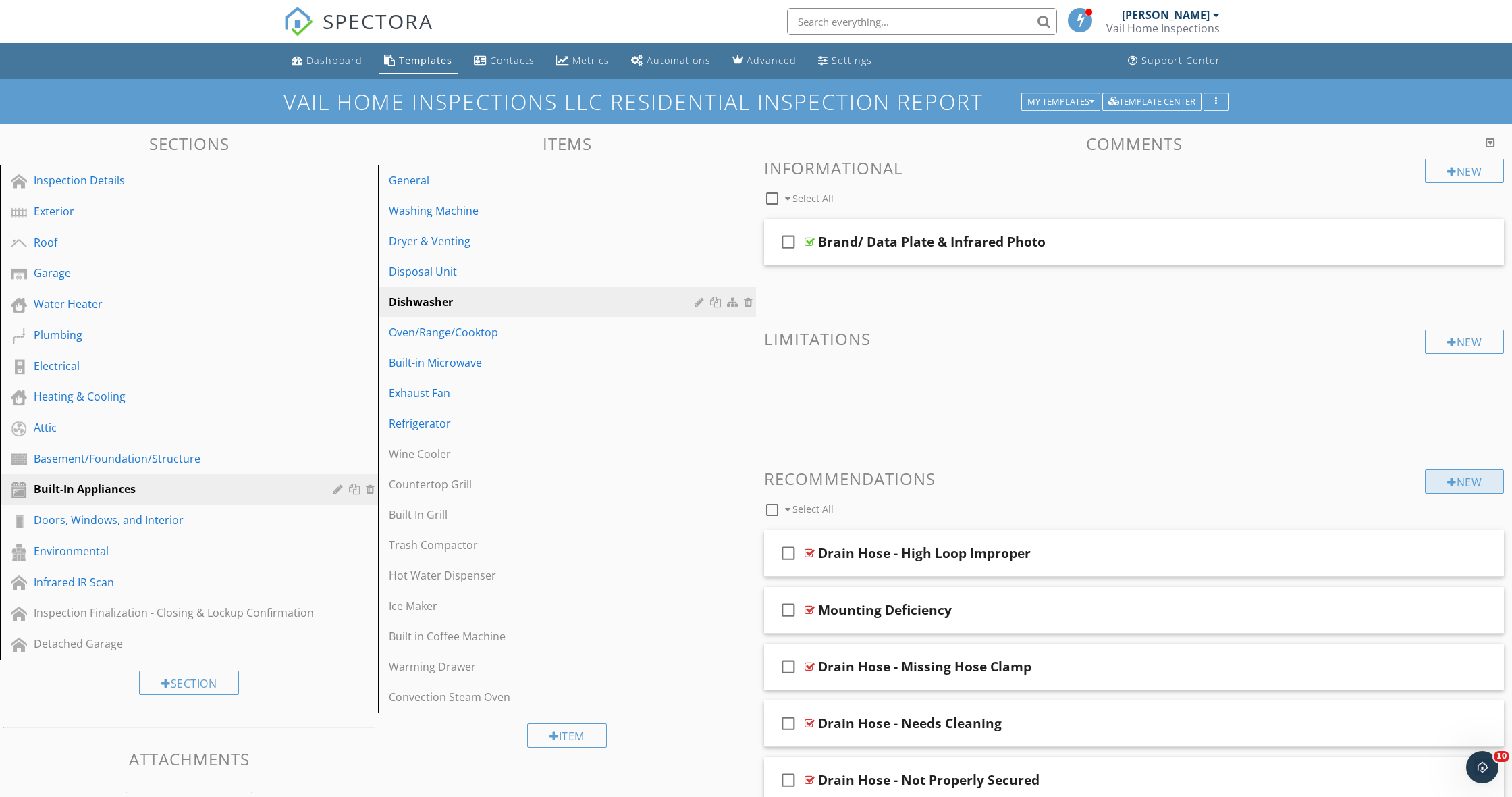
click at [1462, 480] on div "New" at bounding box center [1464, 482] width 79 height 24
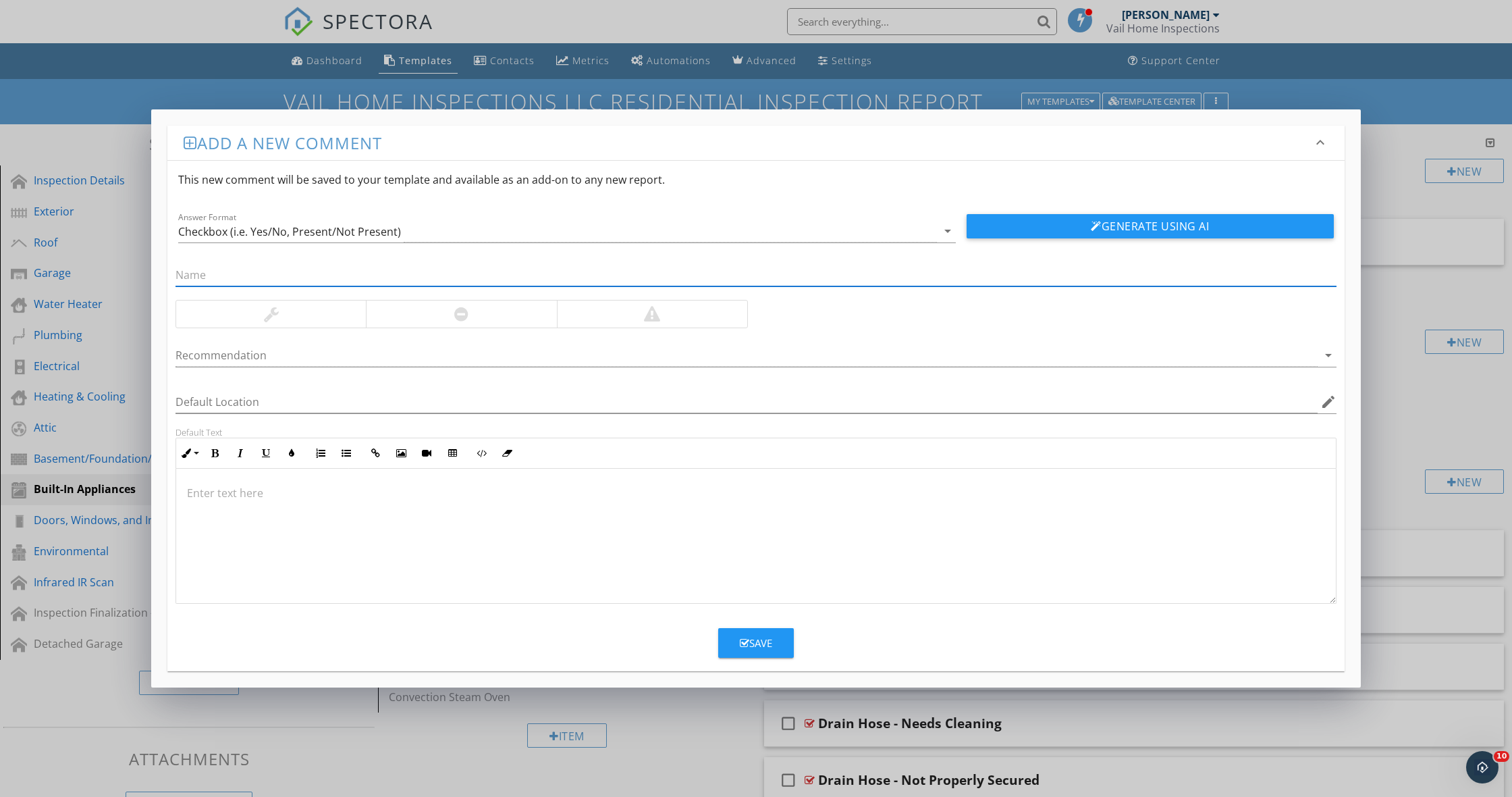
paste input "Door Binds on Kickplate"
type input "Door Binds on Kickplate"
click at [1121, 224] on button "Generate Using AI" at bounding box center [1150, 226] width 367 height 24
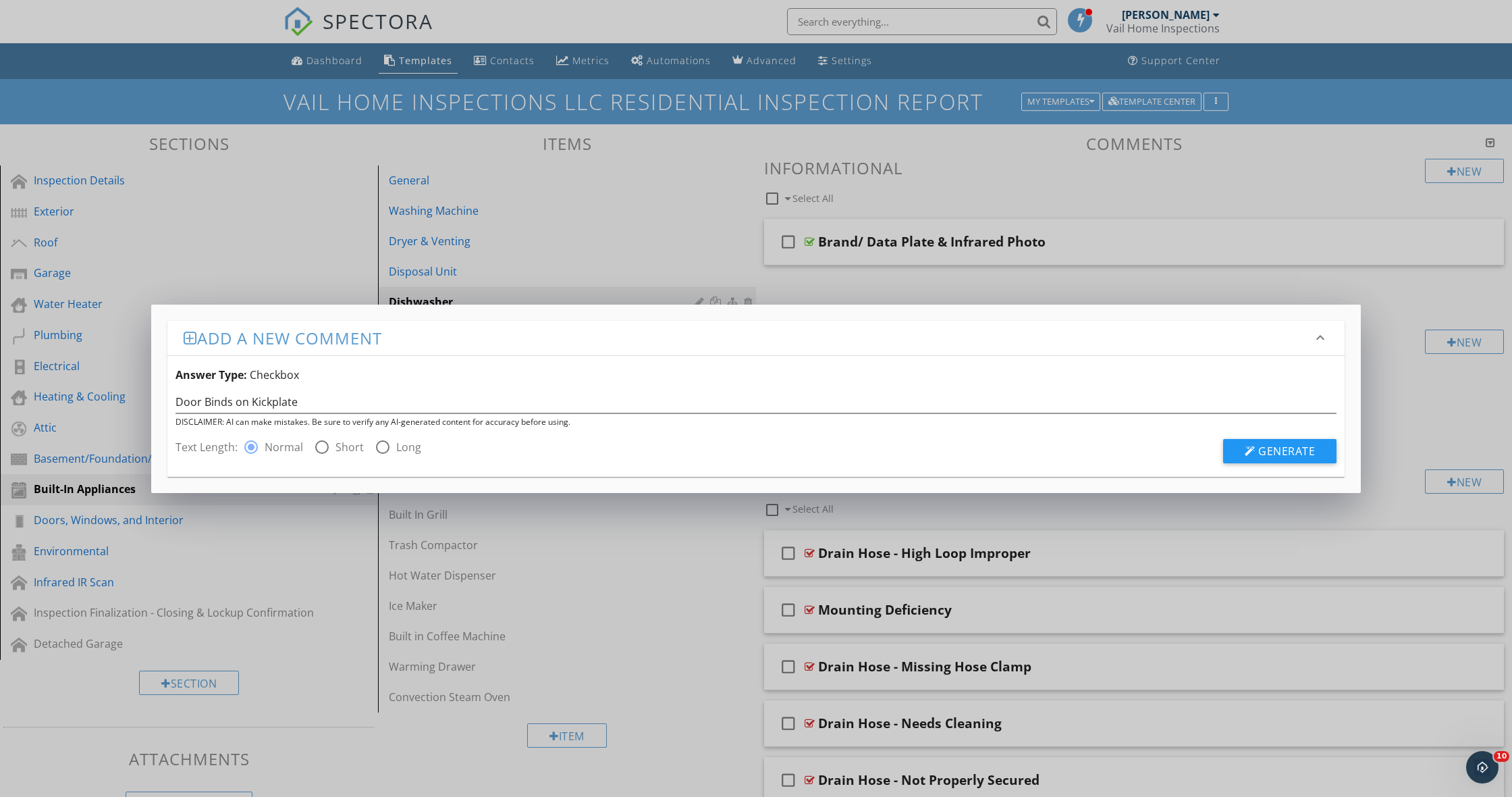
click at [319, 445] on div at bounding box center [321, 447] width 23 height 23
radio input "false"
radio input "true"
click at [1258, 449] on span "Generate" at bounding box center [1286, 451] width 57 height 15
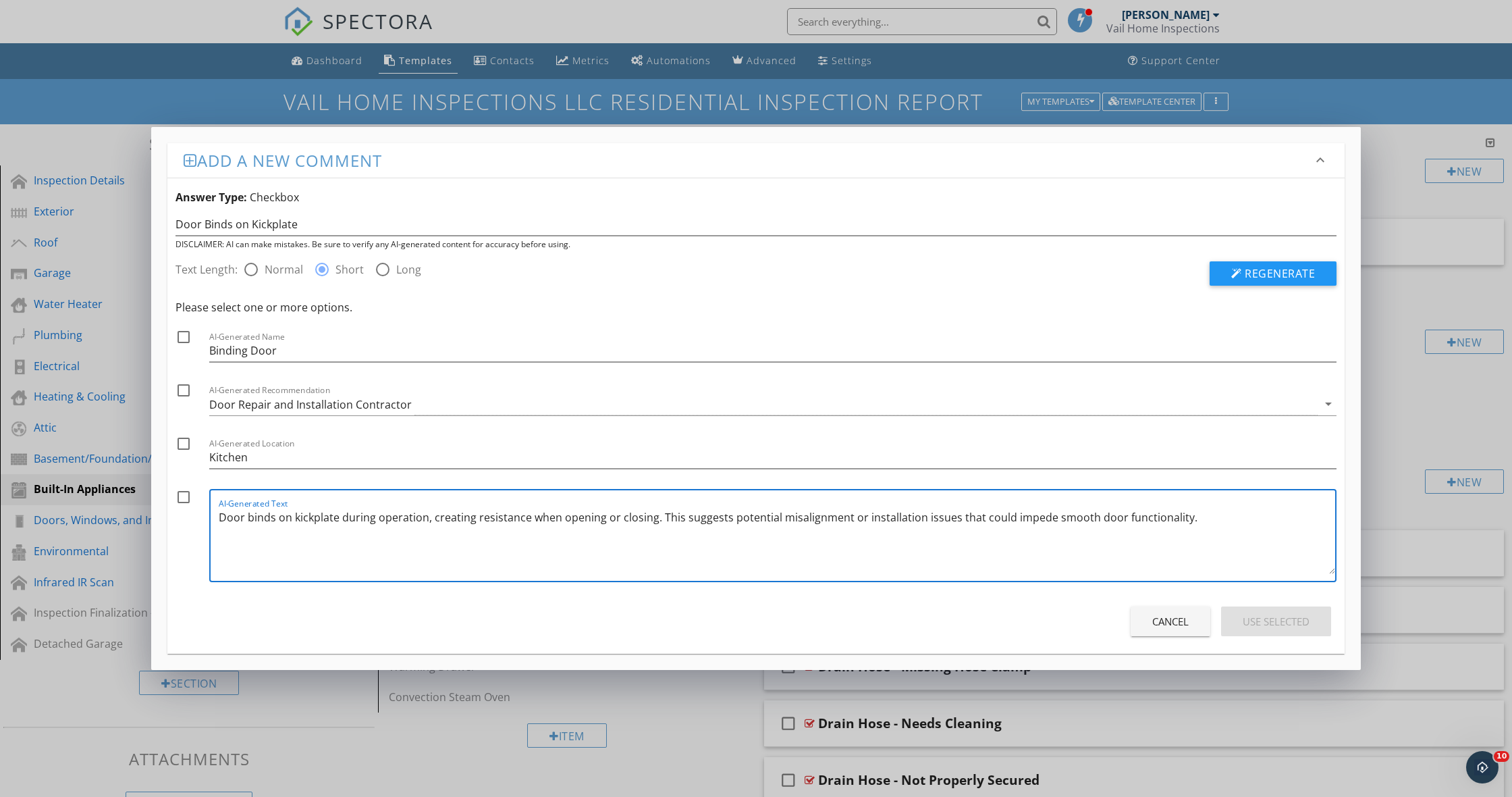
drag, startPoint x: 1195, startPoint y: 522, endPoint x: 204, endPoint y: 513, distance: 991.0
click at [204, 514] on div "check_box_outline_blank AI-Generated Text Door binds on kickplate during operat…" at bounding box center [755, 538] width 1161 height 100
click at [1170, 629] on button "Cancel" at bounding box center [1171, 622] width 80 height 30
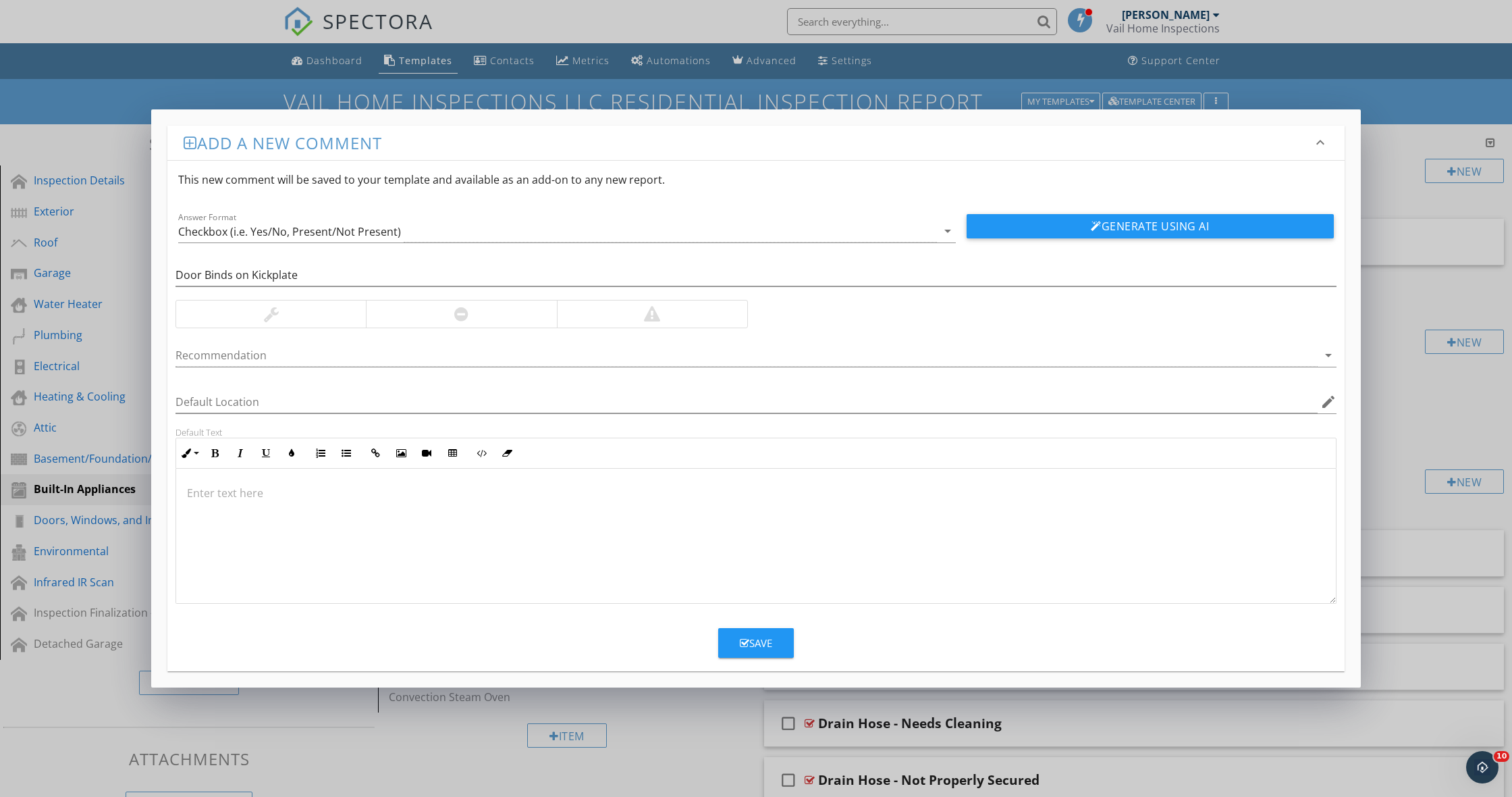
click at [736, 722] on div "Add a new comment keyboard_arrow_down This new comment will be saved to your te…" at bounding box center [756, 398] width 1512 height 797
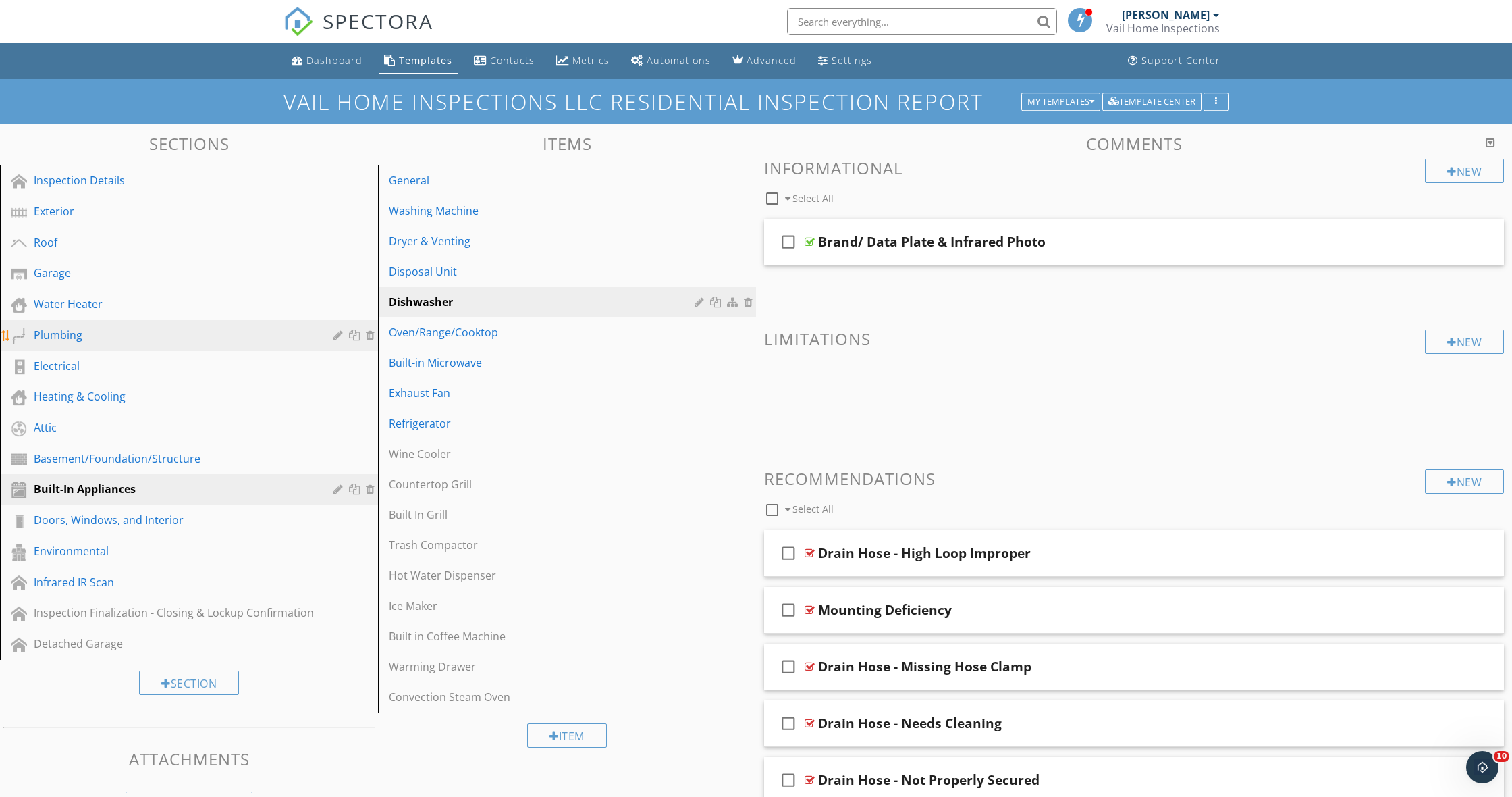
click at [84, 341] on div "Plumbing" at bounding box center [174, 335] width 281 height 16
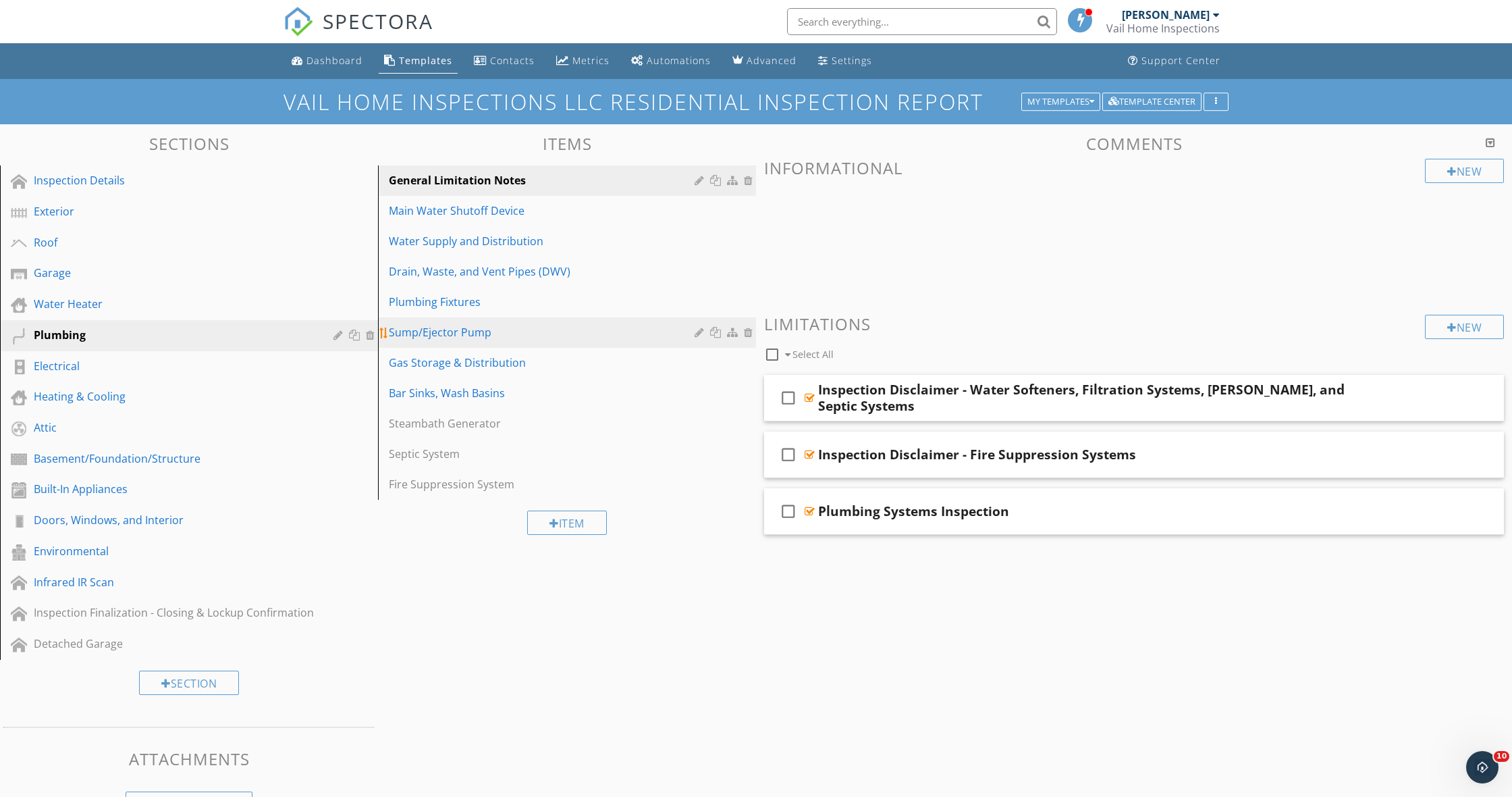
click at [473, 324] on div "Sump/Ejector Pump" at bounding box center [544, 332] width 310 height 16
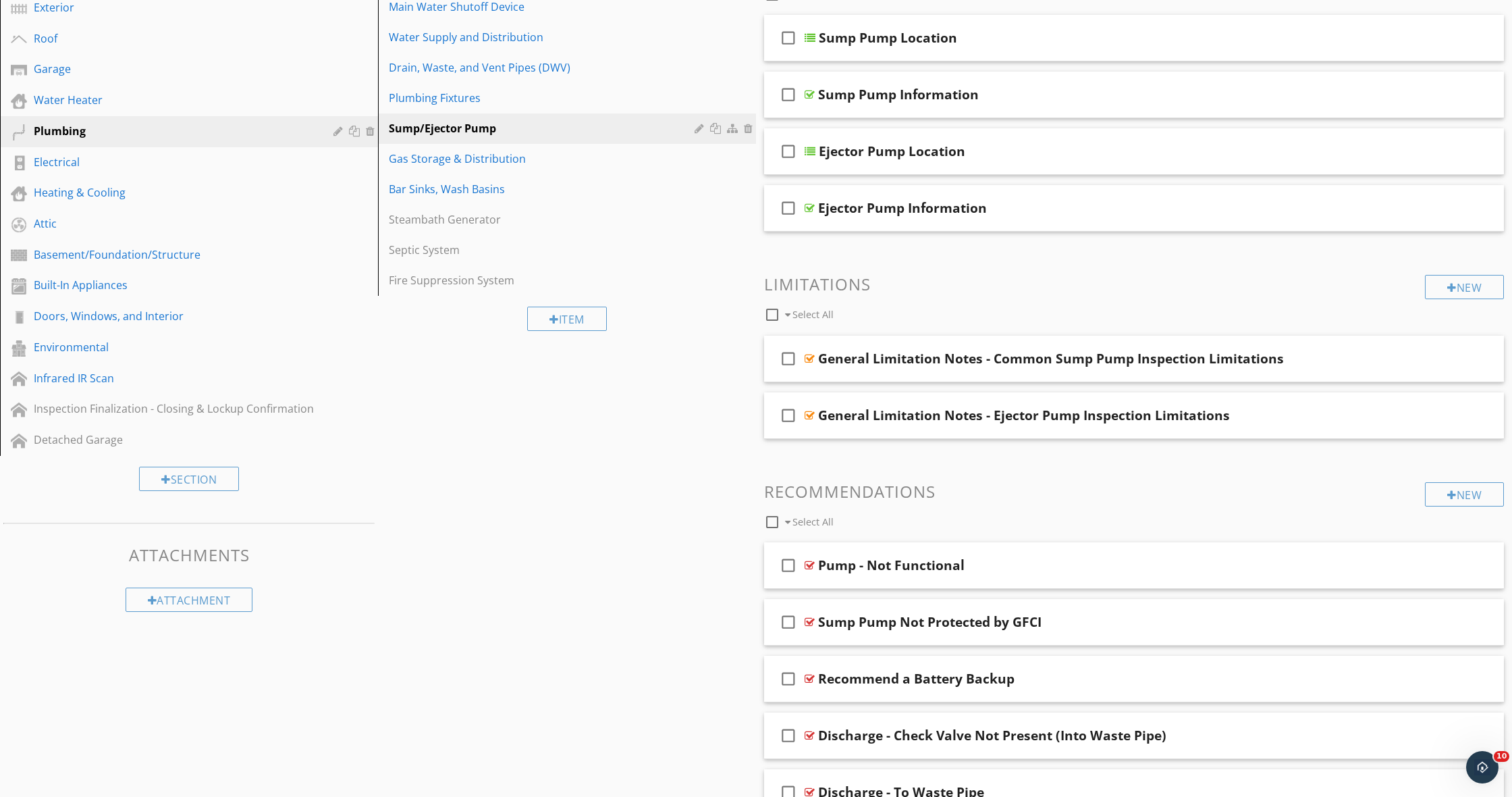
scroll to position [211, 0]
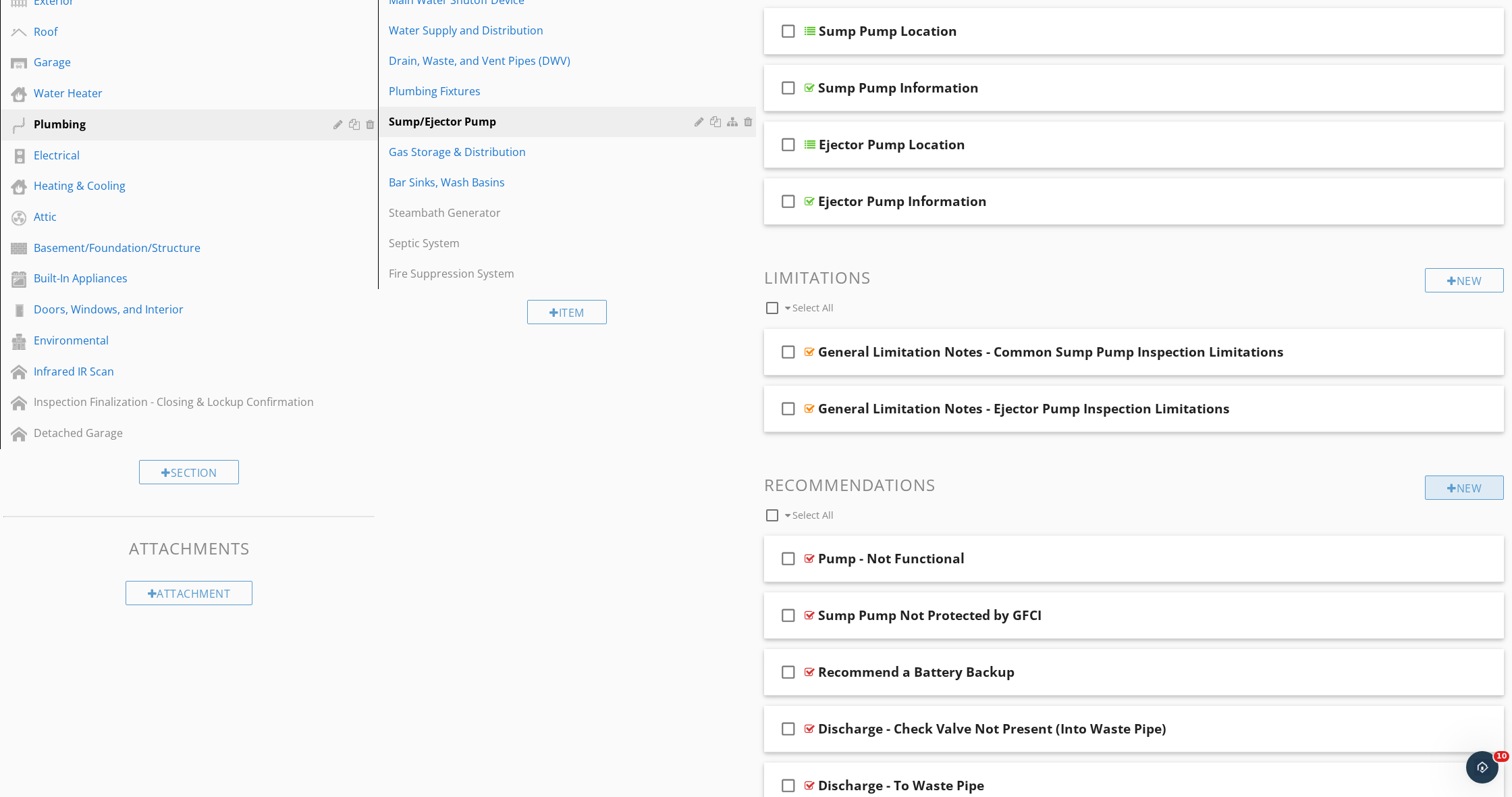
click at [1461, 490] on div "New" at bounding box center [1464, 488] width 79 height 24
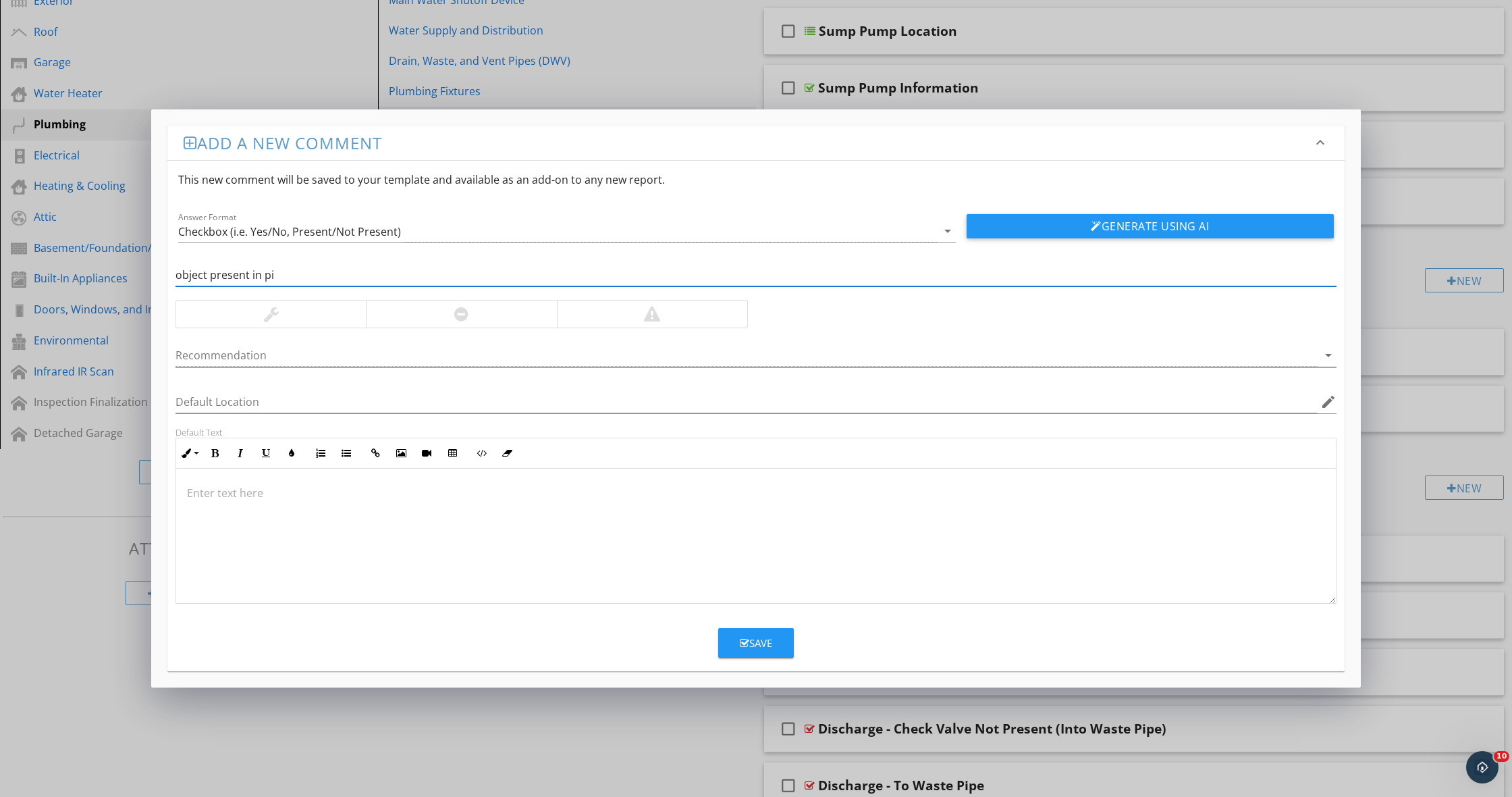
type input "object present in pit"
click at [1150, 226] on button "Generate Using AI" at bounding box center [1150, 226] width 367 height 24
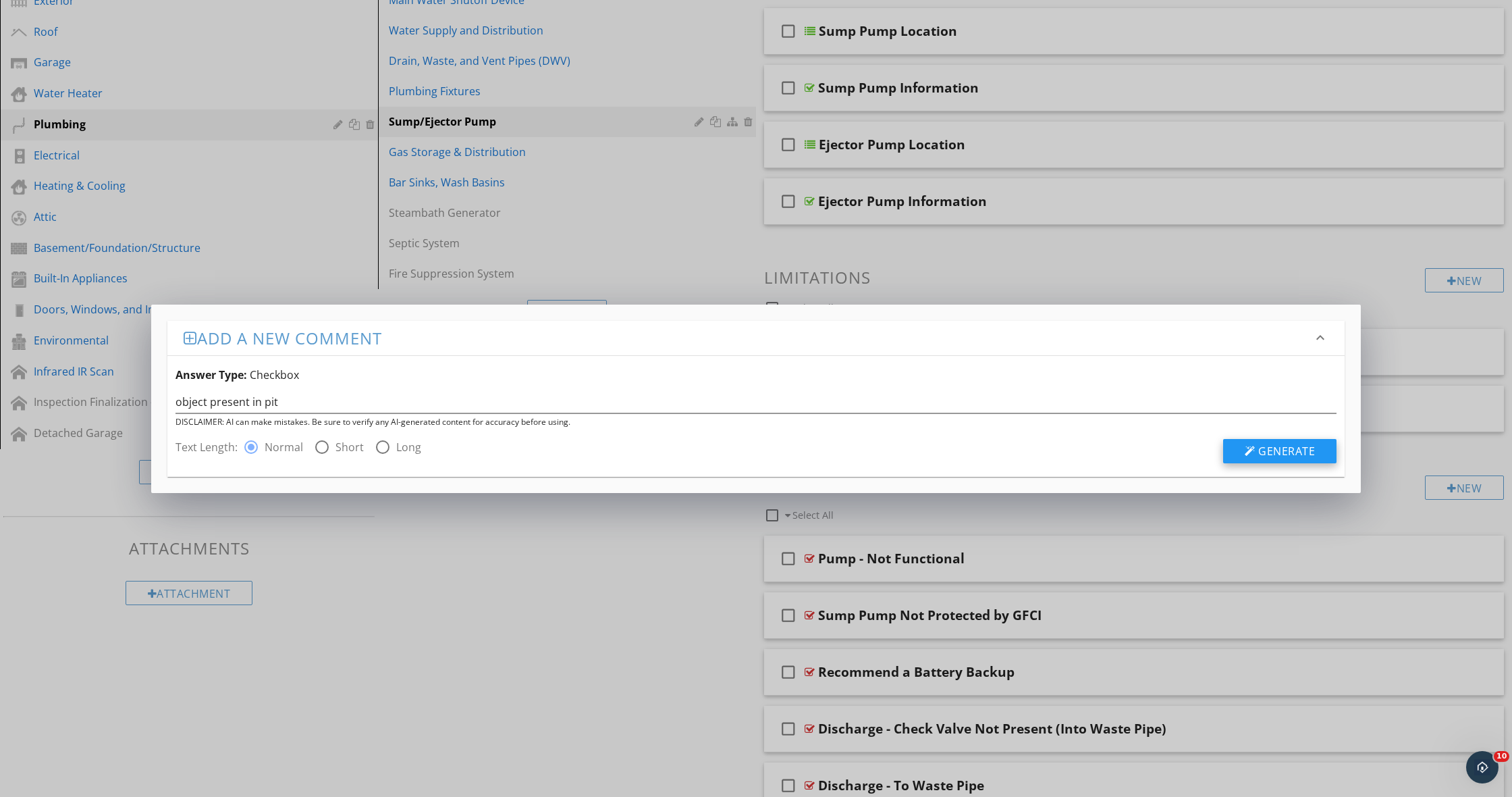
click at [1251, 447] on div at bounding box center [1250, 451] width 11 height 11
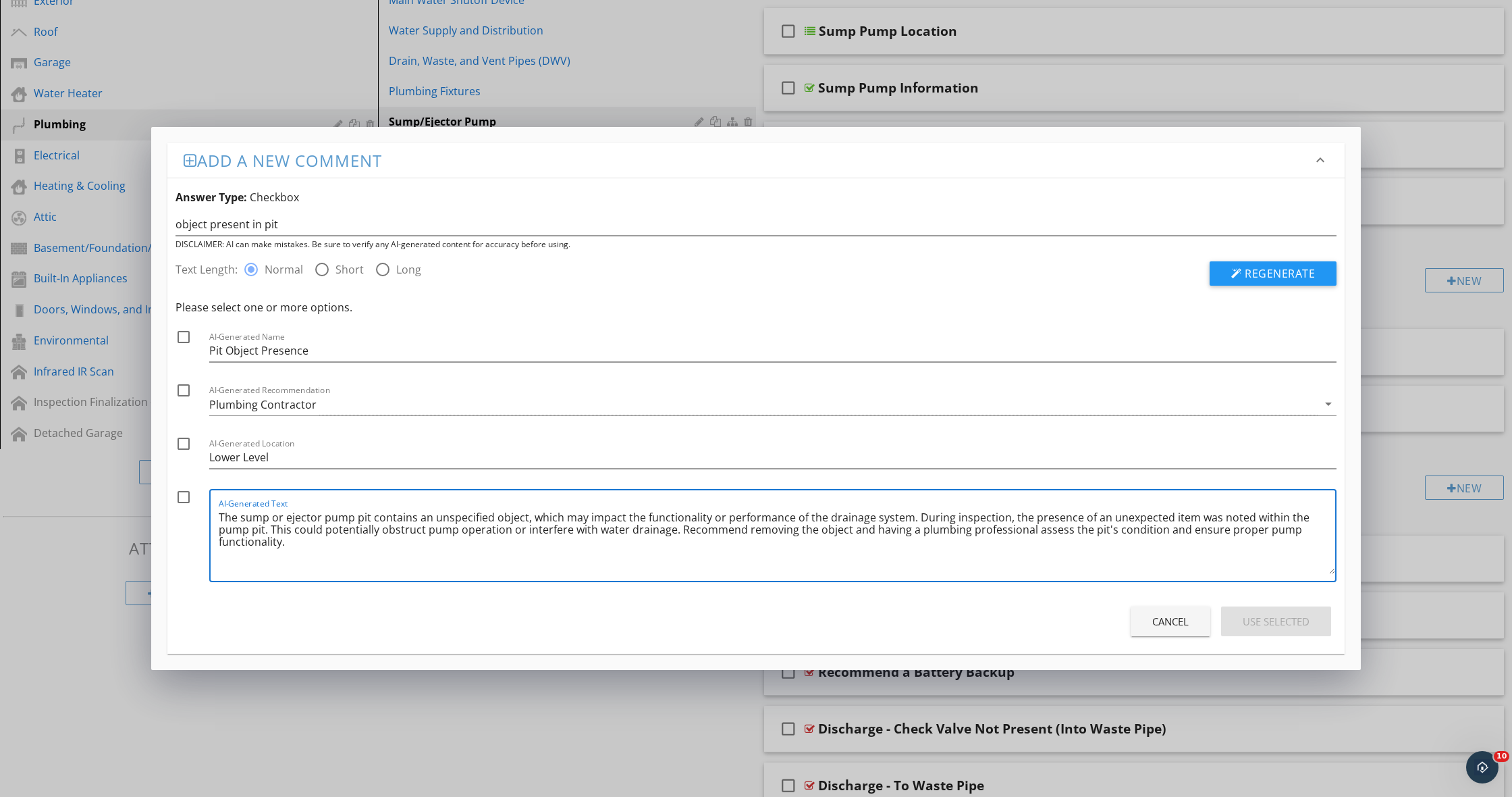
drag, startPoint x: 1317, startPoint y: 532, endPoint x: 195, endPoint y: 505, distance: 1122.3
click at [195, 505] on div "check_box_outline_blank AI-Generated Text The sump or ejector pump pit contains…" at bounding box center [755, 538] width 1161 height 100
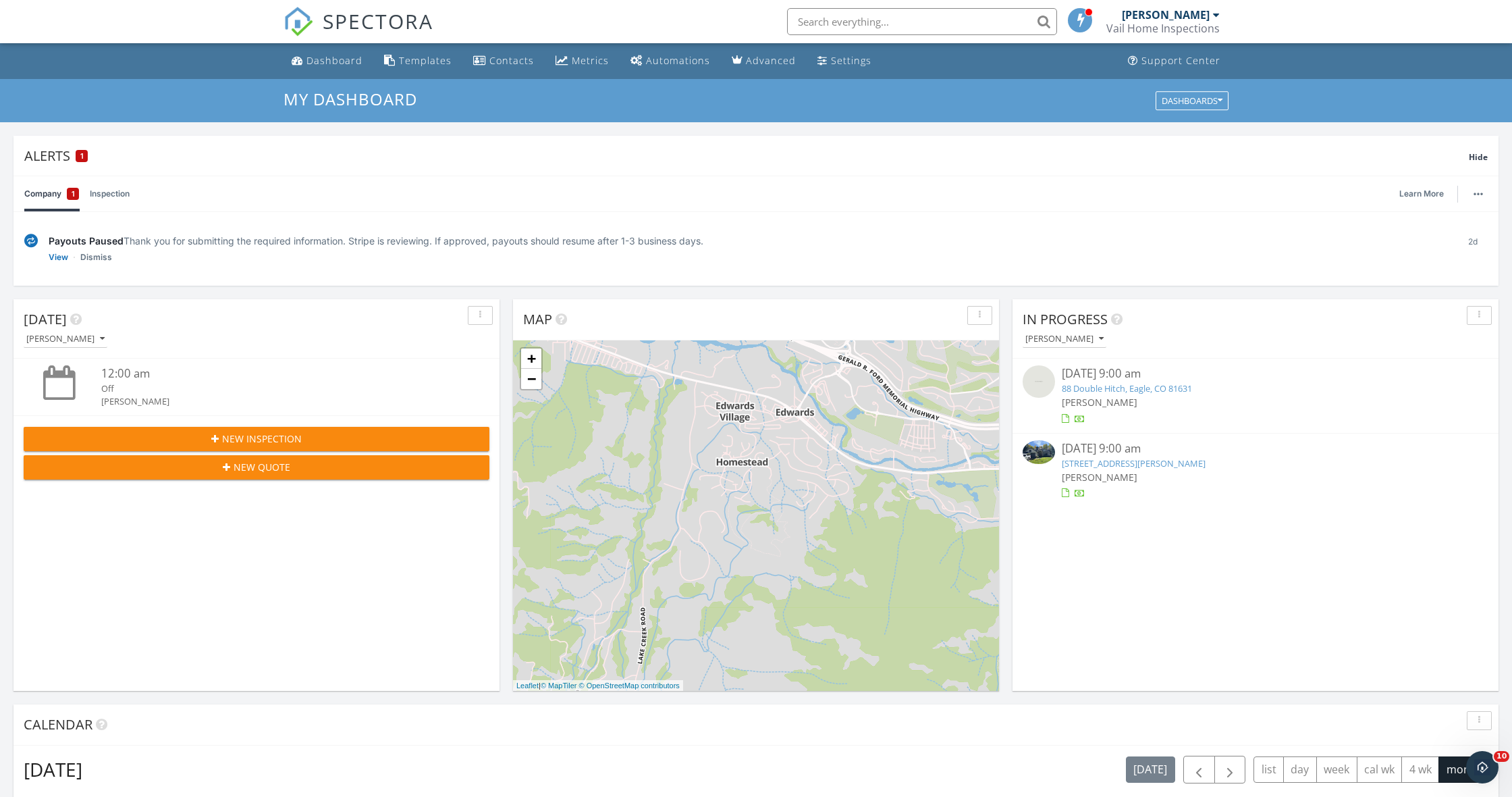
click at [1125, 460] on link "[STREET_ADDRESS][PERSON_NAME]" at bounding box center [1134, 464] width 144 height 12
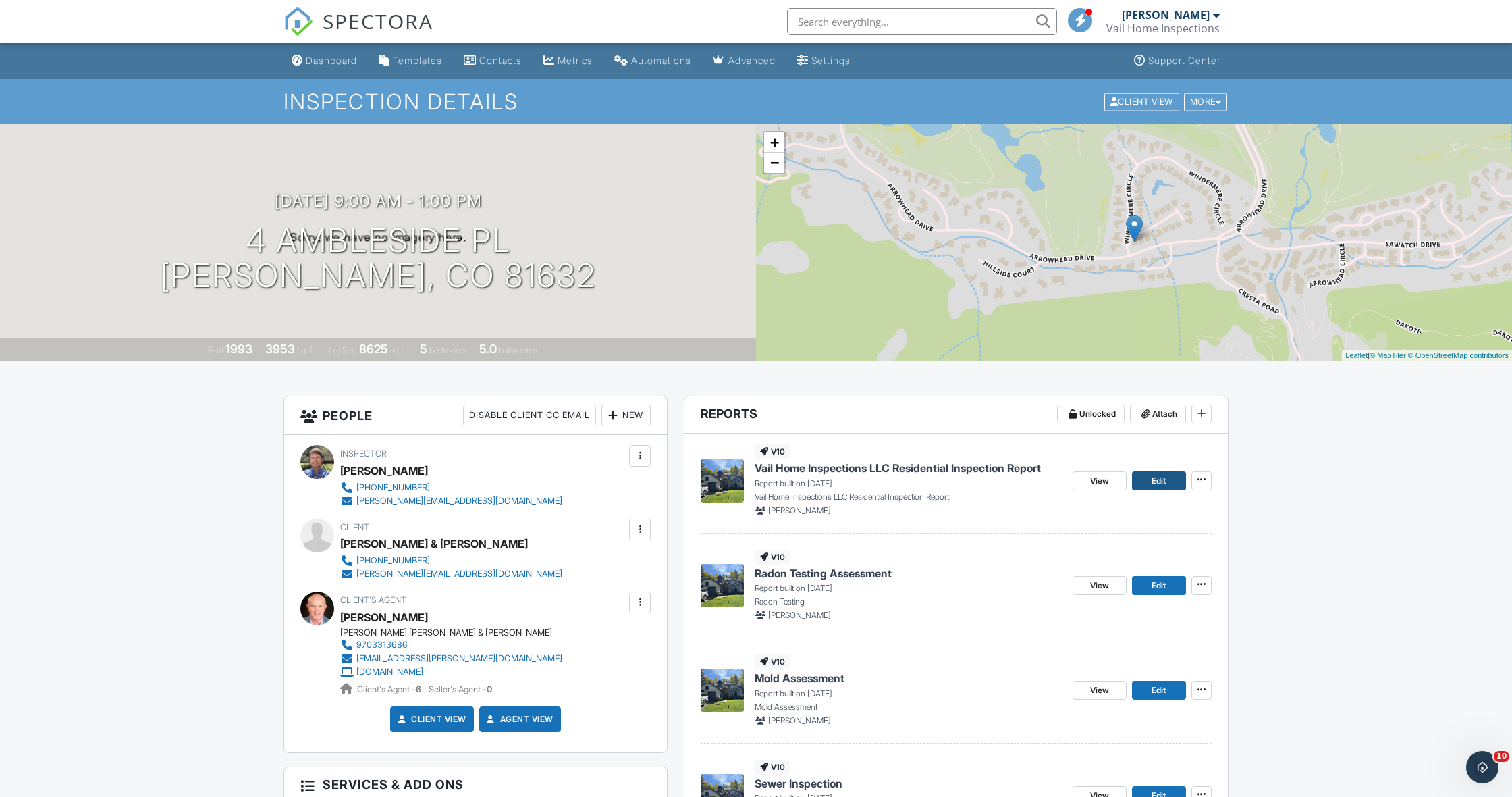
click at [1164, 479] on span "Edit" at bounding box center [1159, 481] width 14 height 14
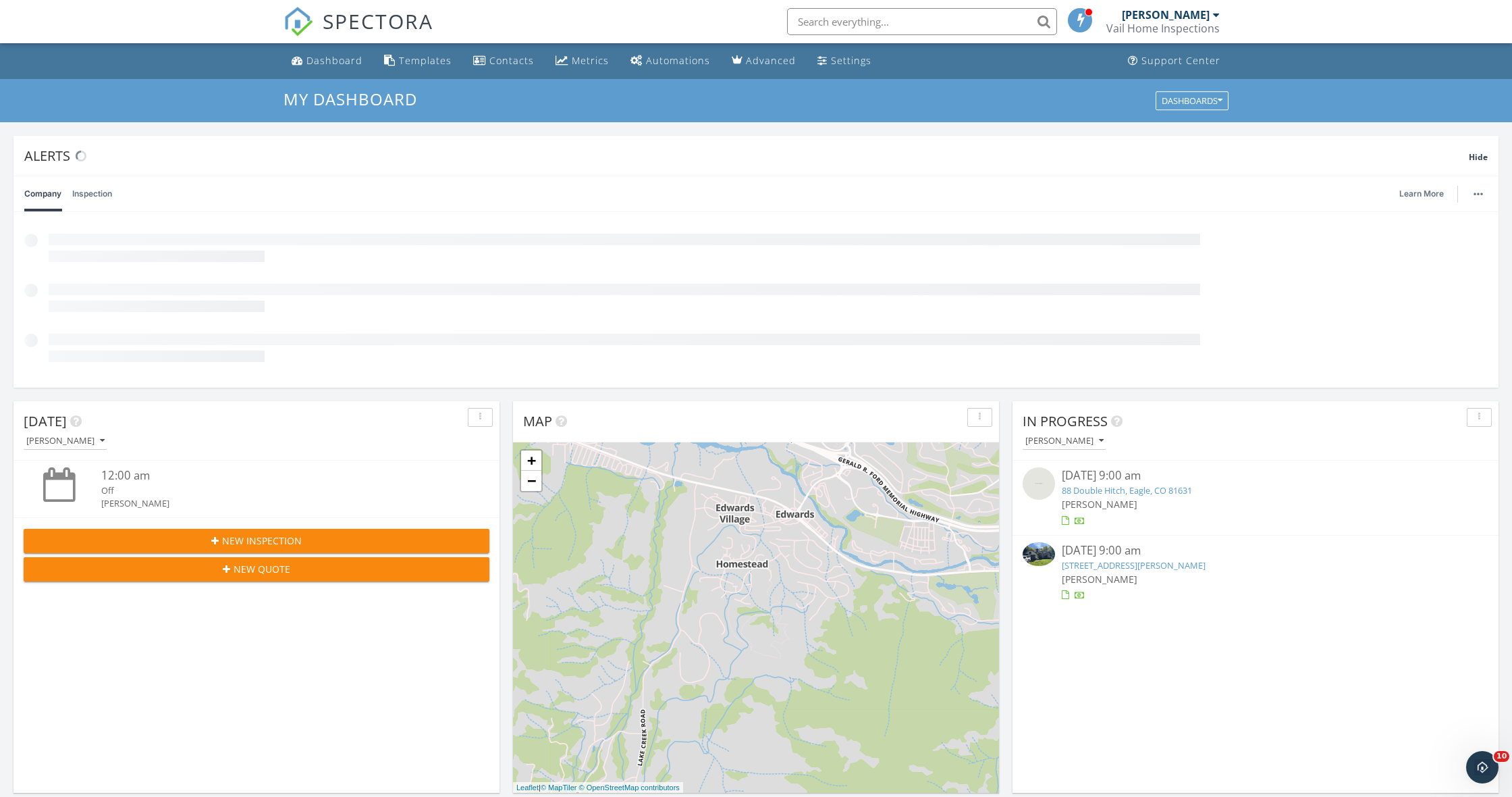
click at [1144, 489] on link "88 Double Hitch, Eagle, CO 81631" at bounding box center [1127, 491] width 130 height 12
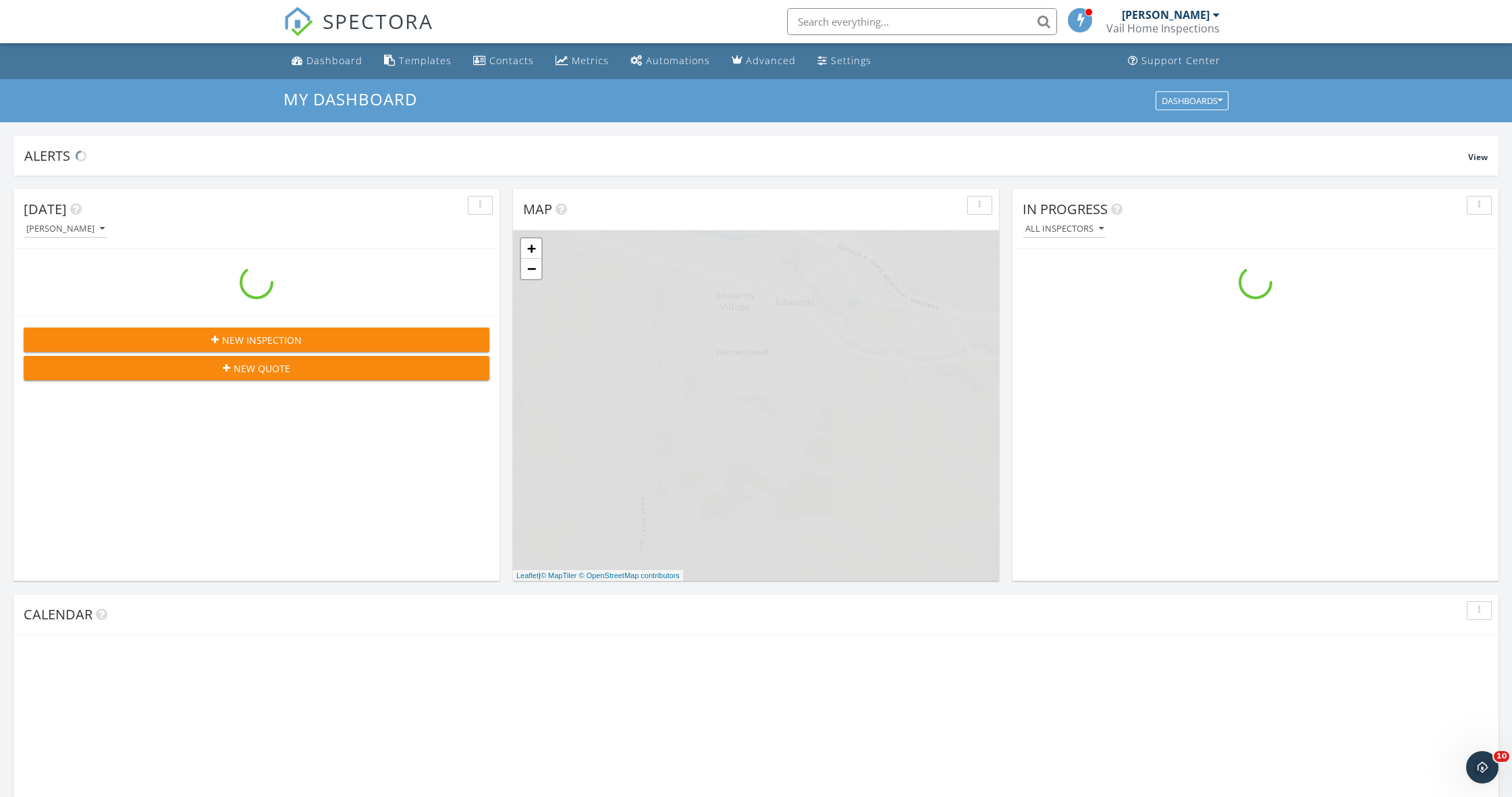
scroll to position [1230, 1513]
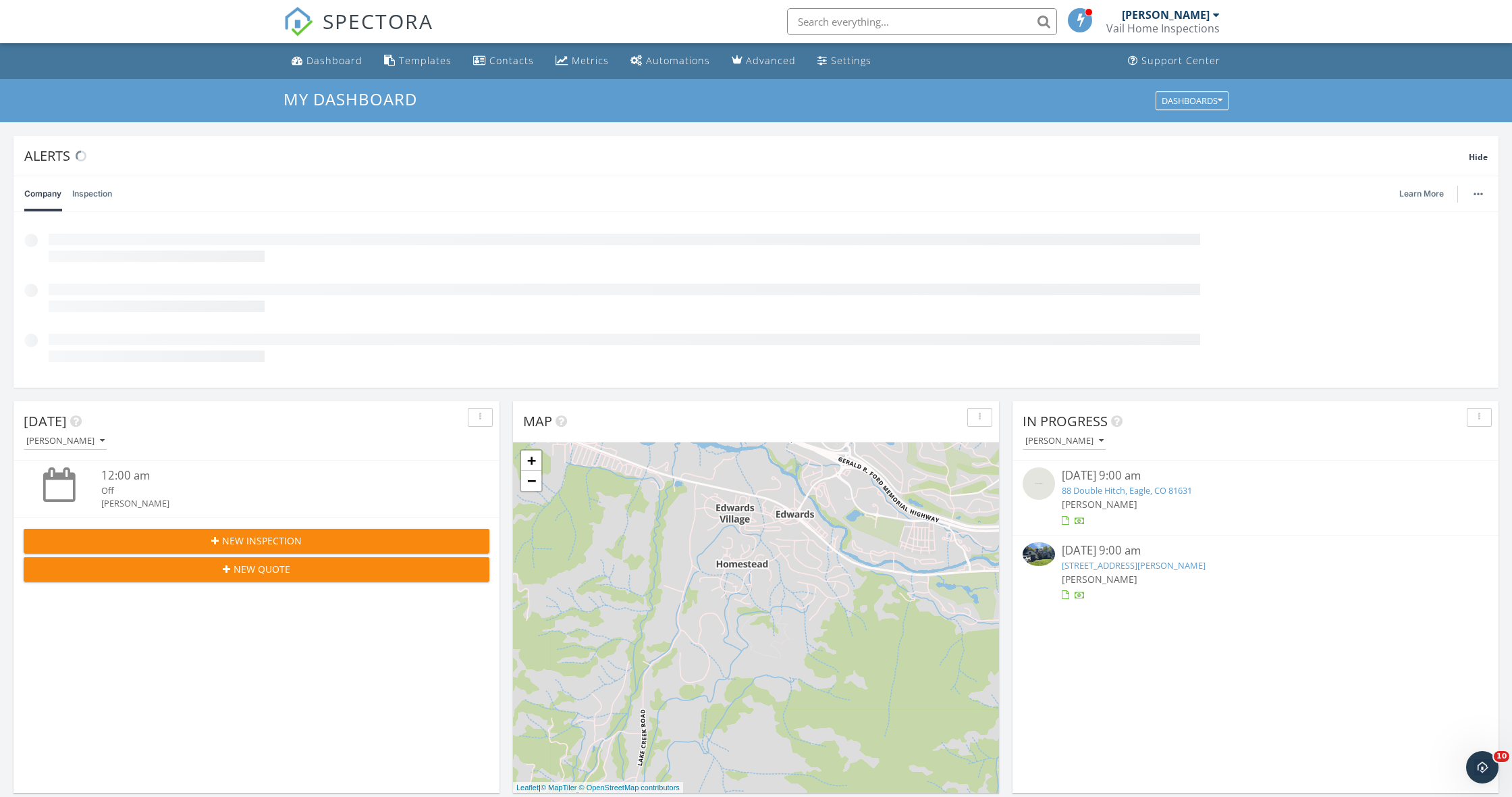
click at [1125, 559] on link "[STREET_ADDRESS][PERSON_NAME]" at bounding box center [1134, 565] width 144 height 12
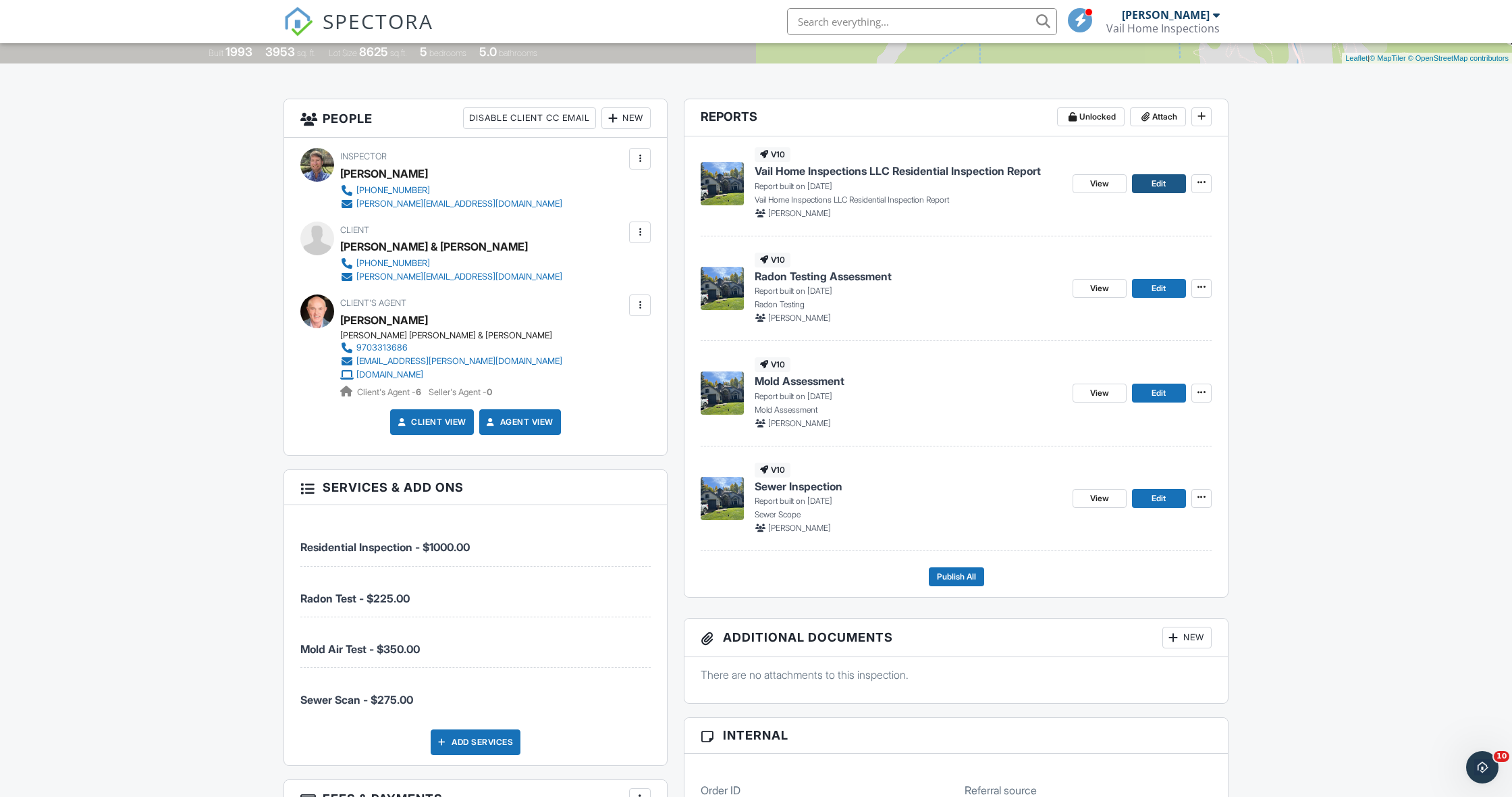
click at [1148, 183] on link "Edit" at bounding box center [1159, 183] width 54 height 19
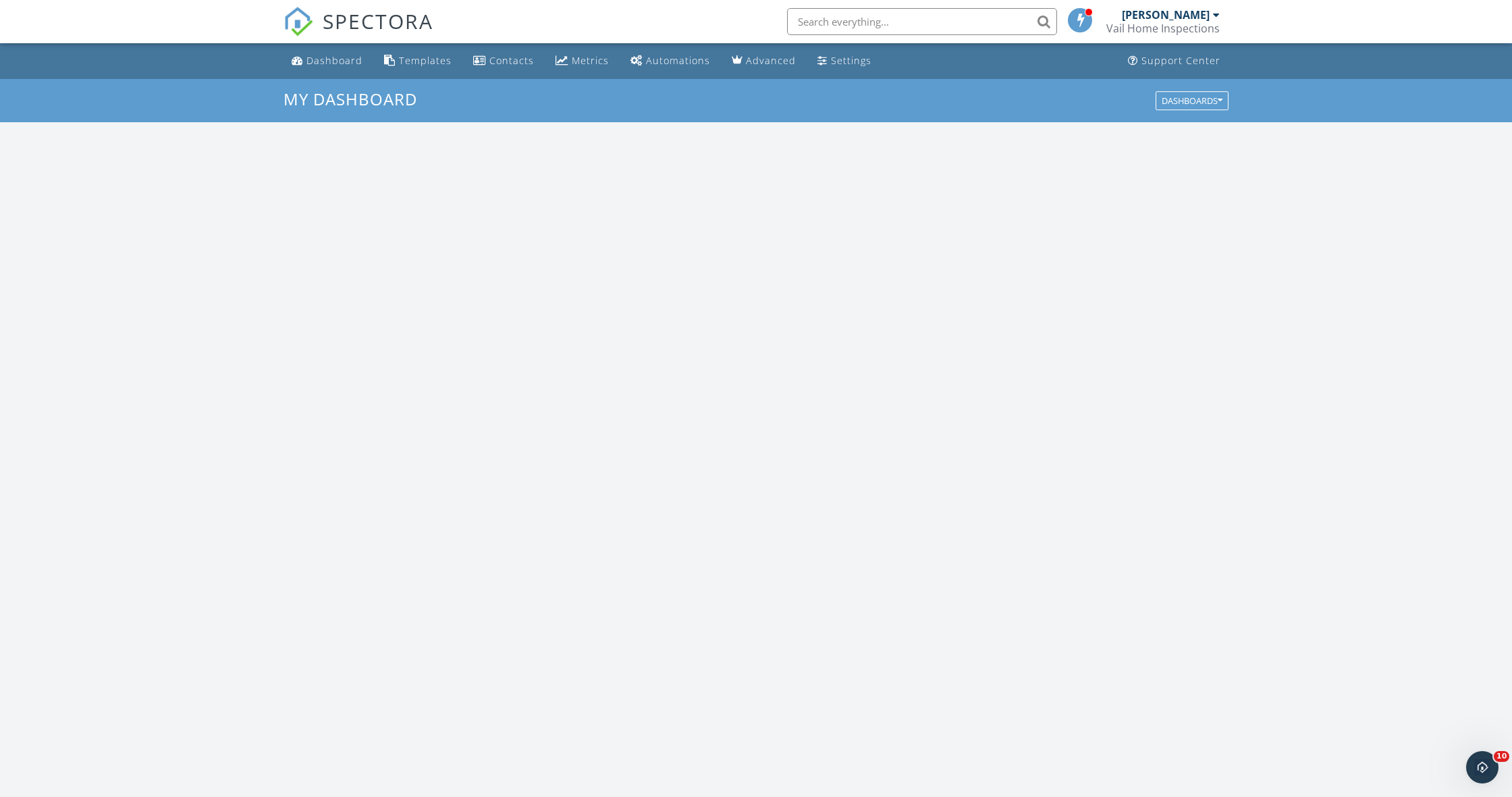
scroll to position [1230, 1513]
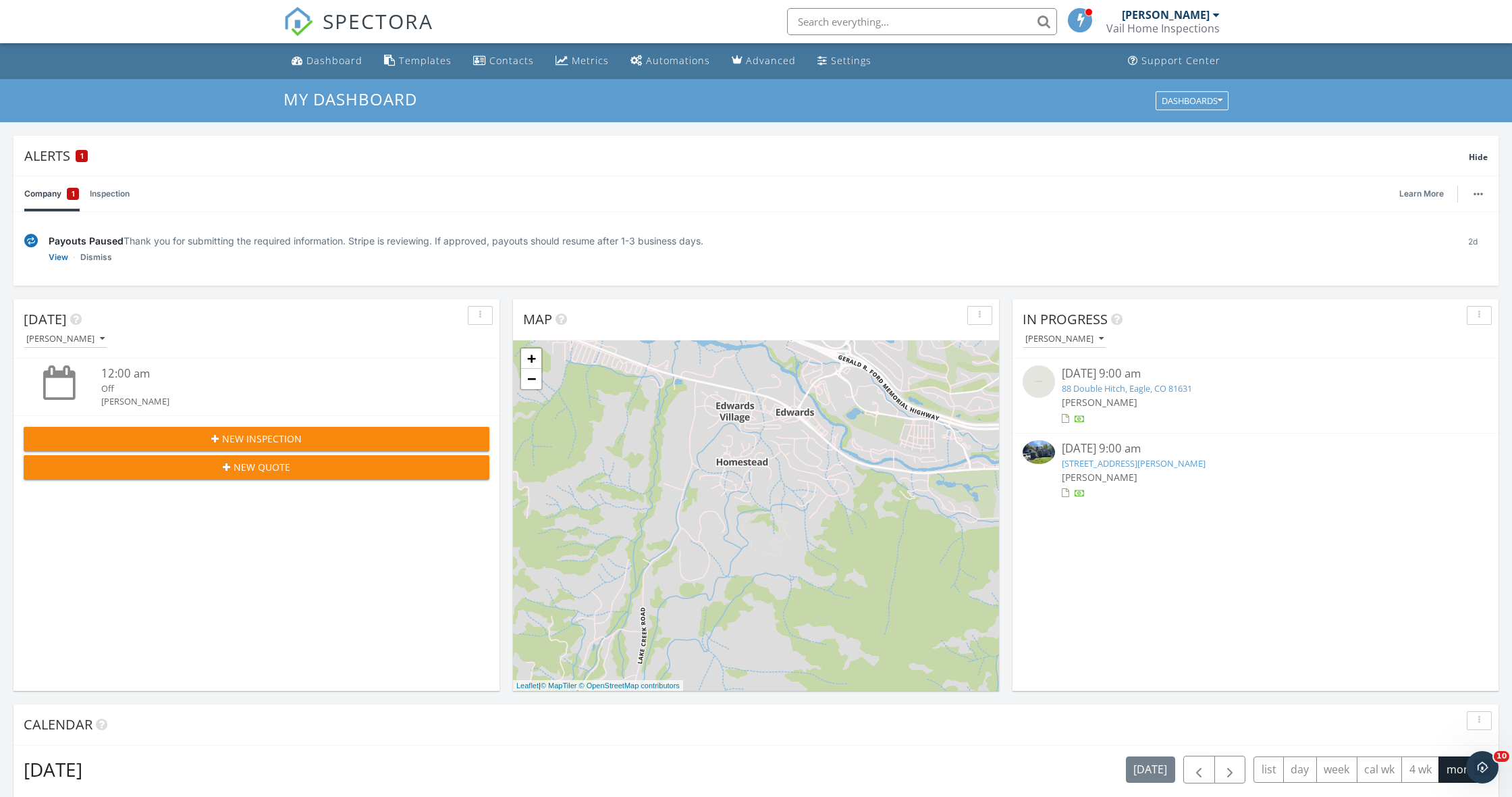
click at [1106, 462] on link "4 Ambleside Pl, Edwards, CO 81632" at bounding box center [1134, 464] width 144 height 12
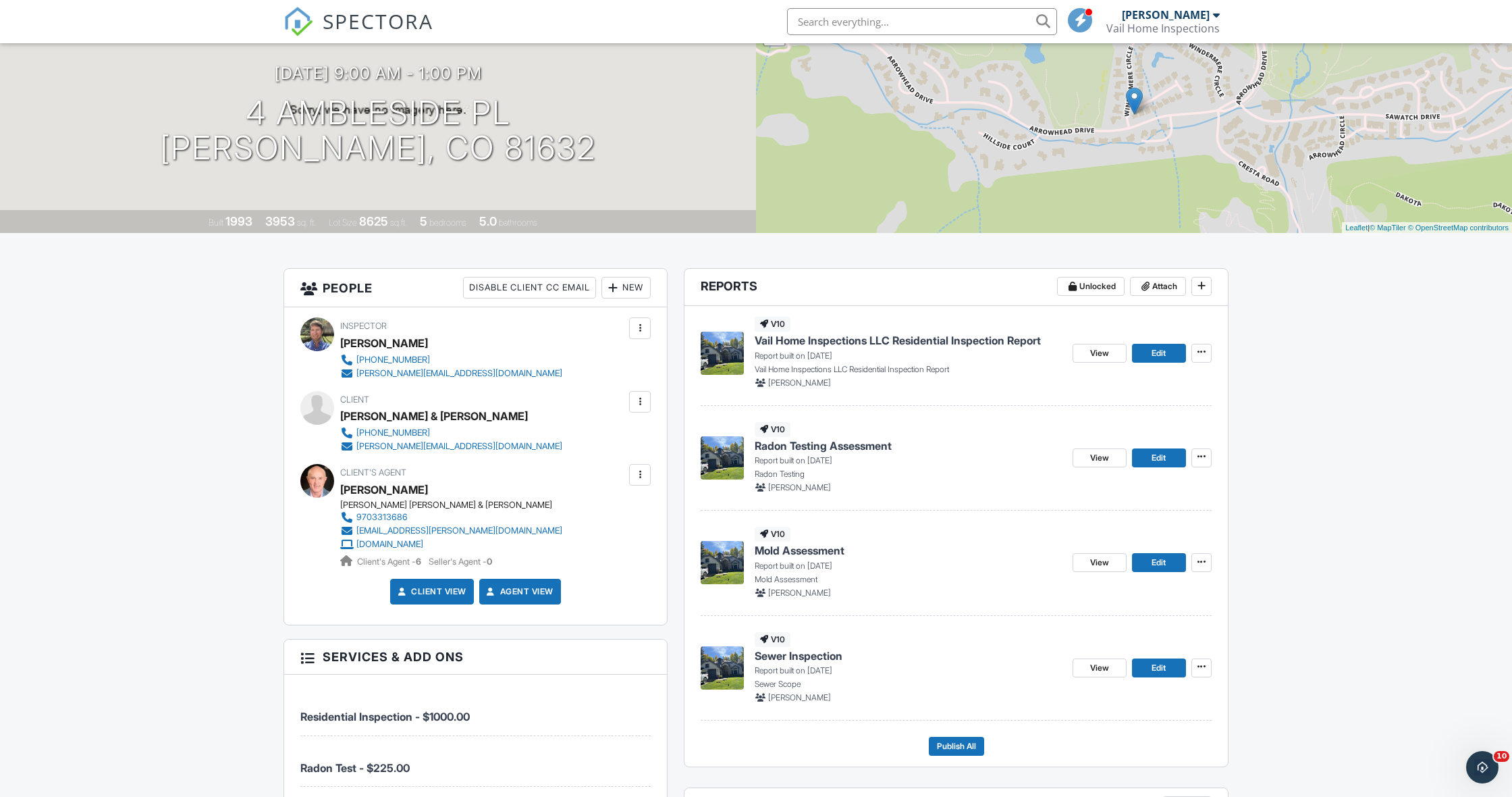
scroll to position [131, 0]
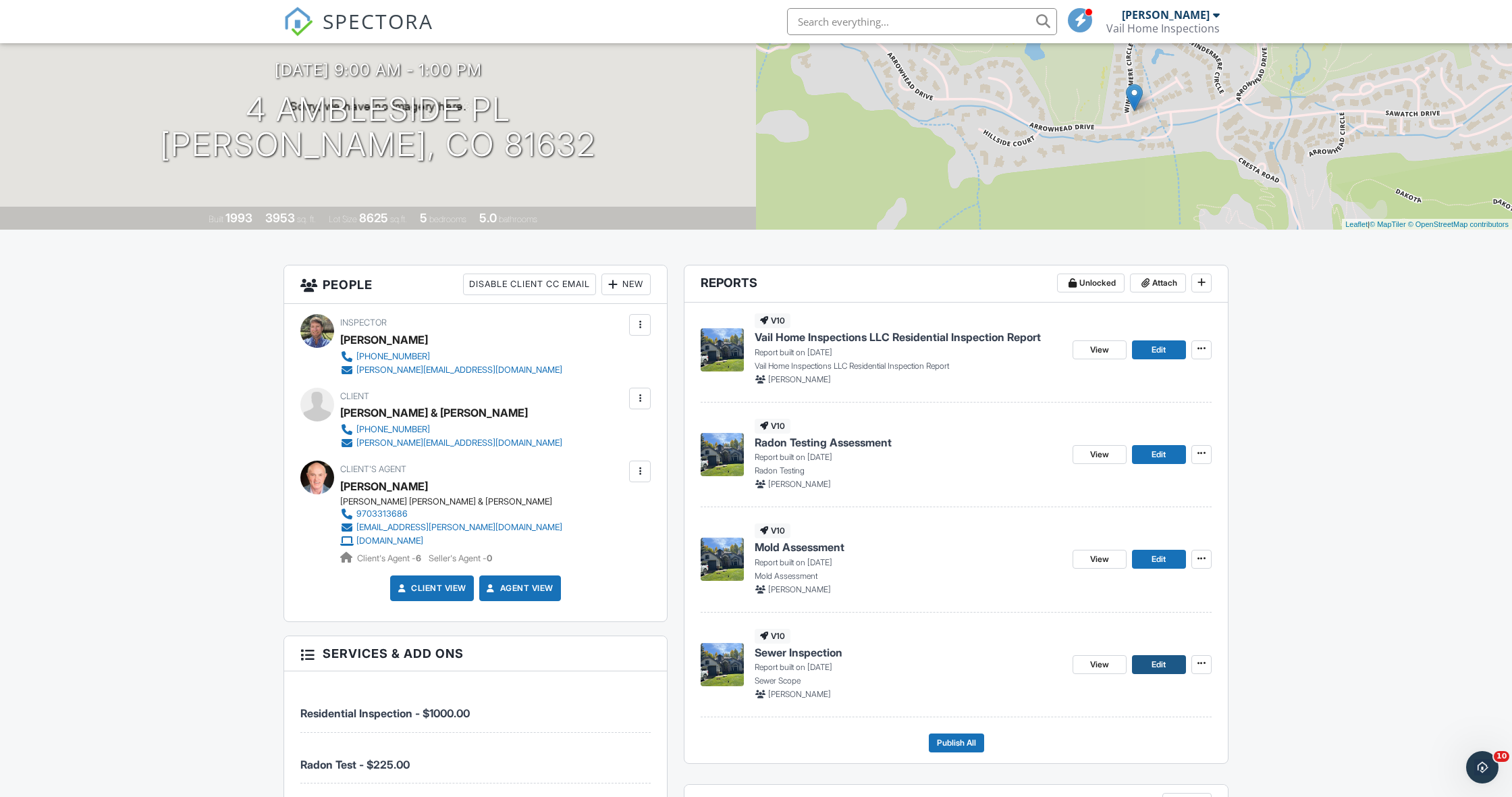
click at [1156, 666] on span "Edit" at bounding box center [1159, 665] width 14 height 14
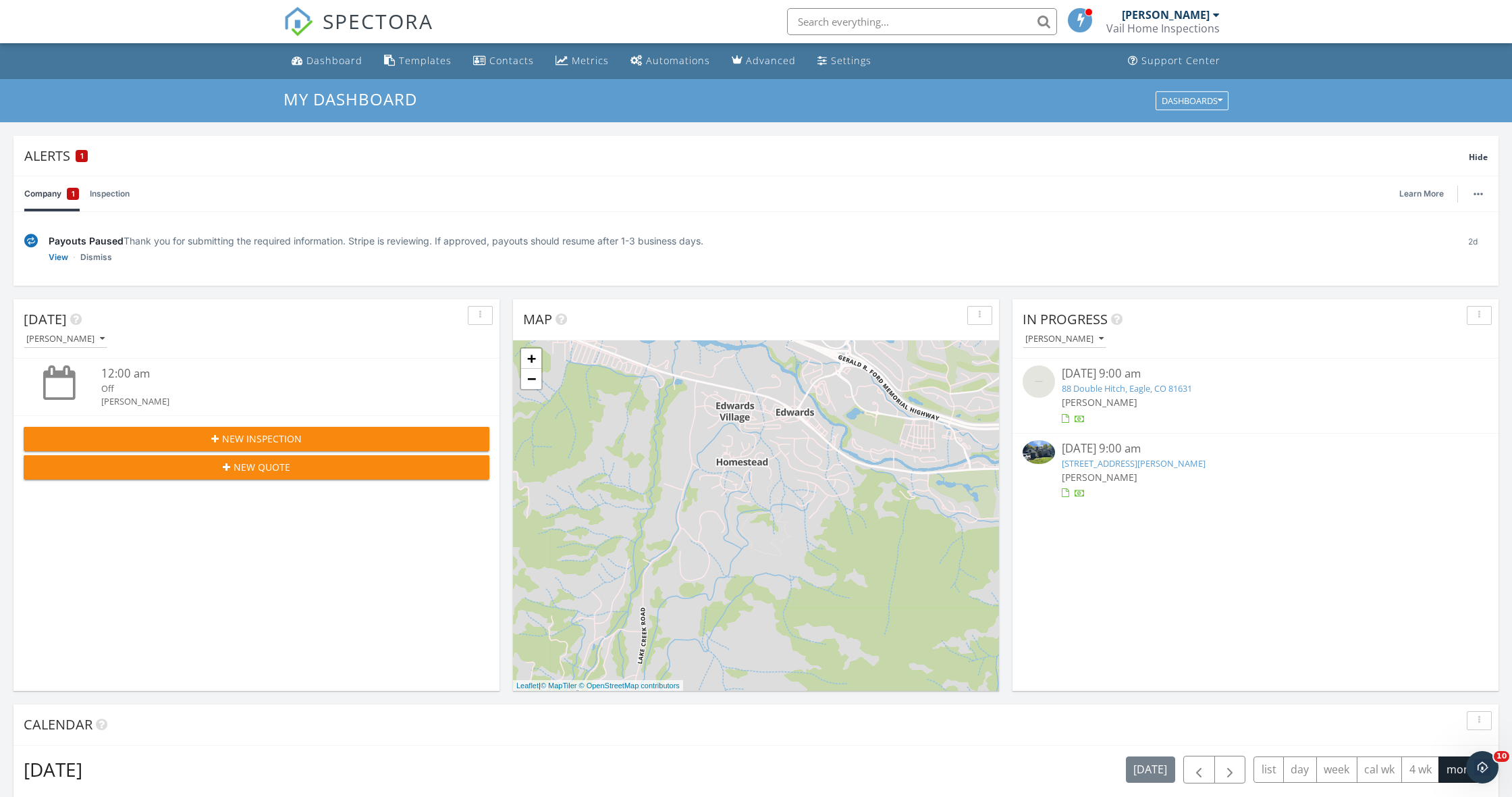
click at [1102, 460] on link "[STREET_ADDRESS][PERSON_NAME]" at bounding box center [1134, 464] width 144 height 12
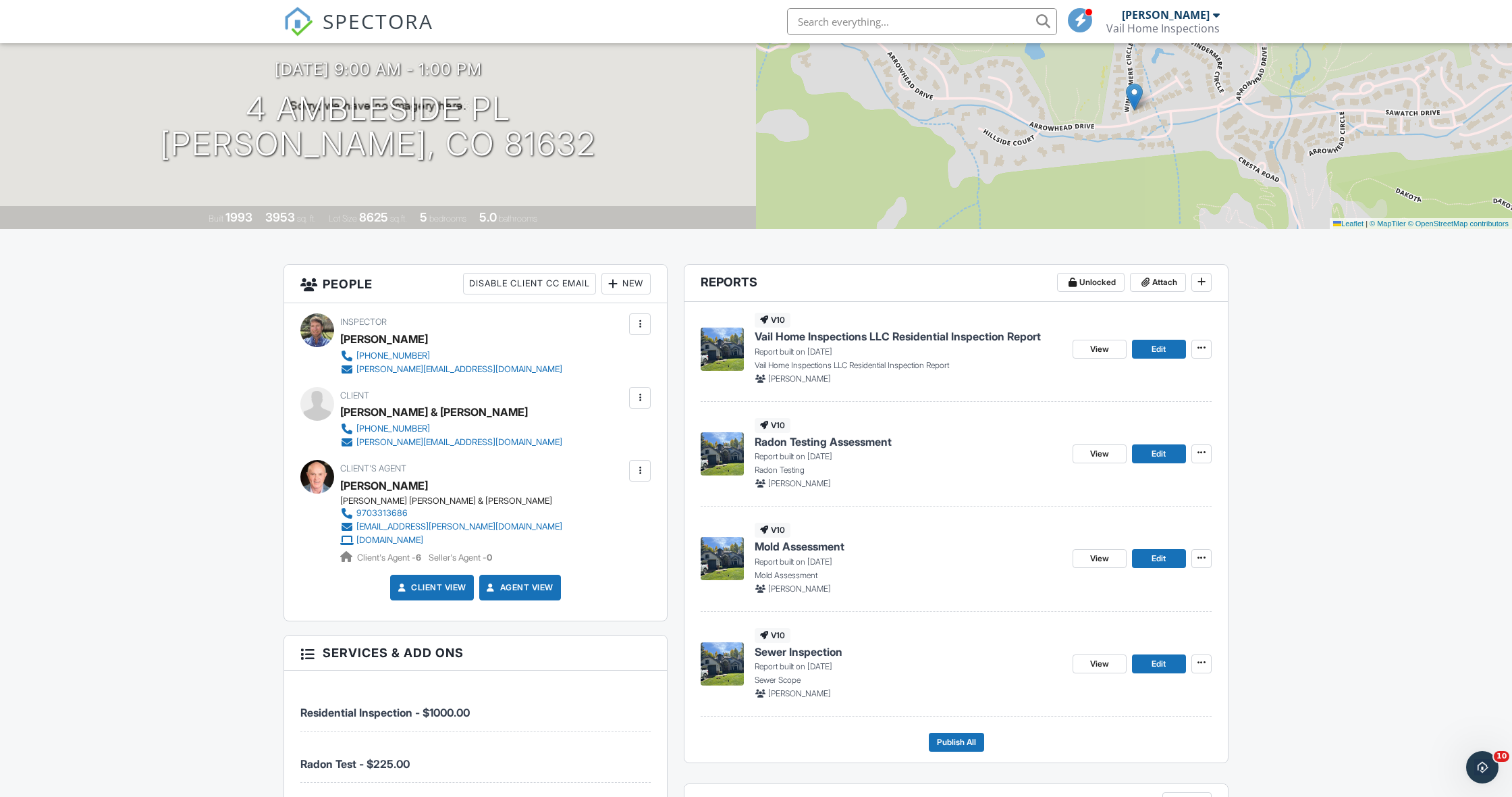
scroll to position [184, 0]
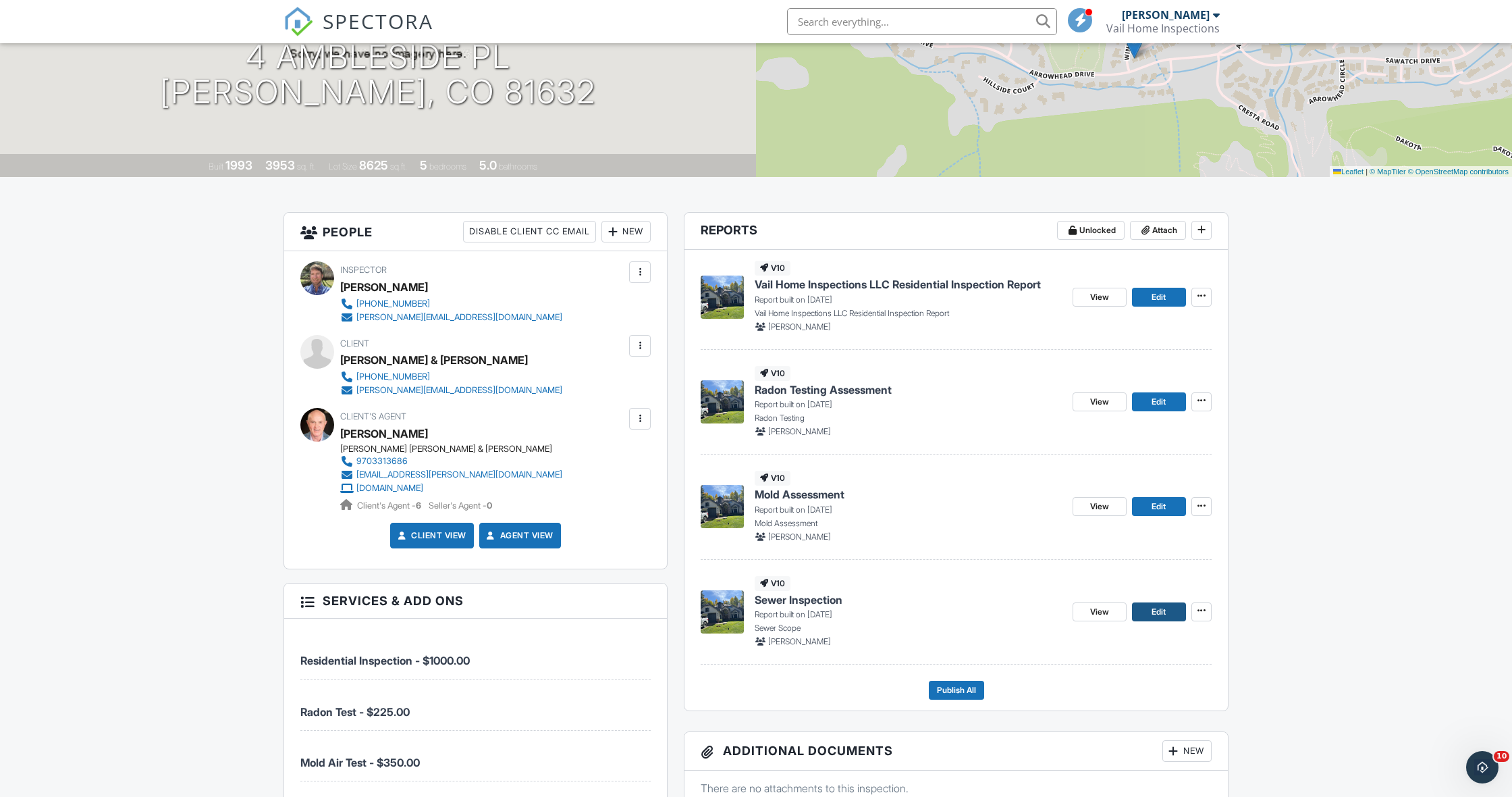
click at [1168, 609] on link "Edit" at bounding box center [1159, 611] width 54 height 19
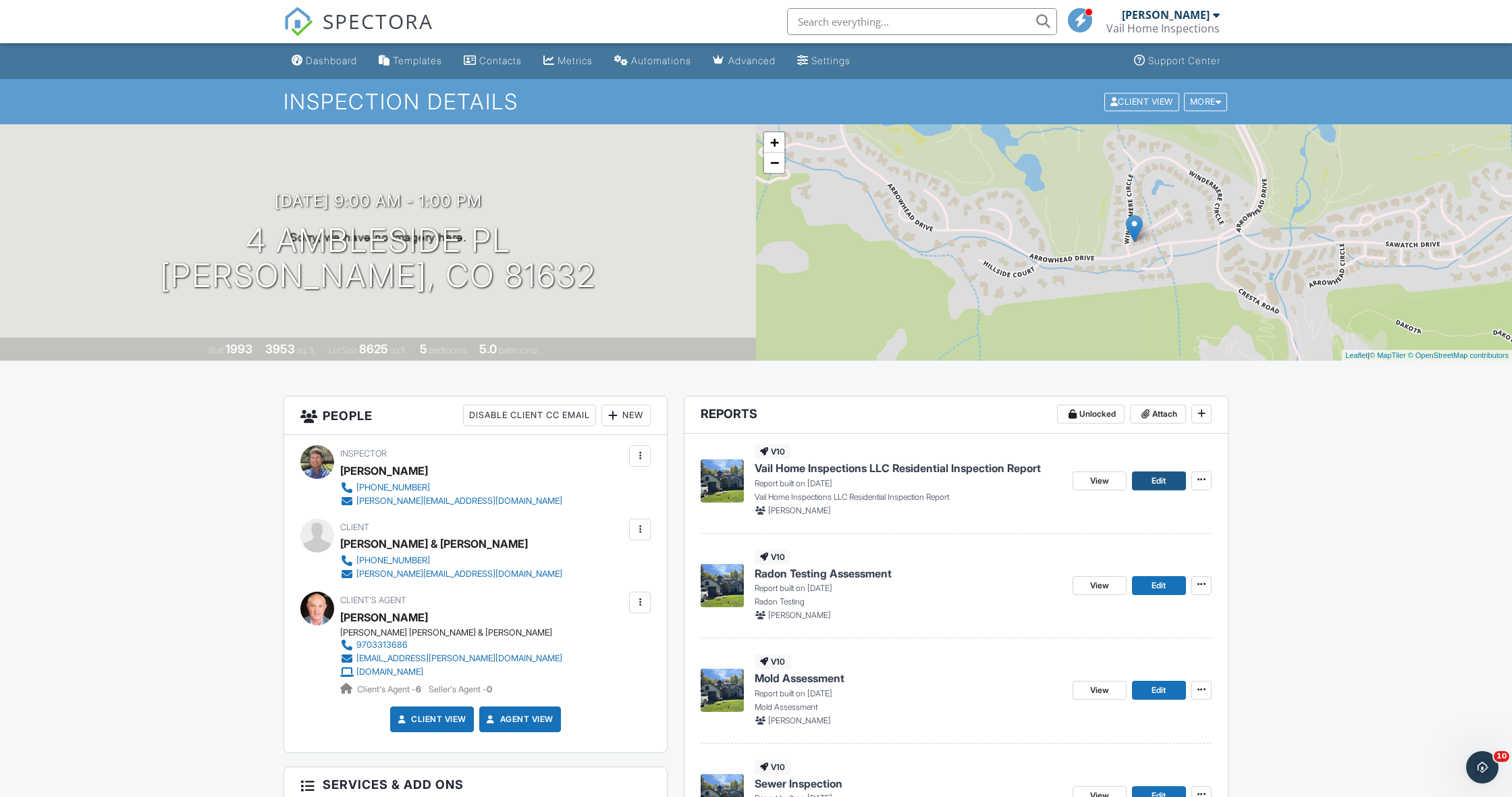
click at [1157, 478] on span "Edit" at bounding box center [1159, 481] width 14 height 14
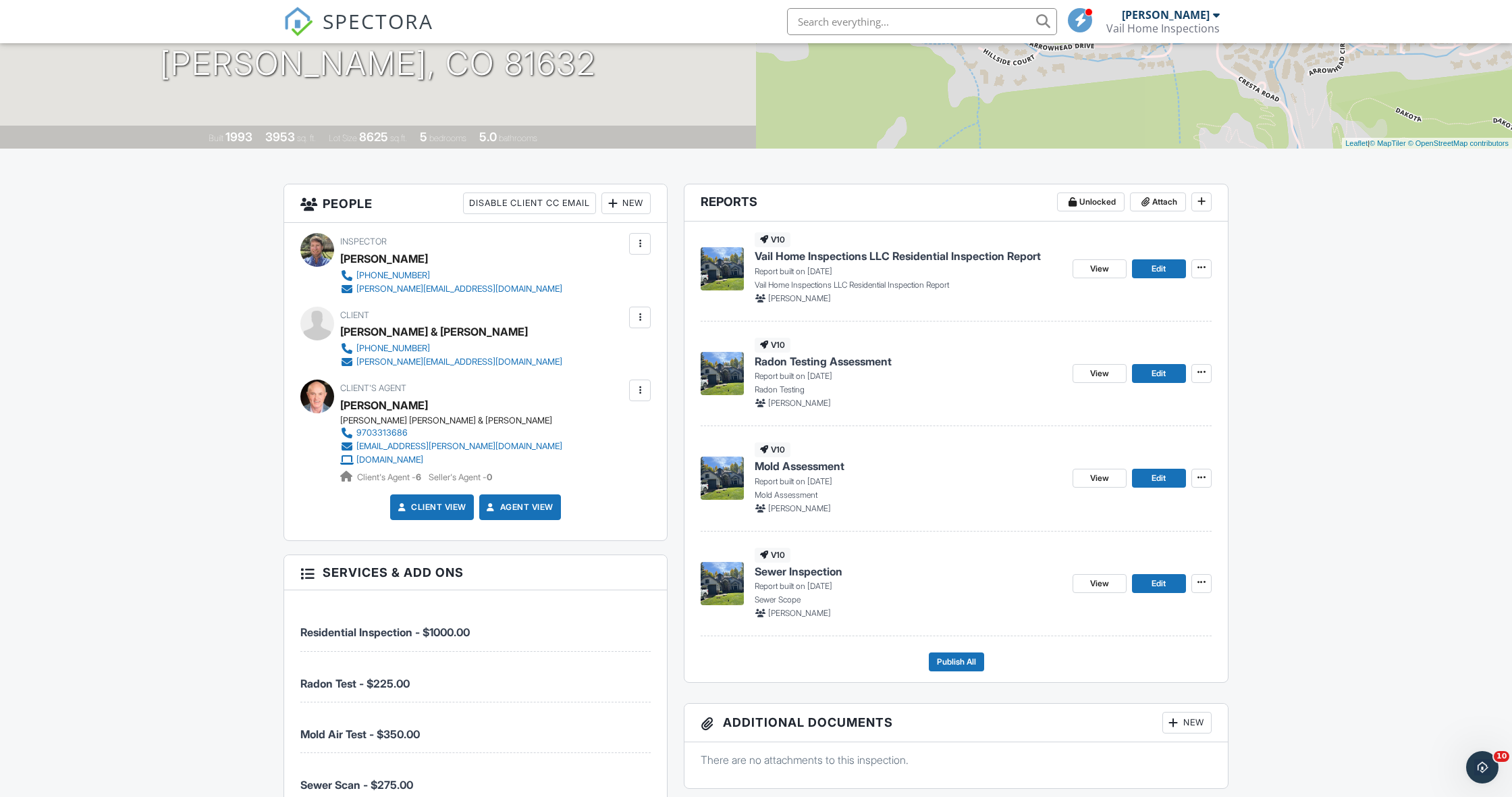
scroll to position [213, 0]
click at [1094, 266] on span "View" at bounding box center [1099, 268] width 19 height 14
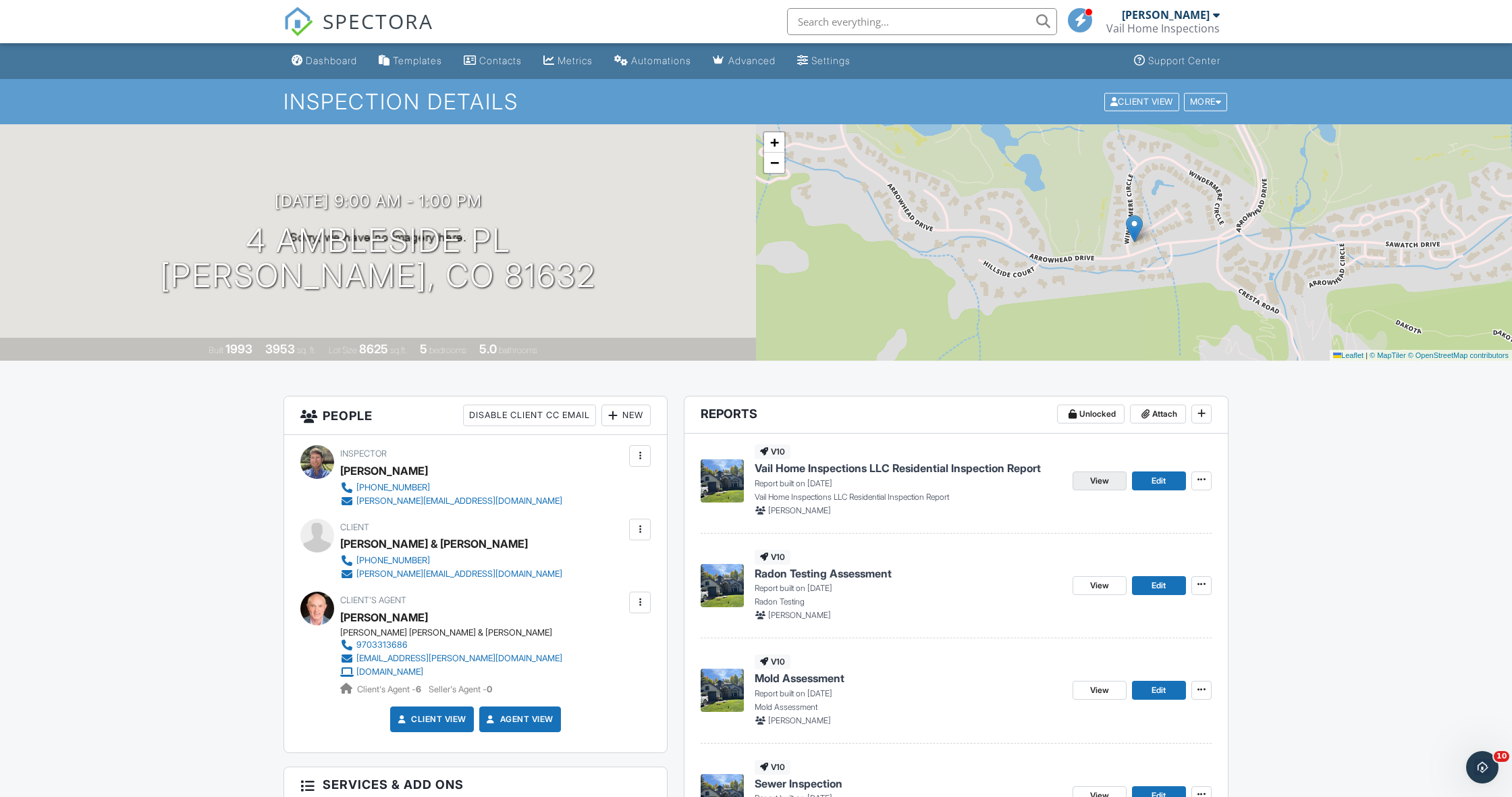
click at [1111, 481] on link "View" at bounding box center [1100, 481] width 54 height 19
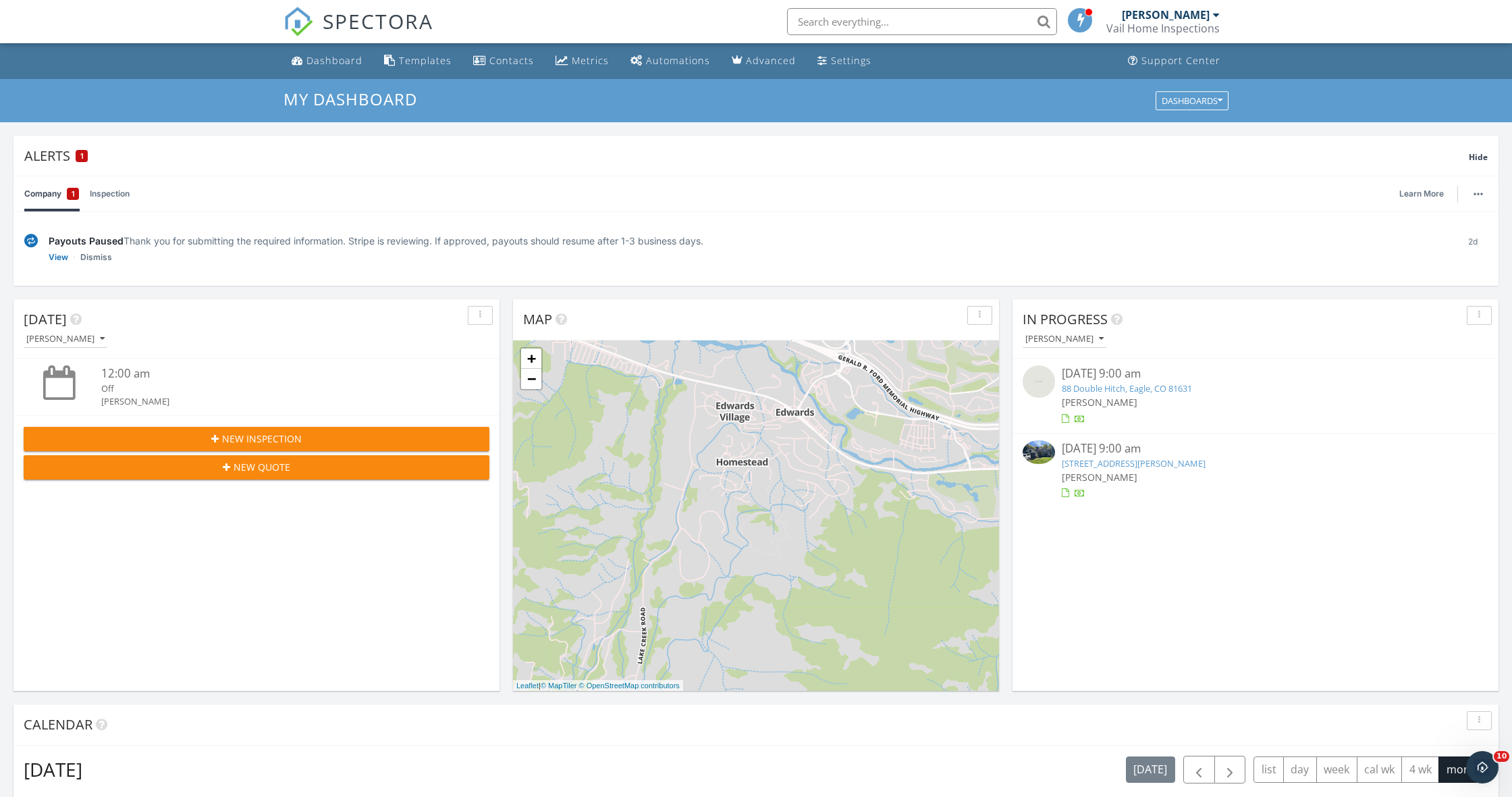
scroll to position [1, 0]
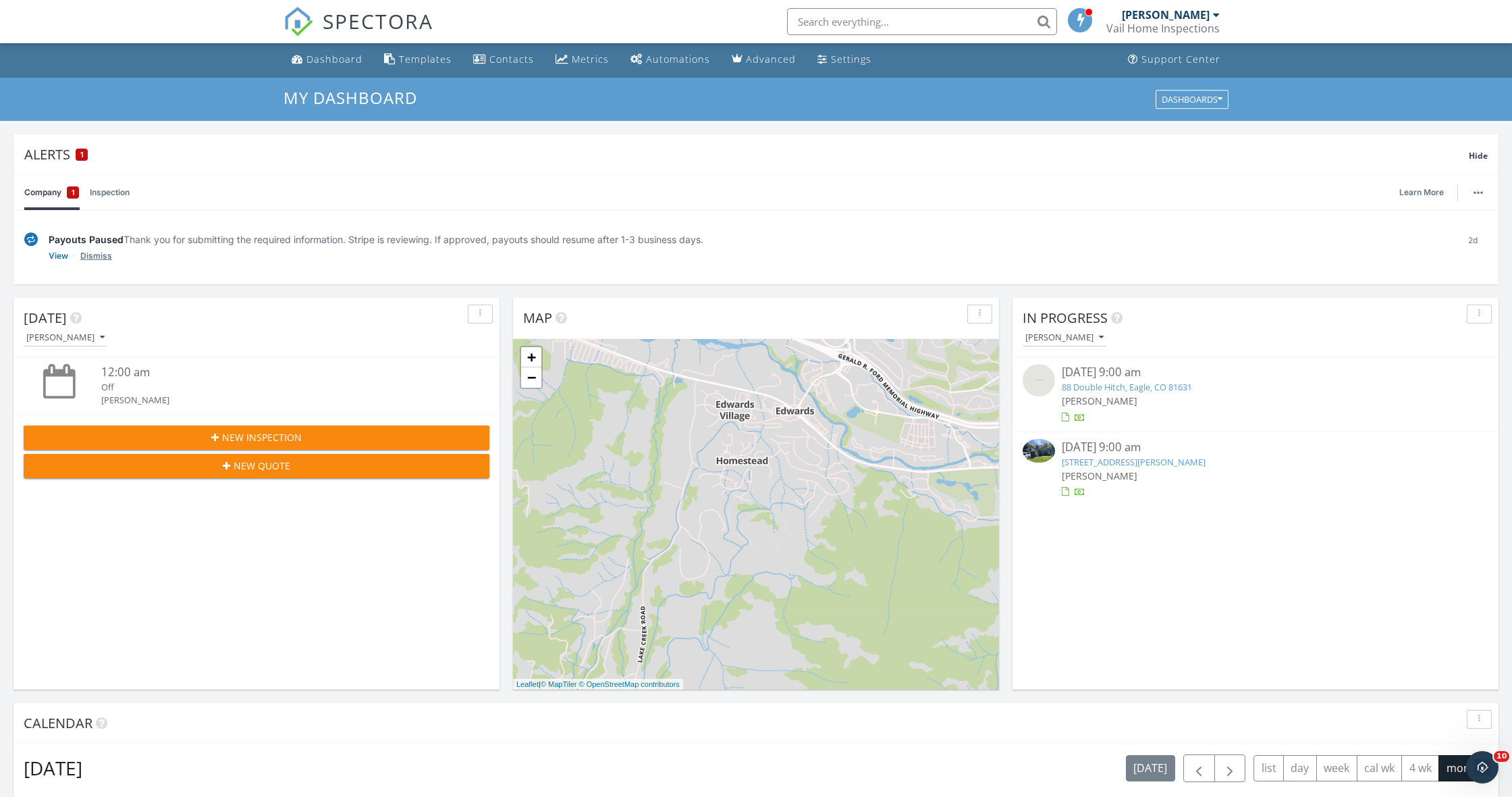
click at [90, 252] on link "Dismiss" at bounding box center [96, 256] width 32 height 14
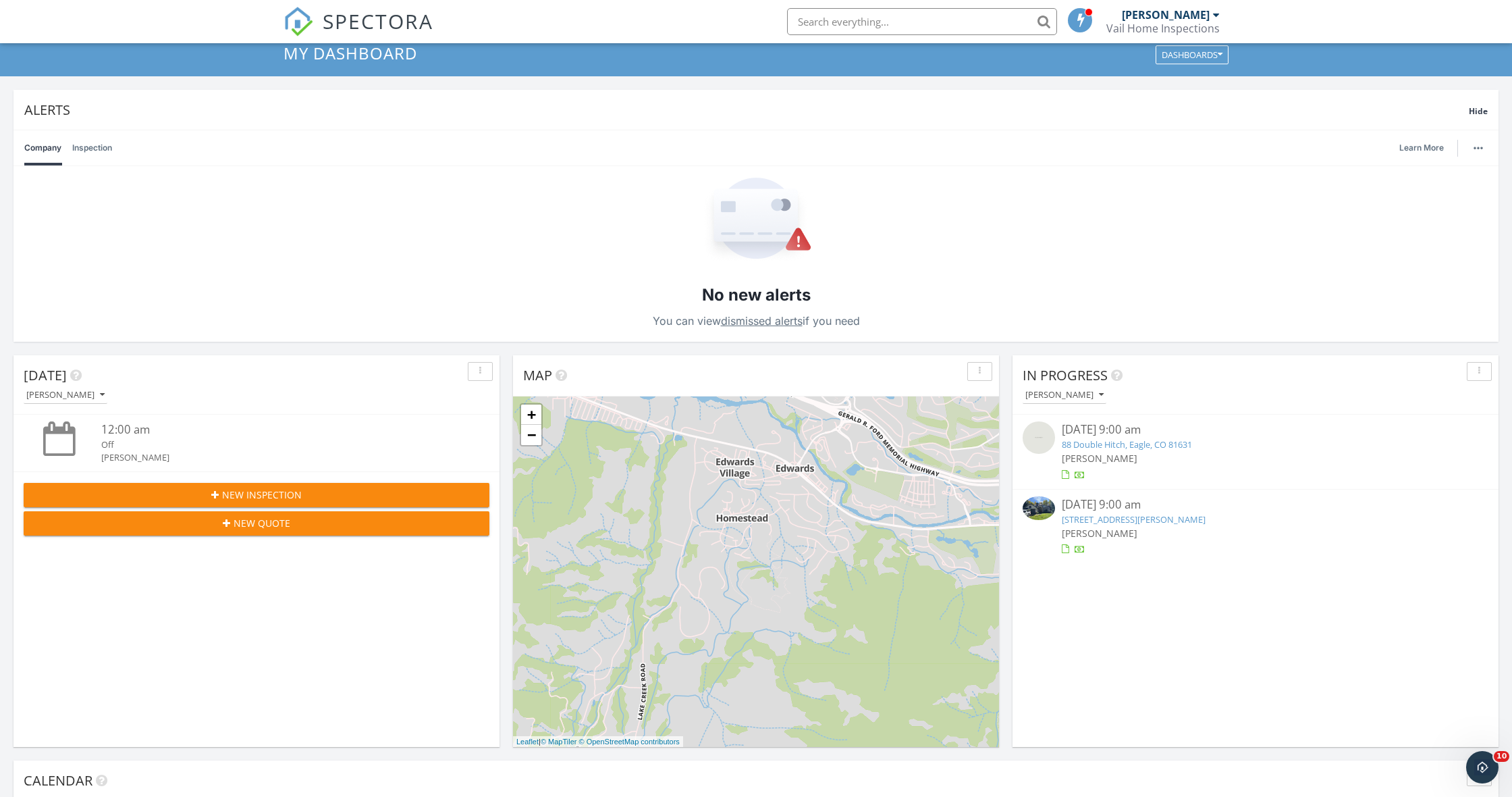
scroll to position [49, 0]
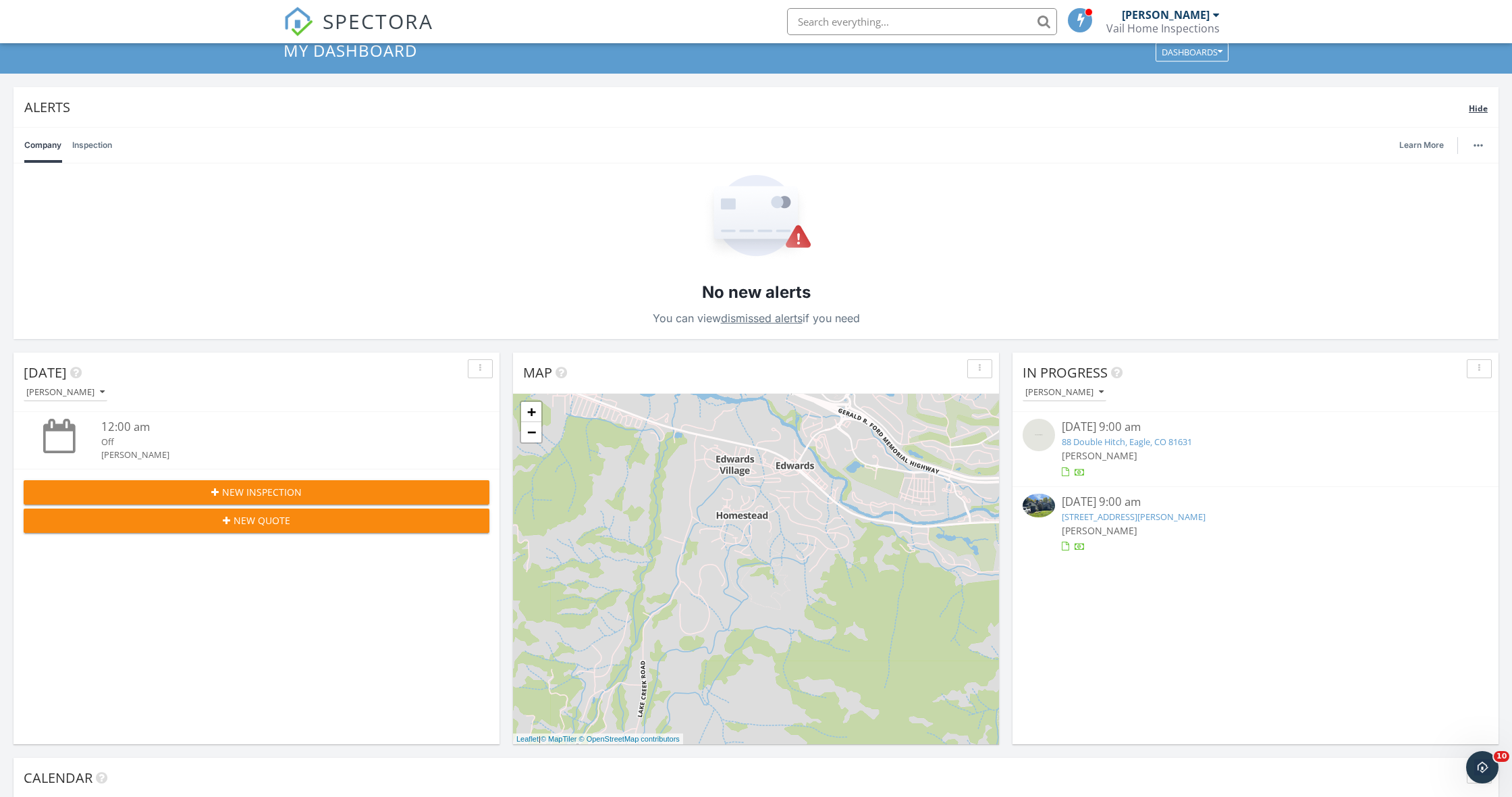
click at [1475, 107] on span "Hide" at bounding box center [1478, 108] width 19 height 12
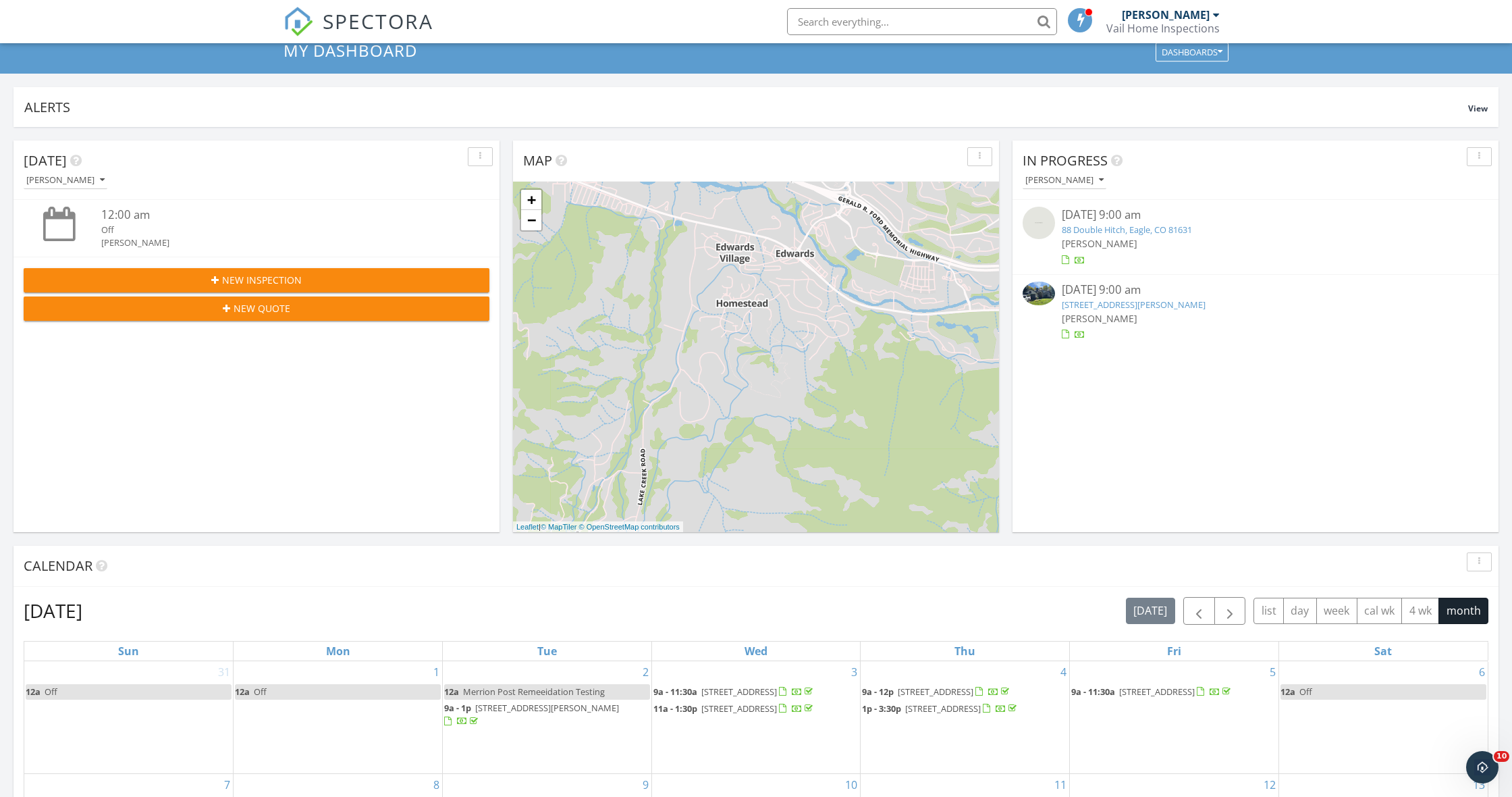
click at [1117, 303] on link "4 Ambleside Pl, Edwards, CO 81632" at bounding box center [1134, 304] width 144 height 12
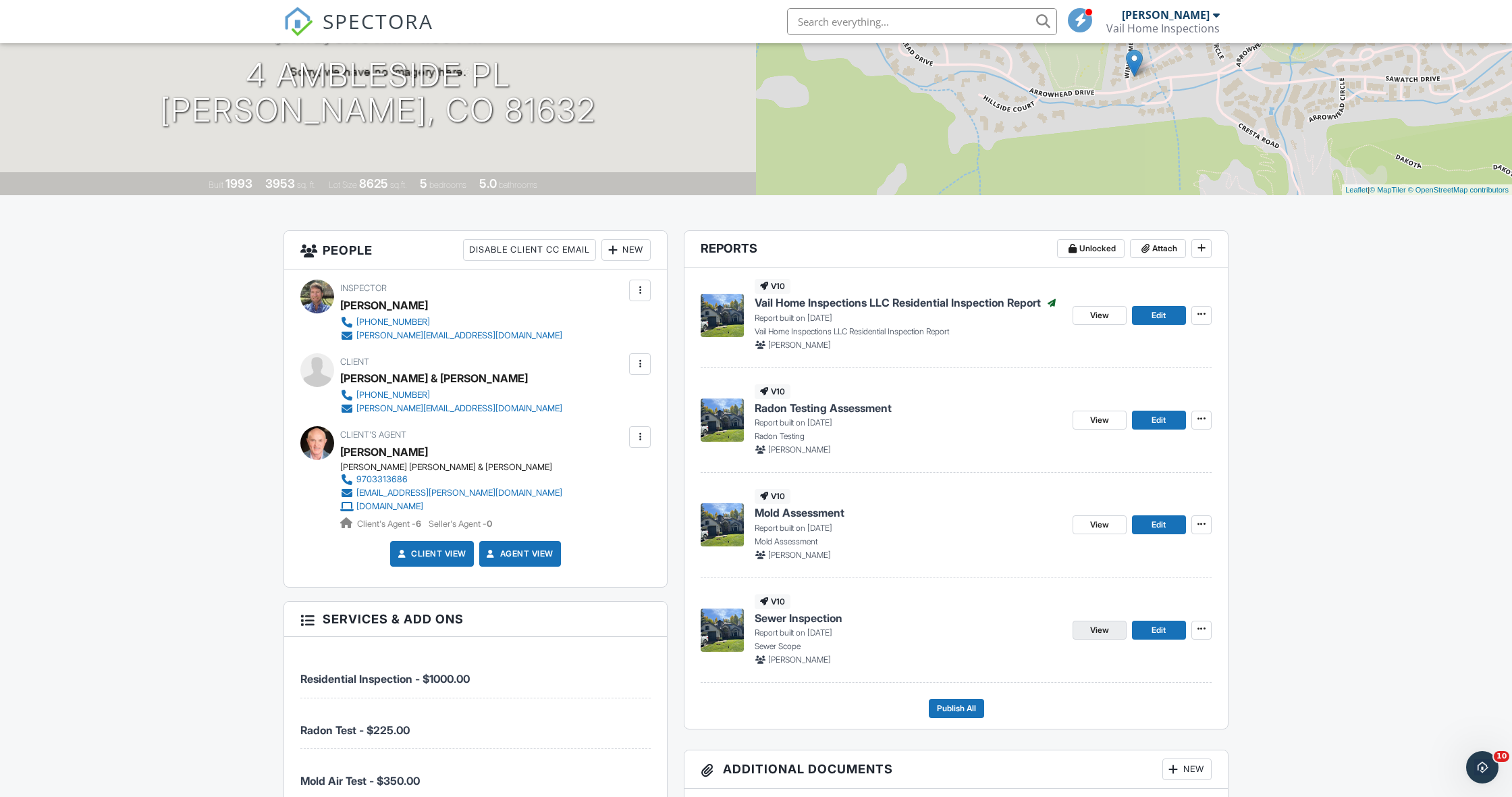
click at [1107, 628] on span "View" at bounding box center [1099, 630] width 19 height 14
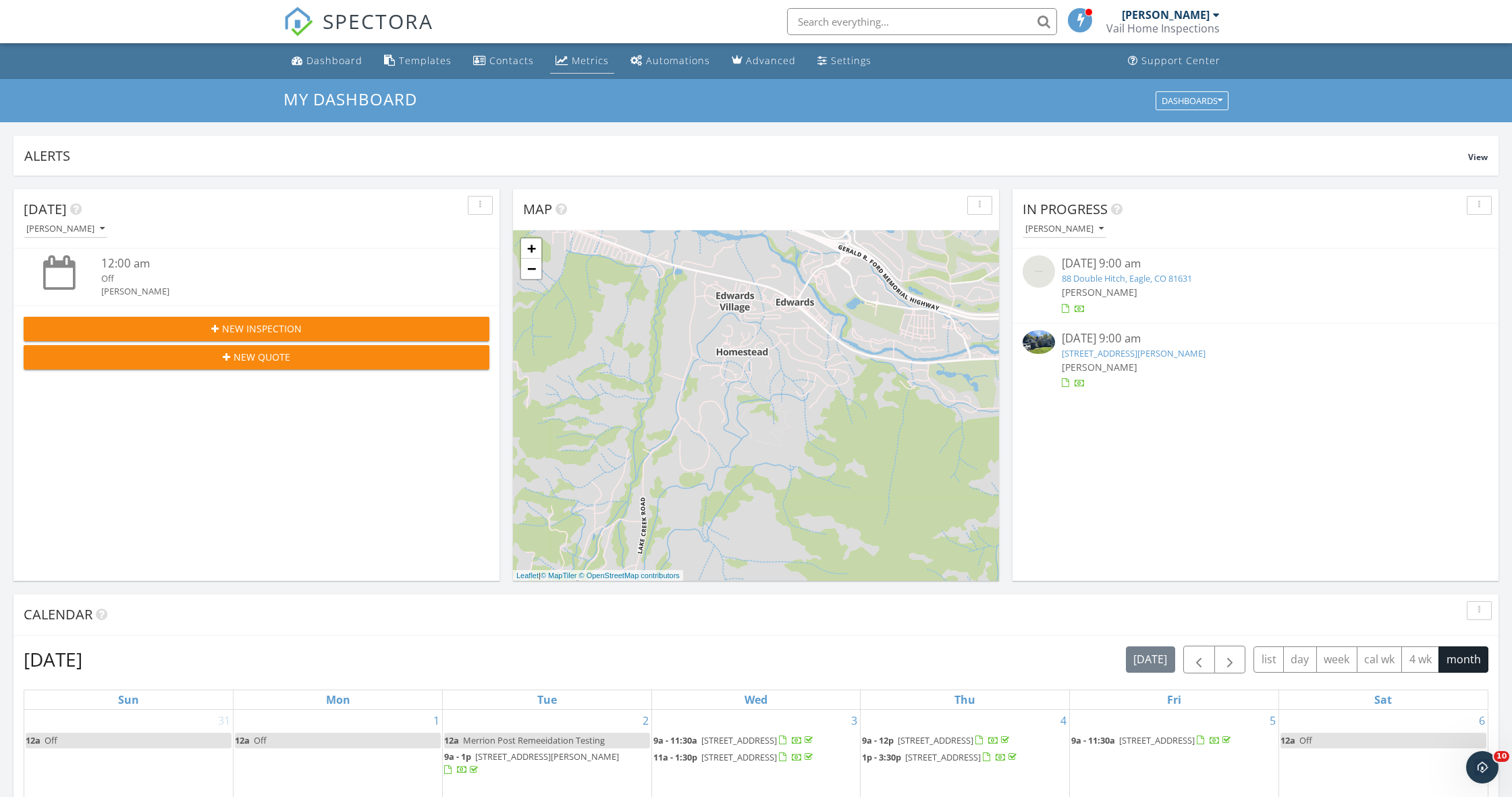
click at [586, 63] on div "Metrics" at bounding box center [590, 60] width 37 height 13
